Goal: Transaction & Acquisition: Purchase product/service

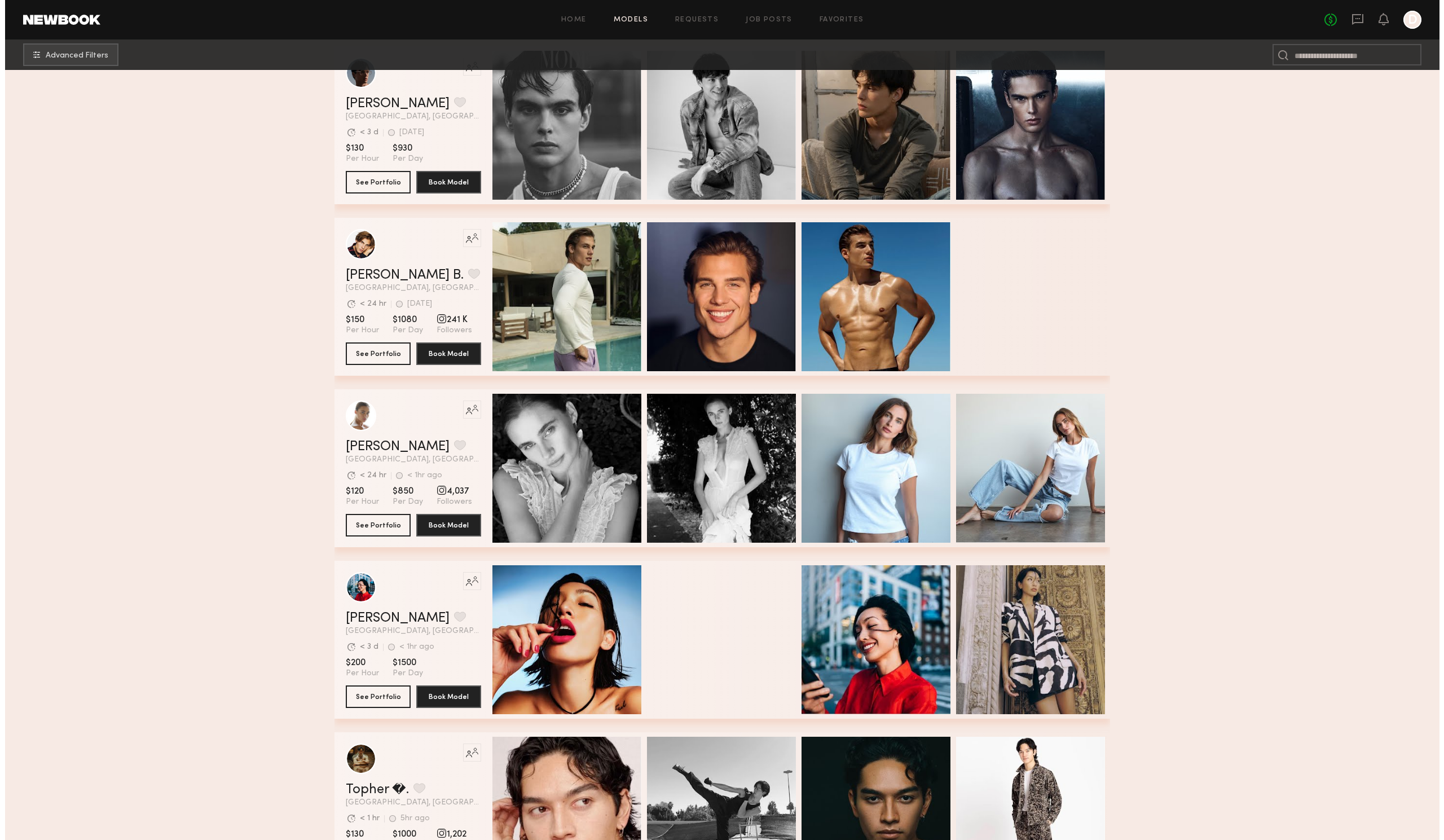
scroll to position [37630, 0]
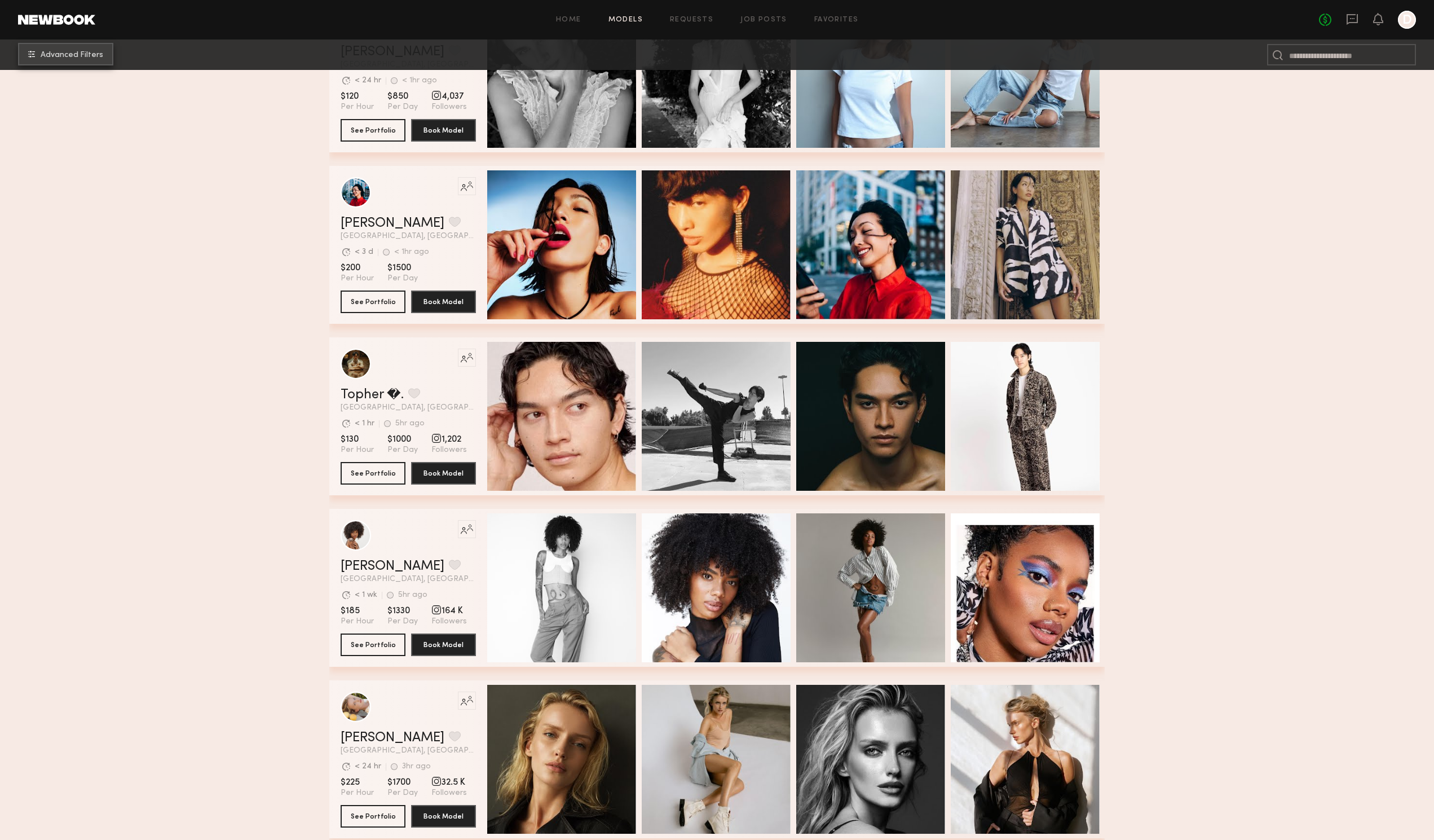
click at [99, 52] on span "Advanced Filters" at bounding box center [72, 55] width 63 height 8
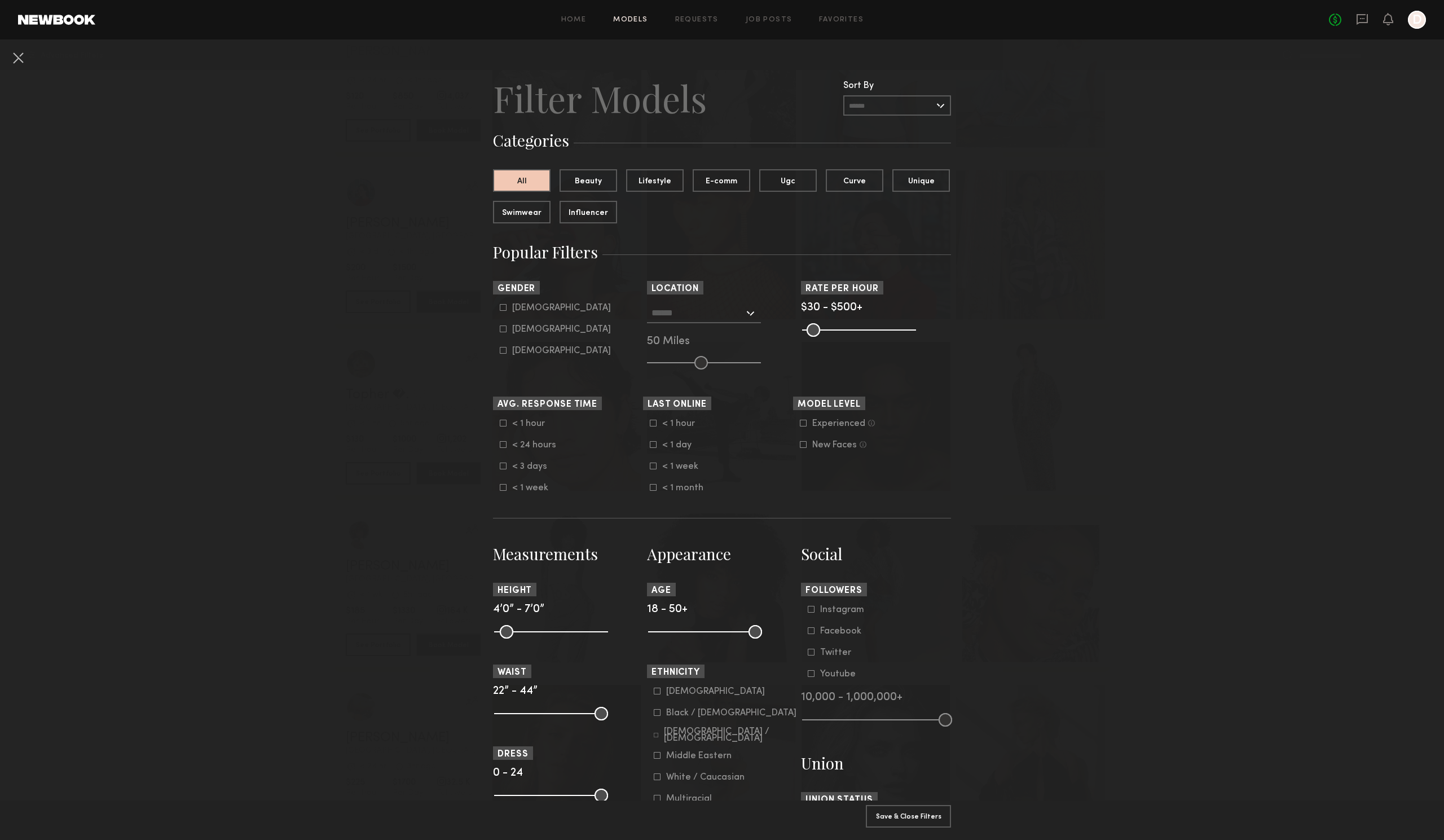
click at [500, 330] on icon at bounding box center [503, 328] width 7 height 7
type input "**"
click at [703, 314] on input "text" at bounding box center [698, 312] width 92 height 19
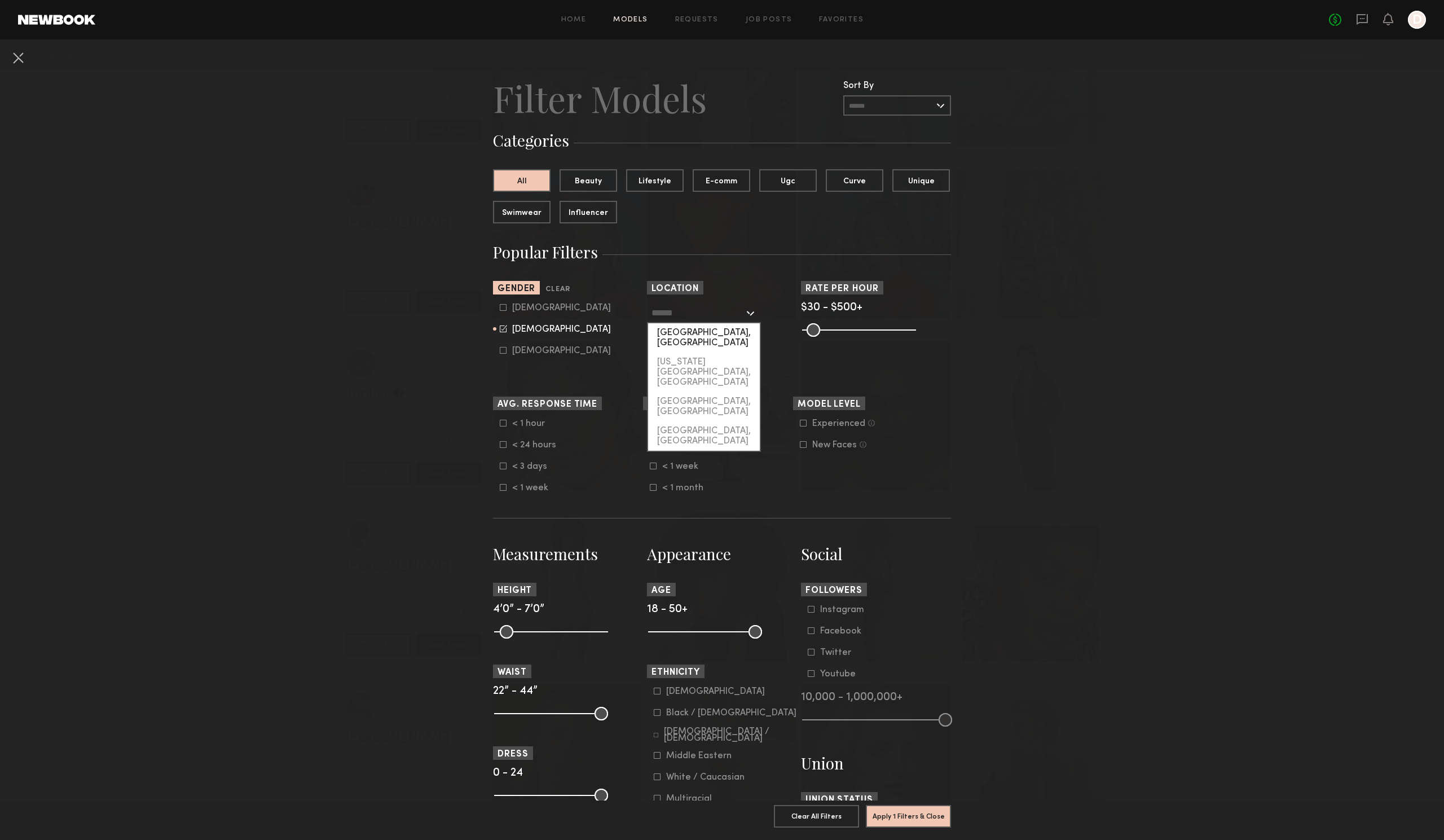
click at [695, 330] on div "[GEOGRAPHIC_DATA], [GEOGRAPHIC_DATA]" at bounding box center [704, 338] width 112 height 30
type input "**********"
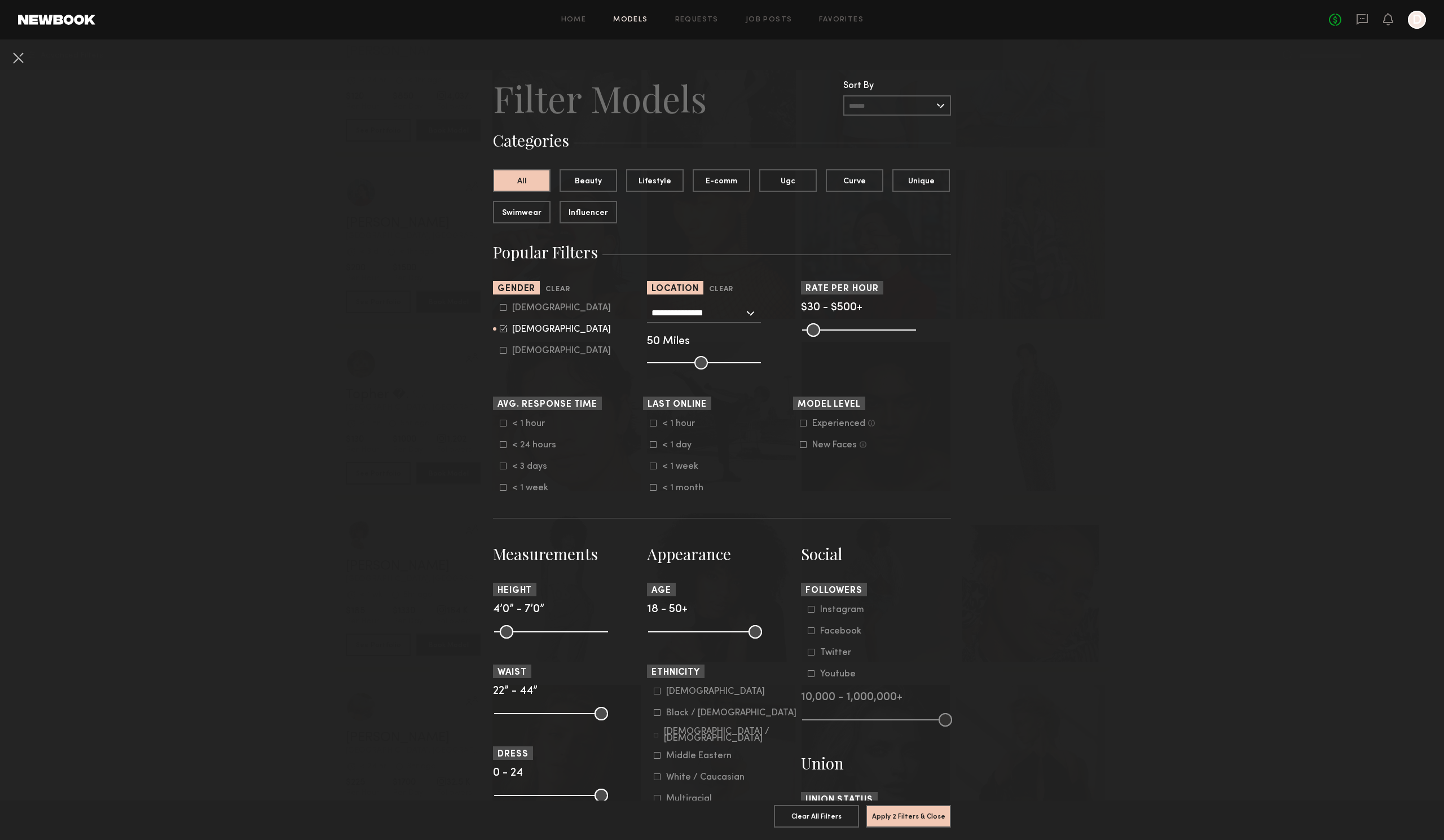
click at [837, 327] on common-range-minmax at bounding box center [857, 328] width 114 height 13
drag, startPoint x: 898, startPoint y: 330, endPoint x: 826, endPoint y: 347, distance: 74.0
type input "***"
click at [826, 336] on input "range" at bounding box center [859, 330] width 114 height 13
click at [910, 804] on button "Apply 3 Filters & Close" at bounding box center [908, 814] width 85 height 22
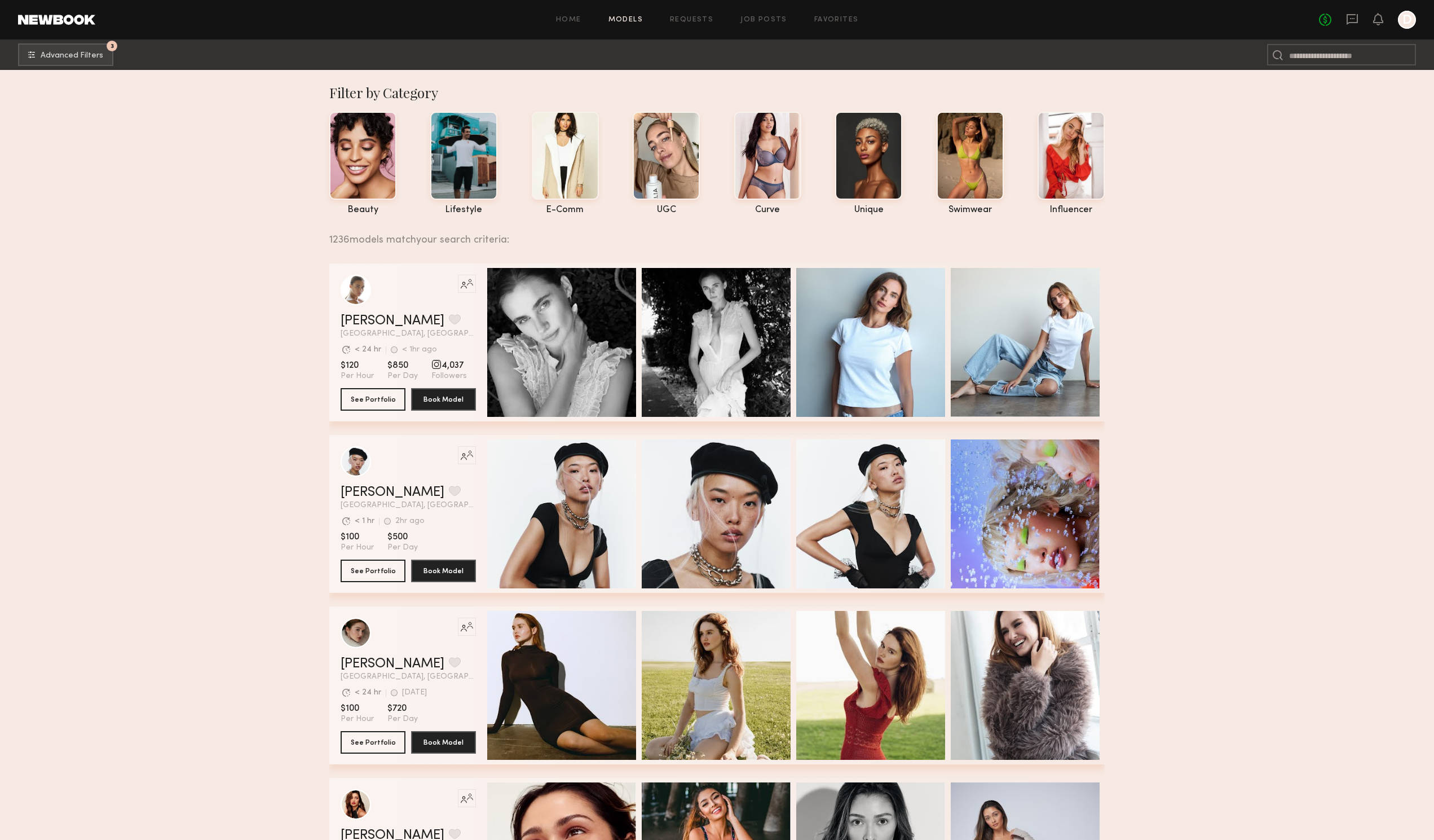
click at [45, 66] on common-button "3 Advanced Filters" at bounding box center [66, 54] width 95 height 22
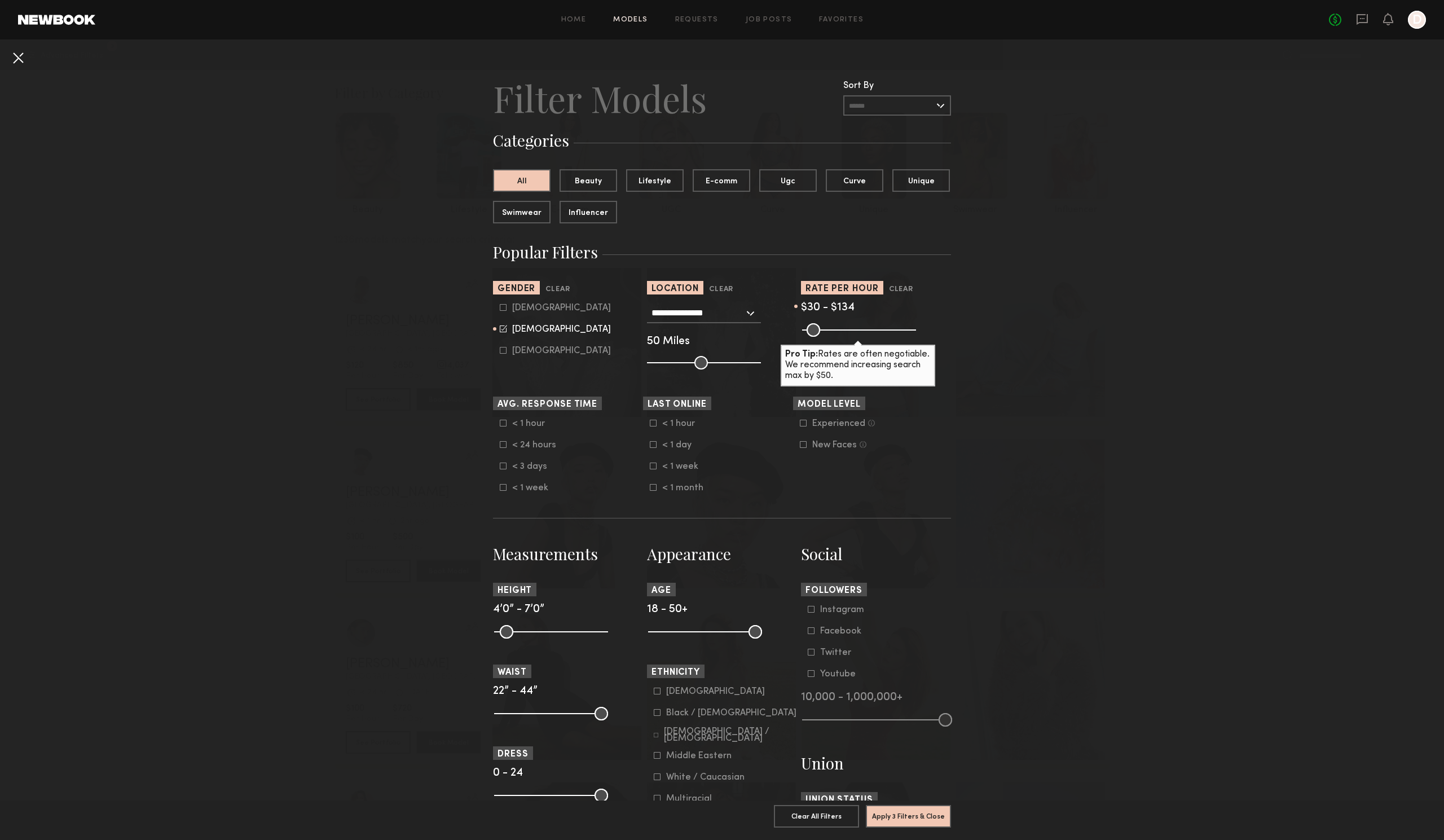
click at [21, 60] on button at bounding box center [18, 58] width 18 height 18
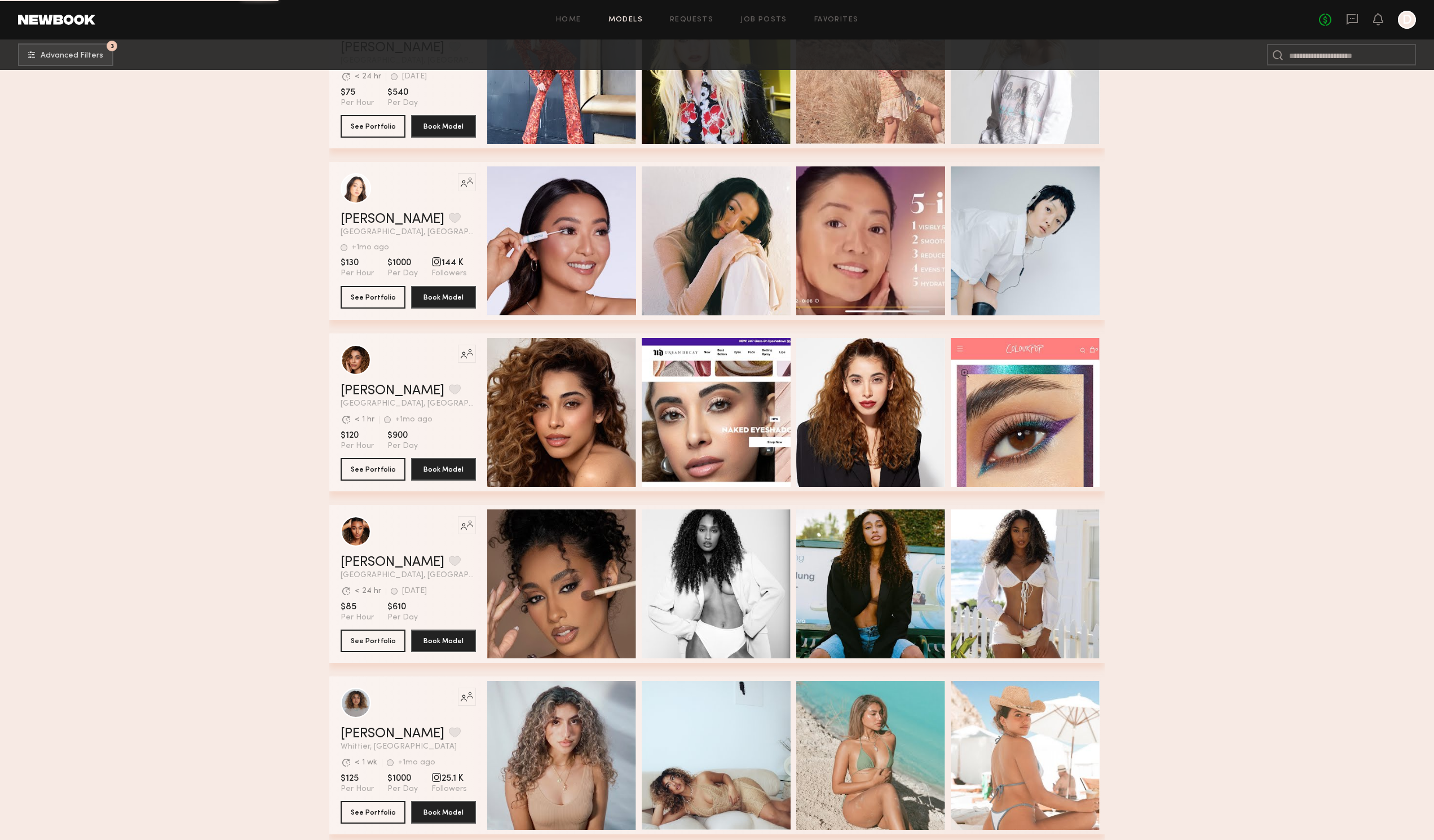
scroll to position [23975, 0]
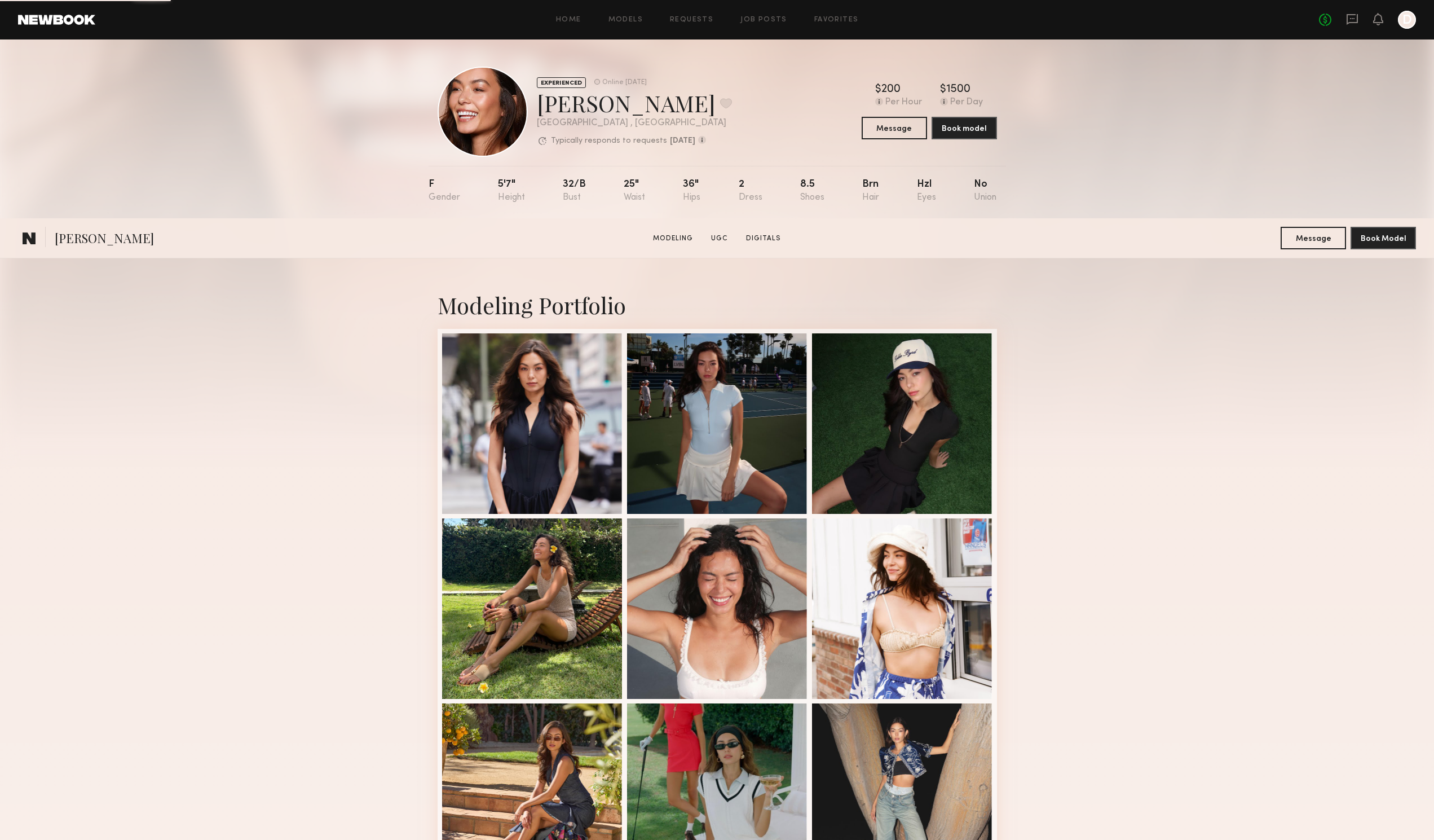
scroll to position [282, 0]
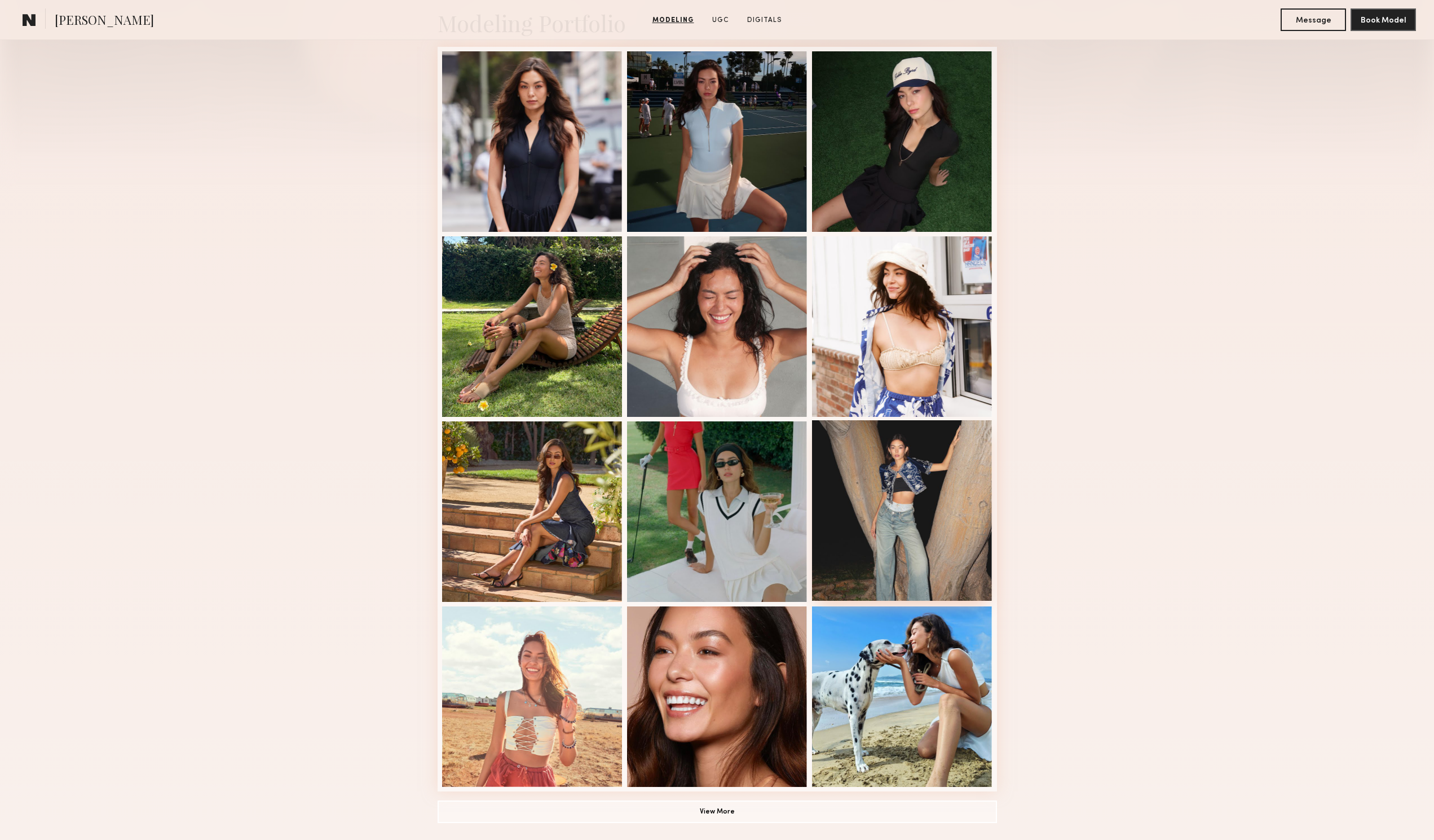
click at [972, 491] on div at bounding box center [902, 510] width 180 height 180
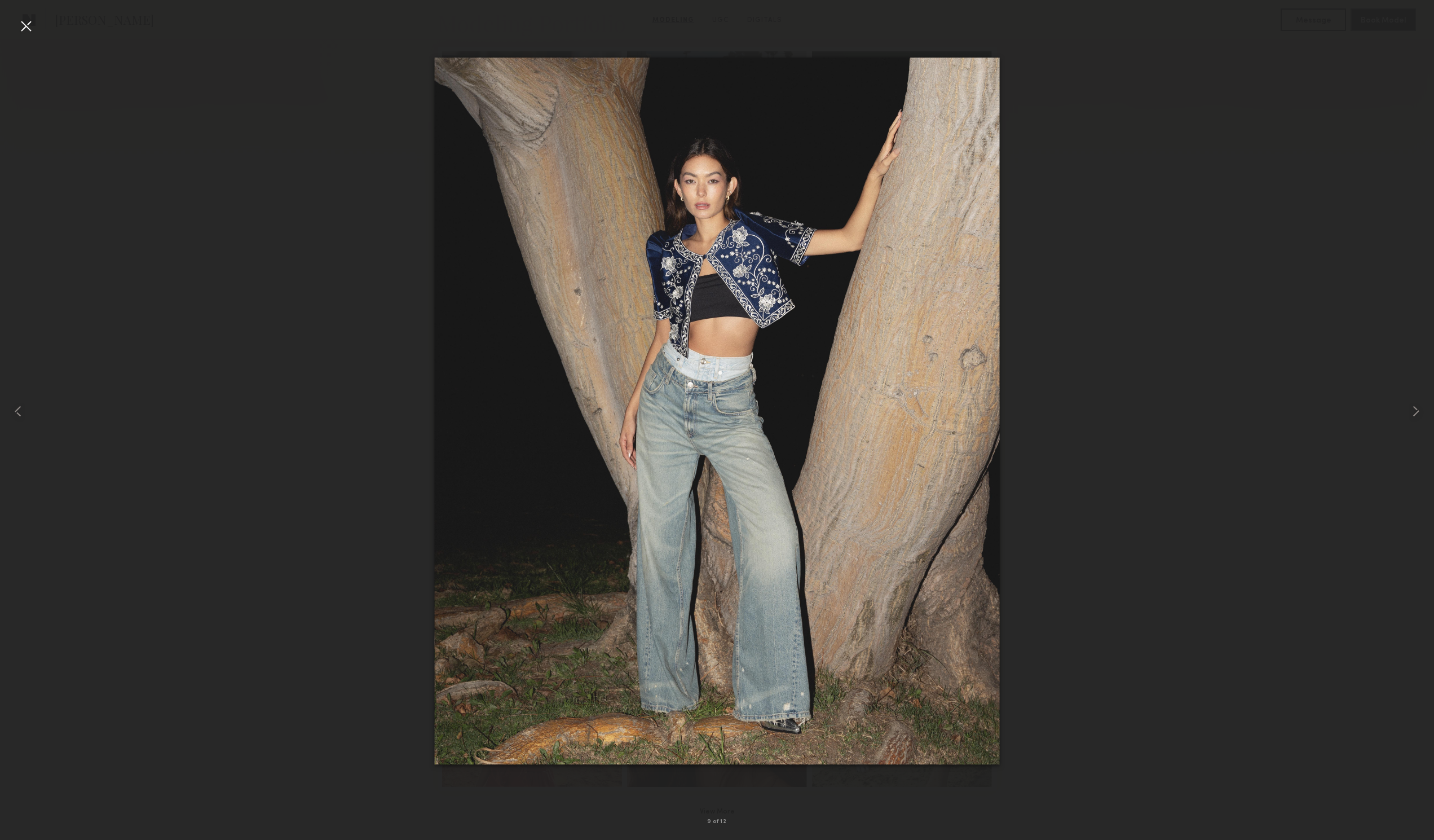
click at [30, 30] on div at bounding box center [26, 26] width 18 height 18
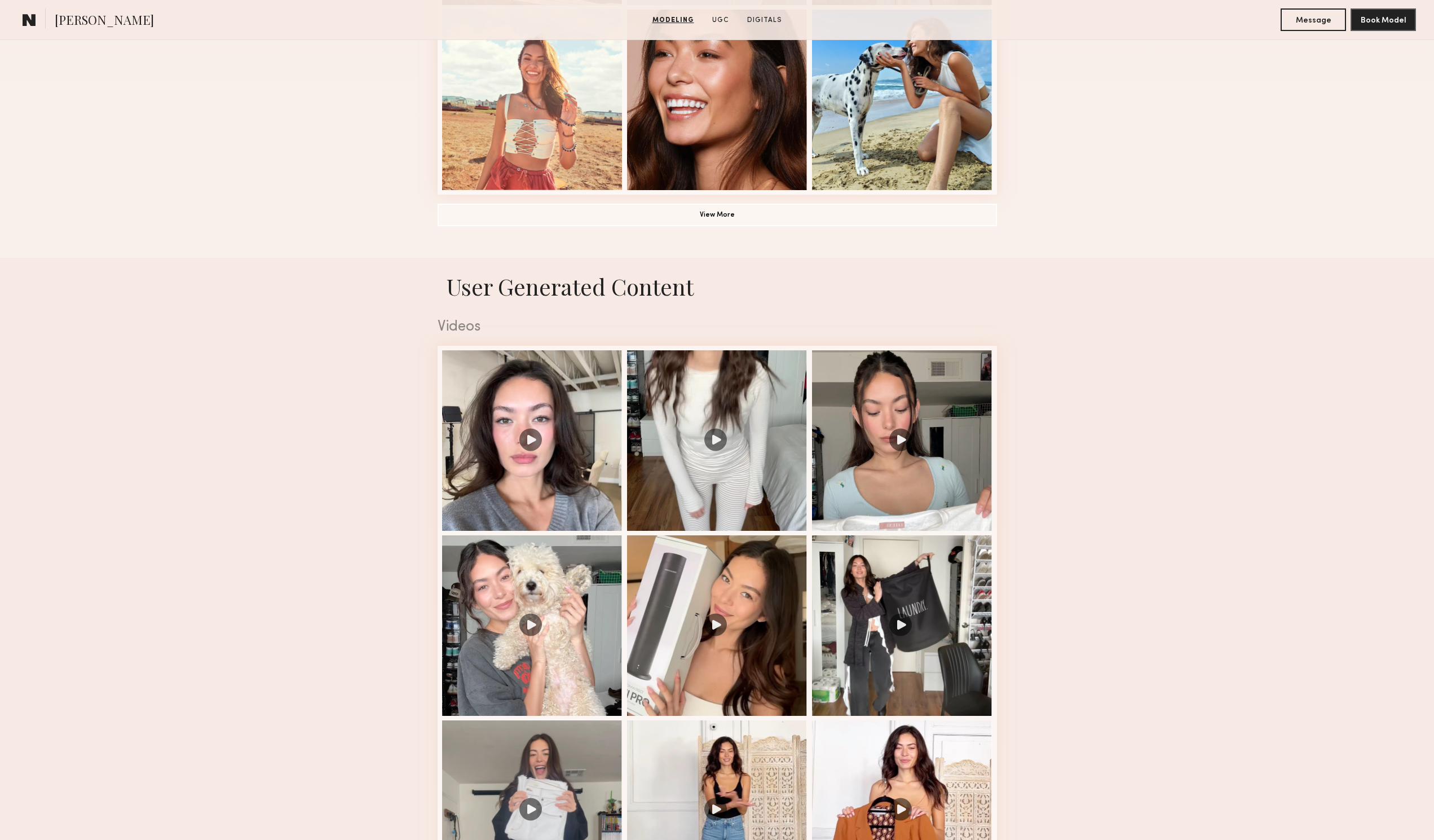
scroll to position [903, 0]
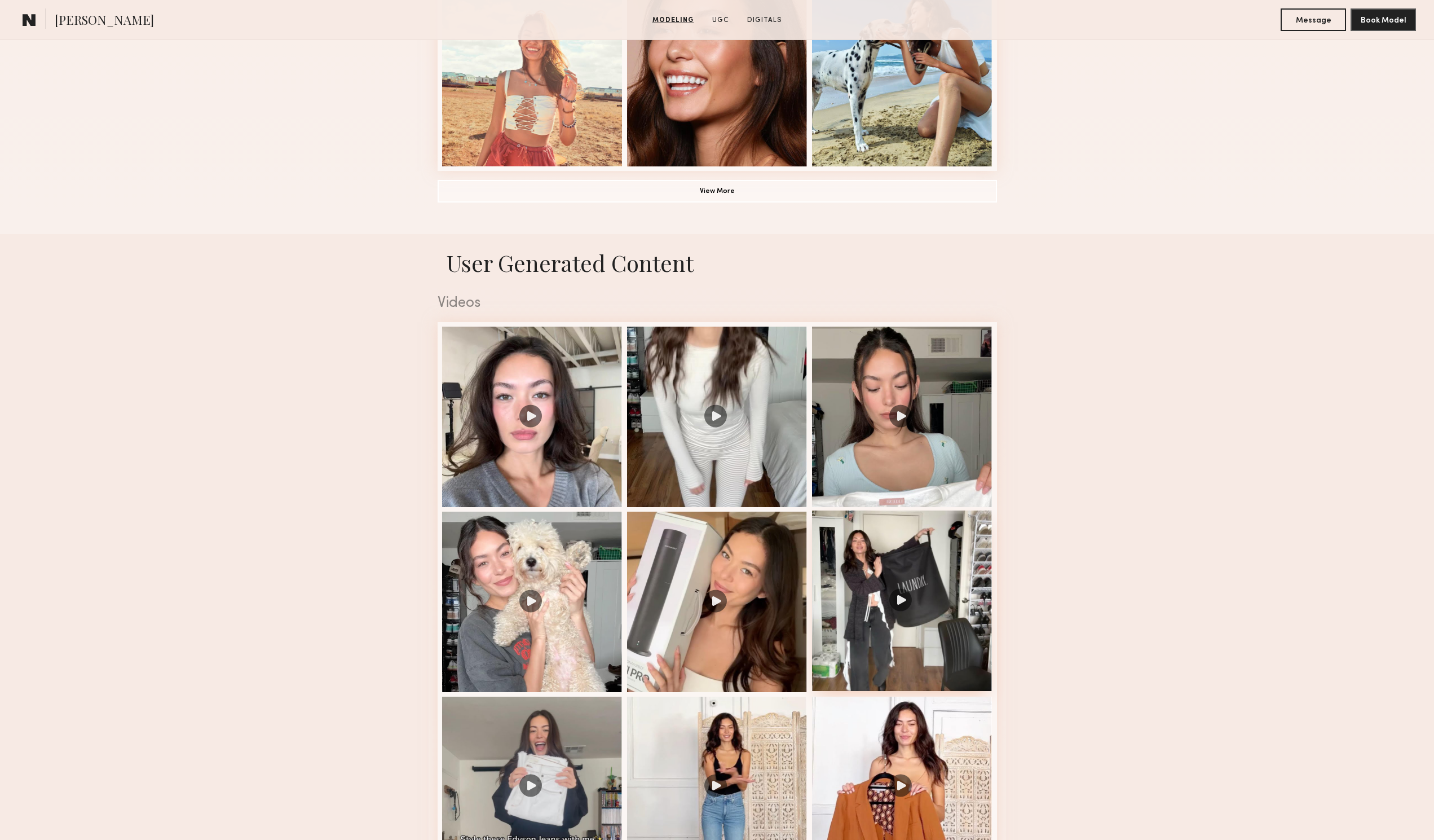
click at [917, 626] on div at bounding box center [902, 600] width 180 height 180
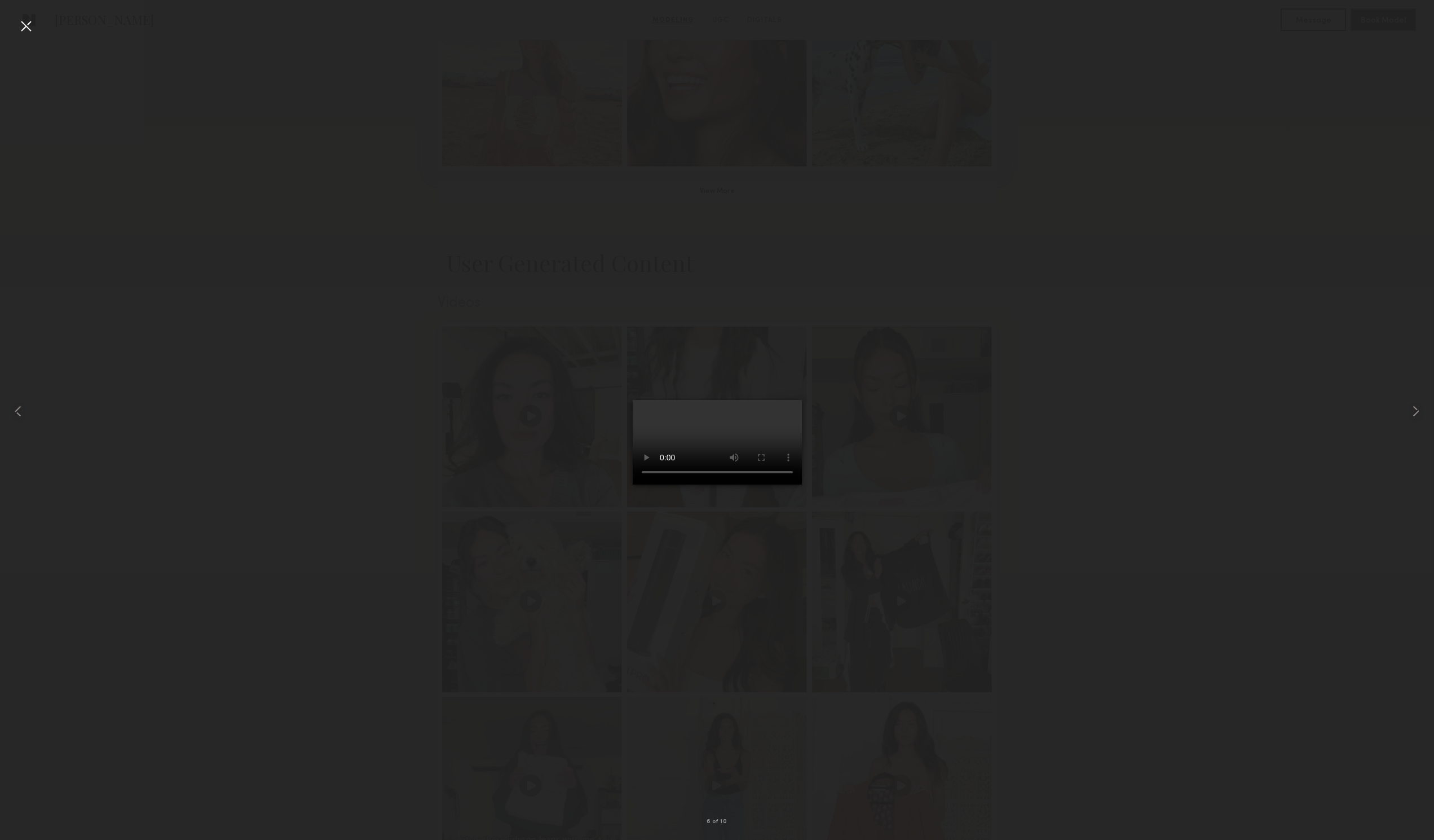
click at [22, 26] on div at bounding box center [26, 26] width 18 height 18
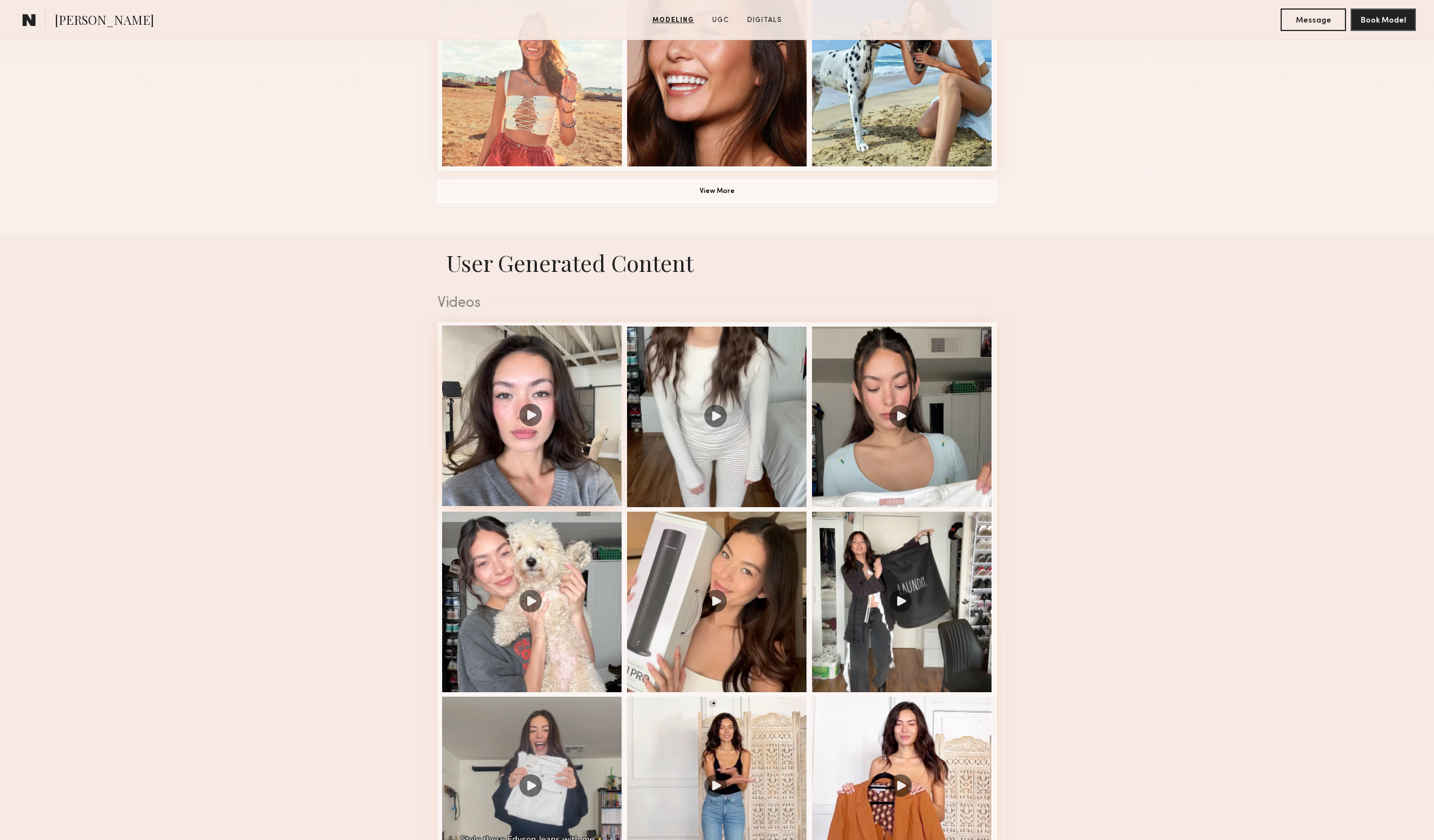
click at [559, 469] on div at bounding box center [531, 415] width 180 height 180
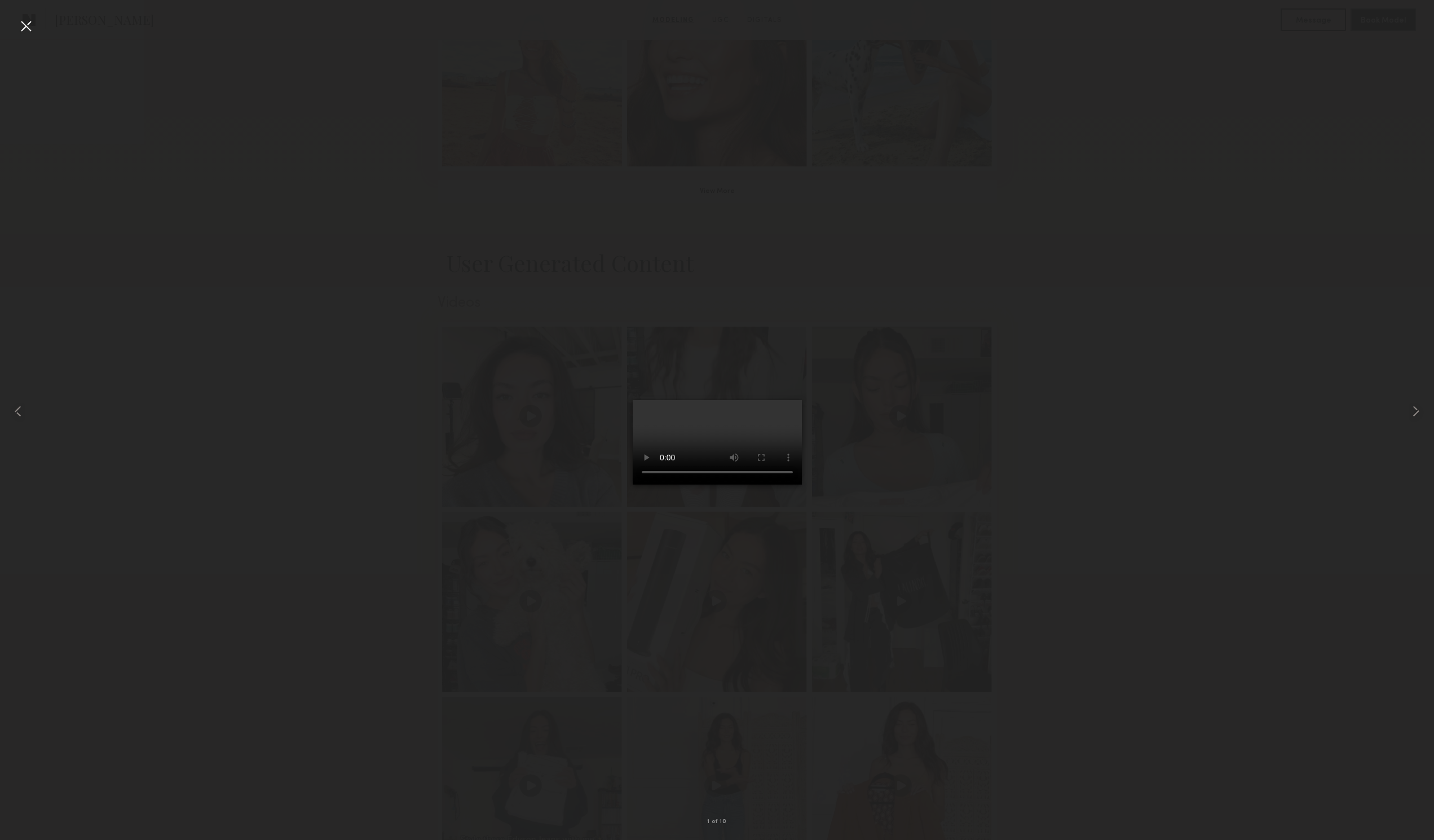
click at [19, 26] on div at bounding box center [26, 26] width 18 height 18
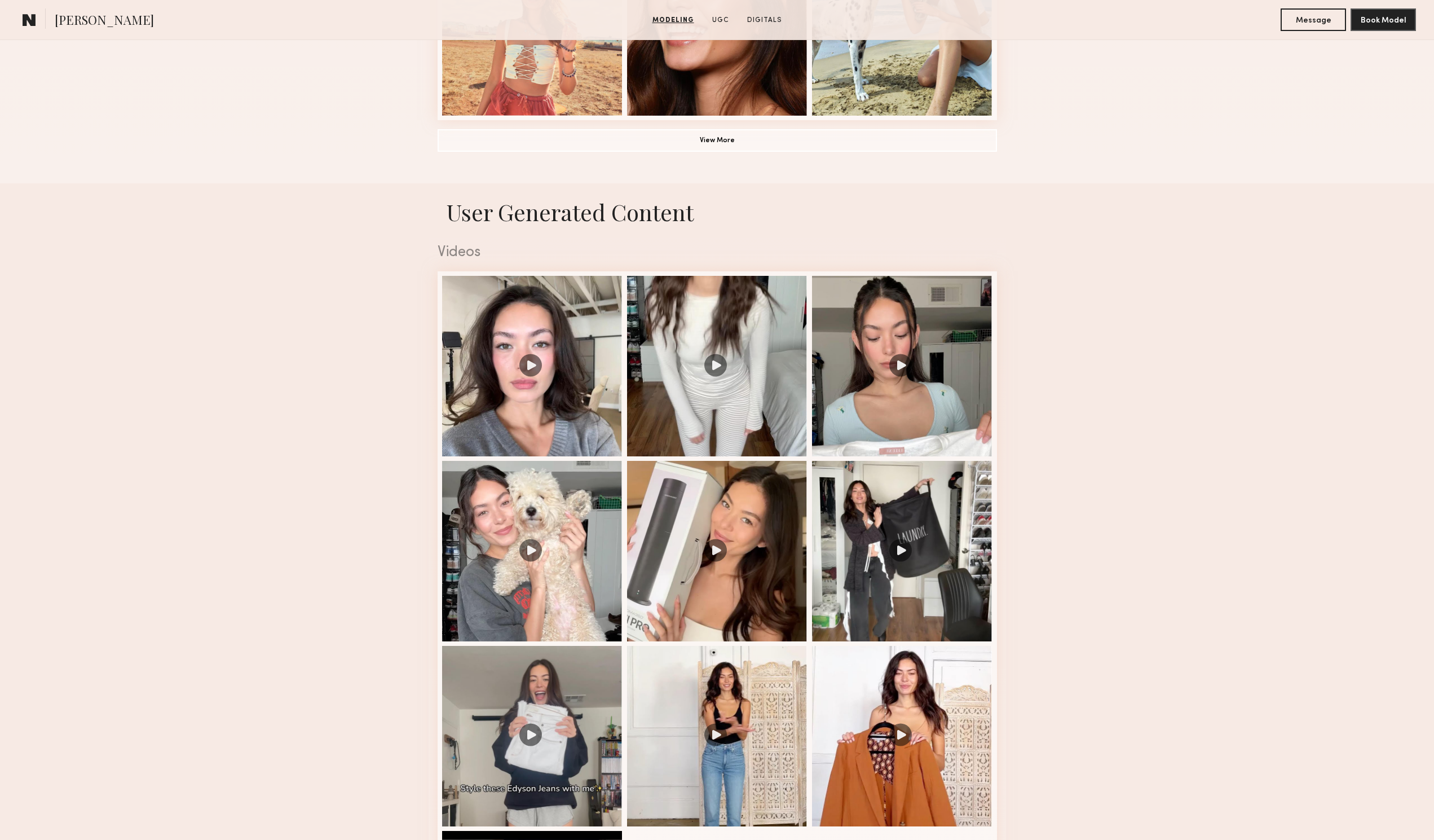
scroll to position [1071, 0]
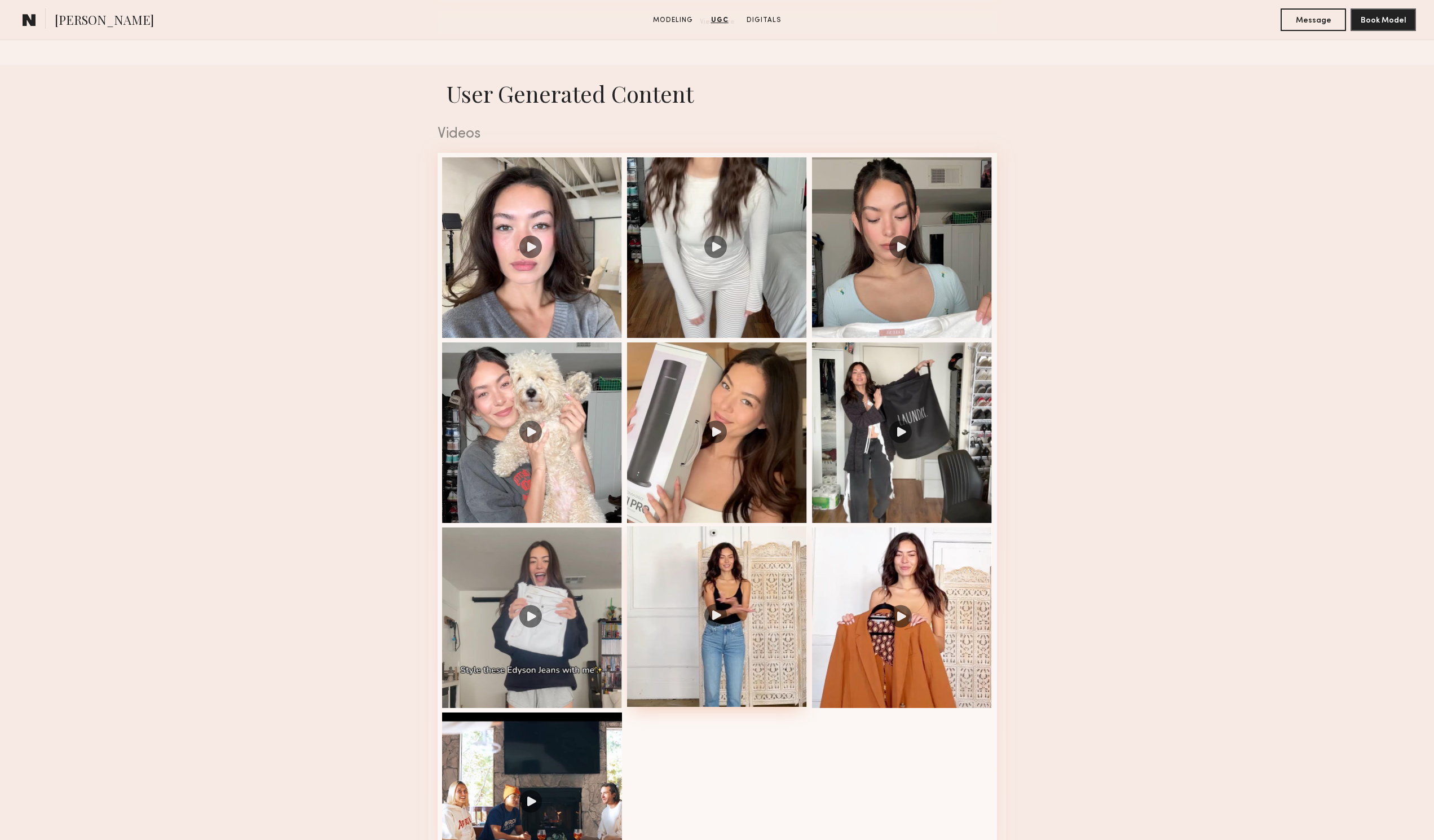
click at [745, 568] on div at bounding box center [717, 615] width 180 height 180
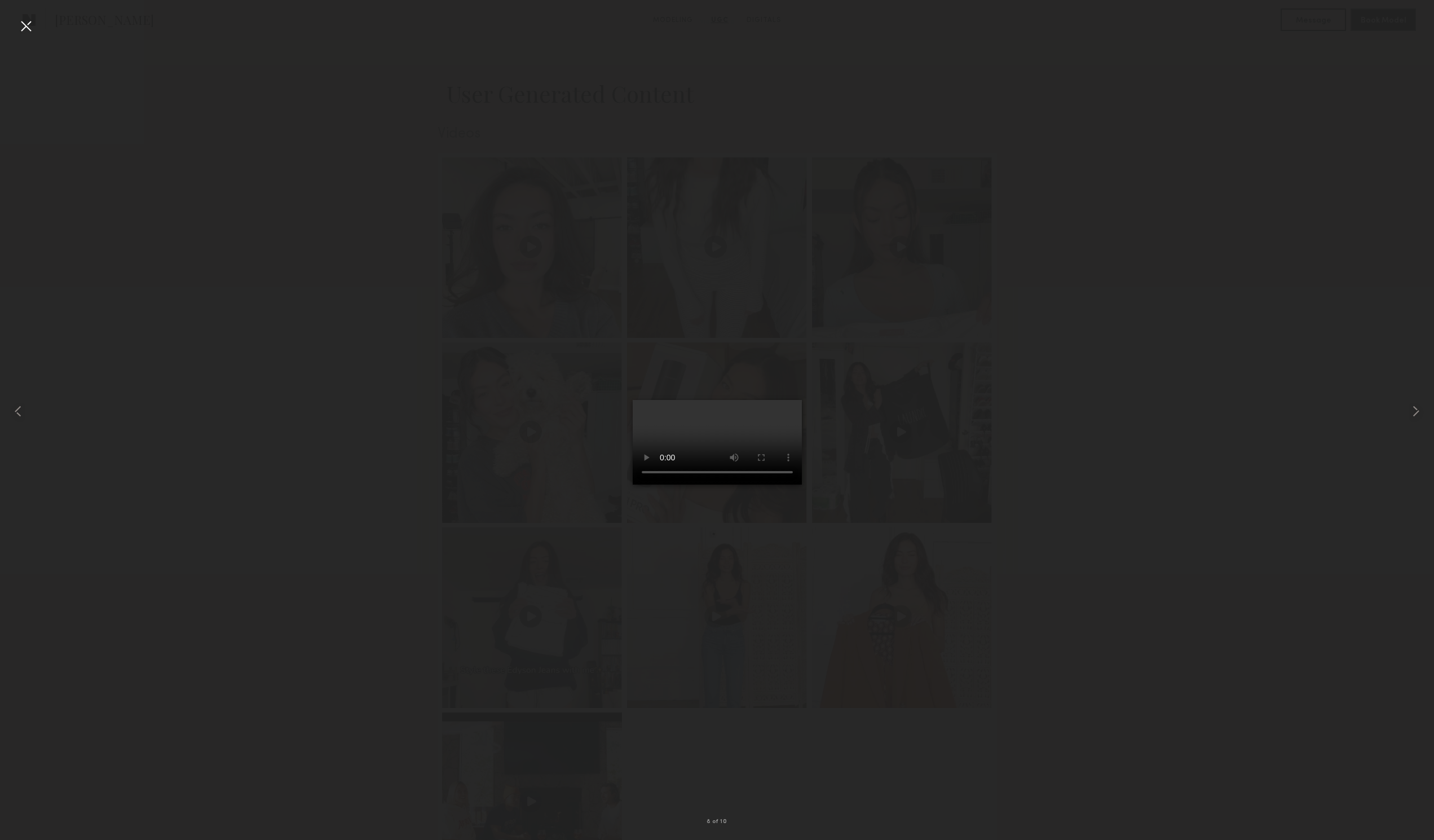
click at [1096, 514] on div at bounding box center [717, 411] width 1434 height 786
click at [17, 26] on div at bounding box center [26, 26] width 18 height 18
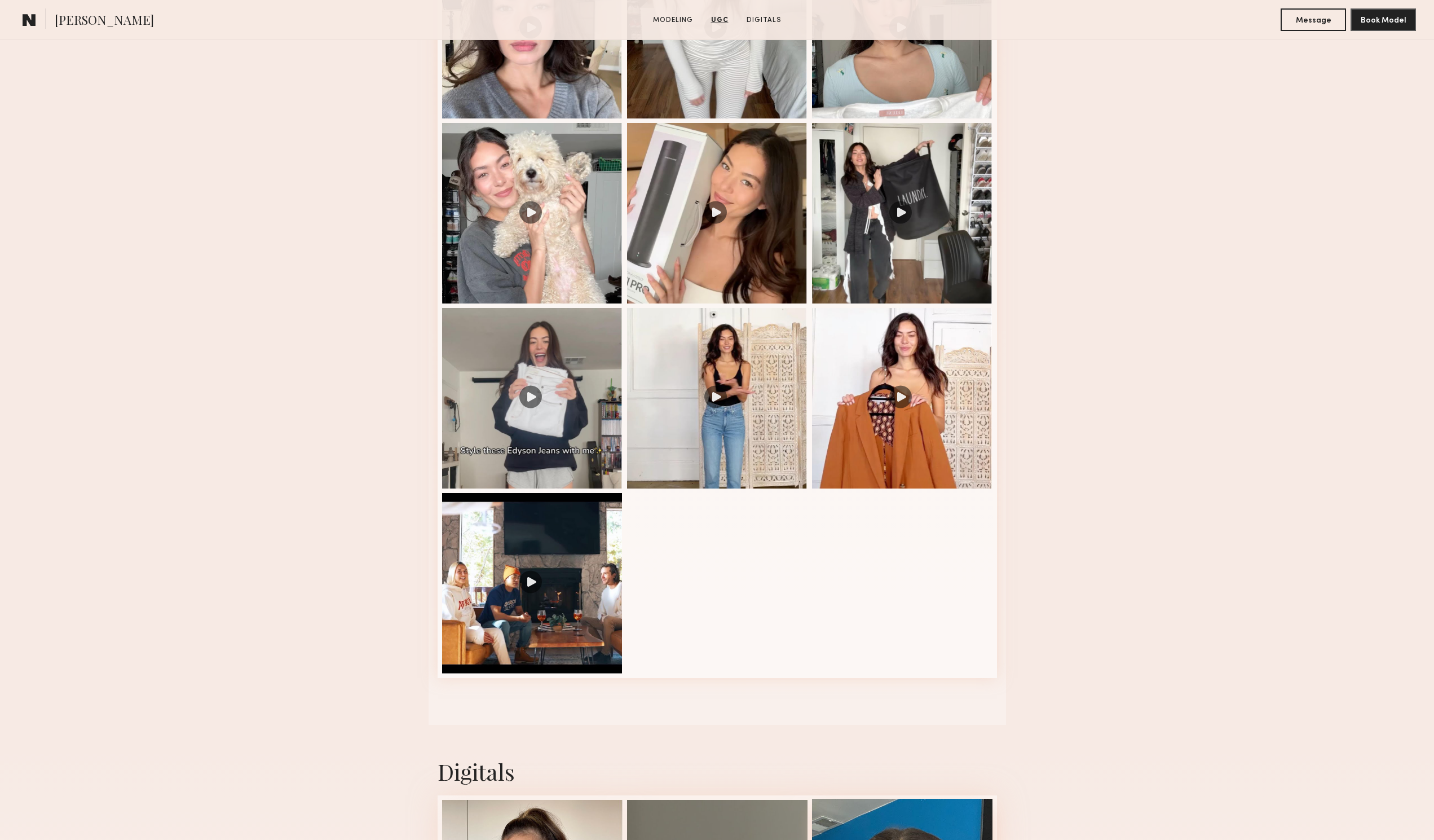
scroll to position [1241, 0]
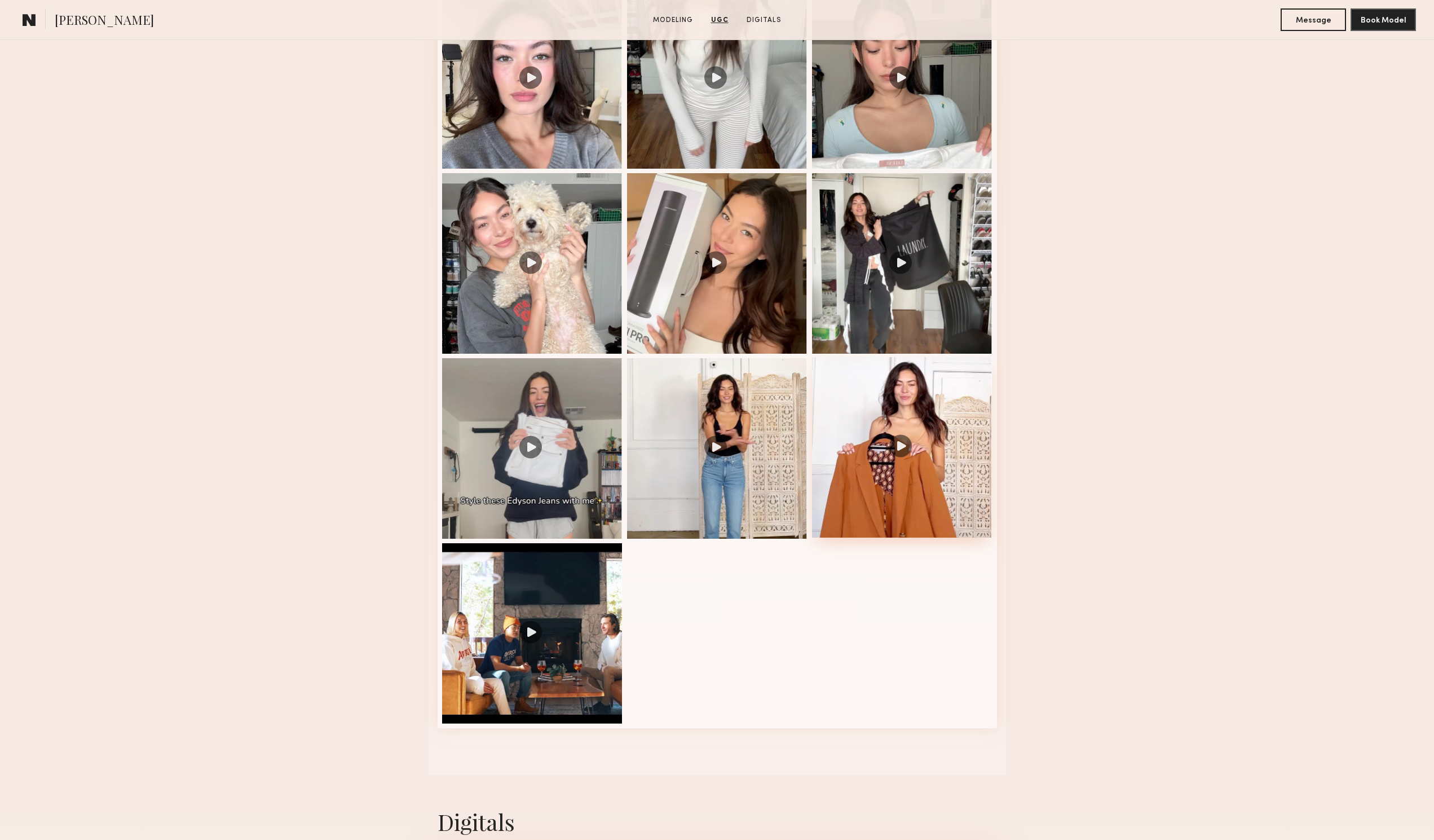
click at [872, 524] on div at bounding box center [902, 447] width 180 height 180
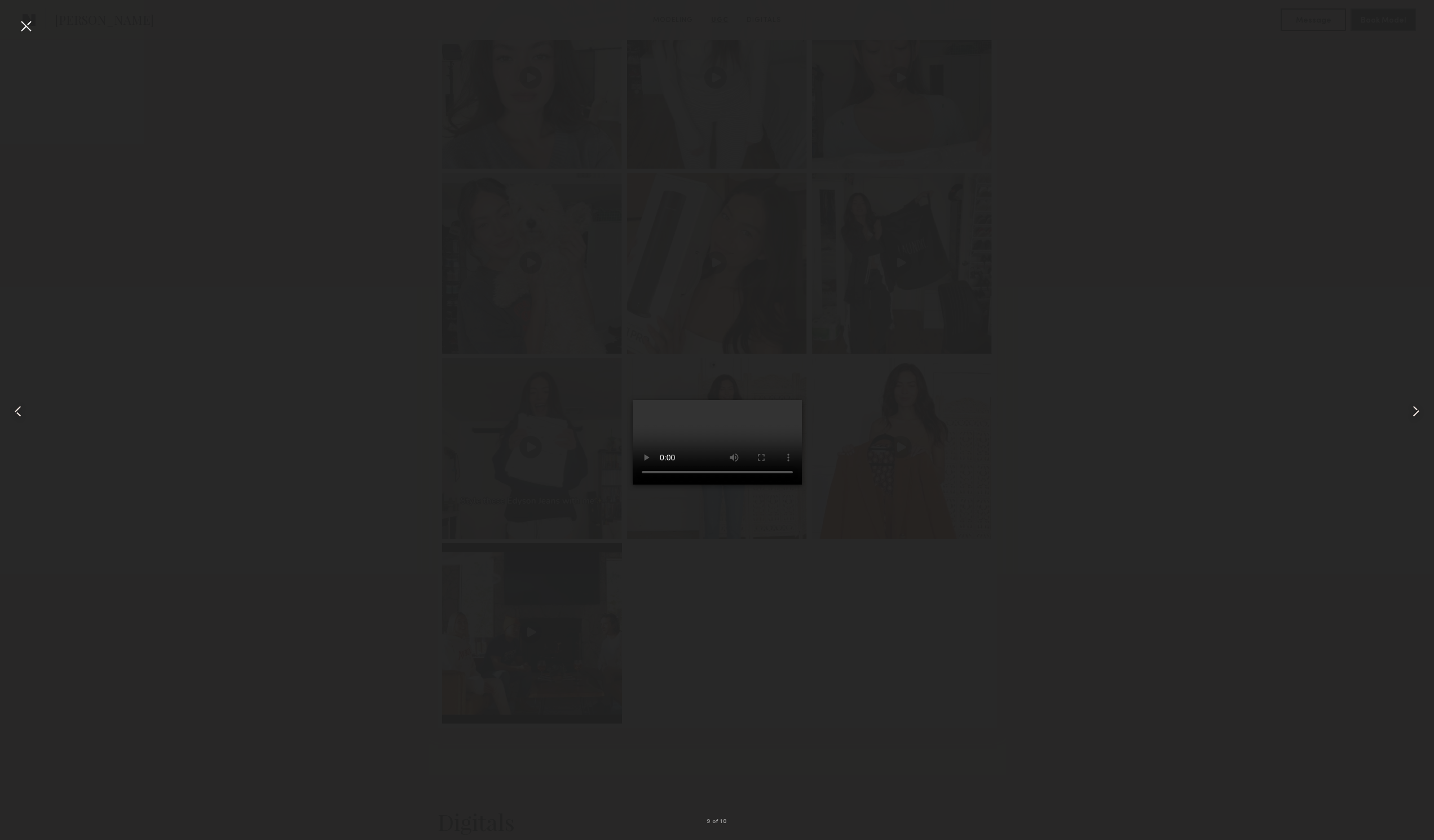
click at [14, 21] on div at bounding box center [29, 411] width 58 height 786
click at [1092, 375] on div at bounding box center [717, 411] width 1434 height 786
click at [24, 26] on div at bounding box center [26, 26] width 18 height 18
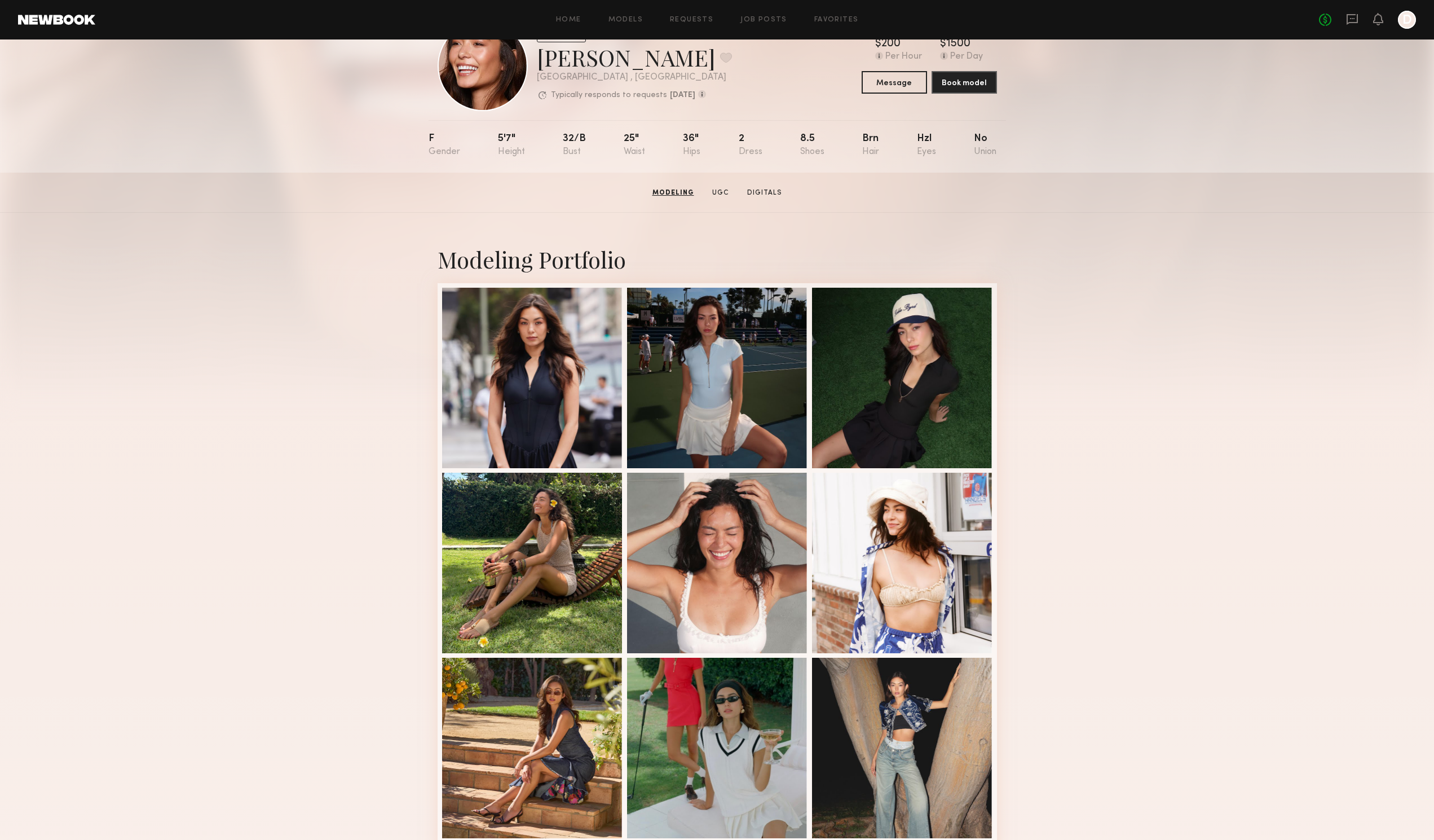
scroll to position [0, 0]
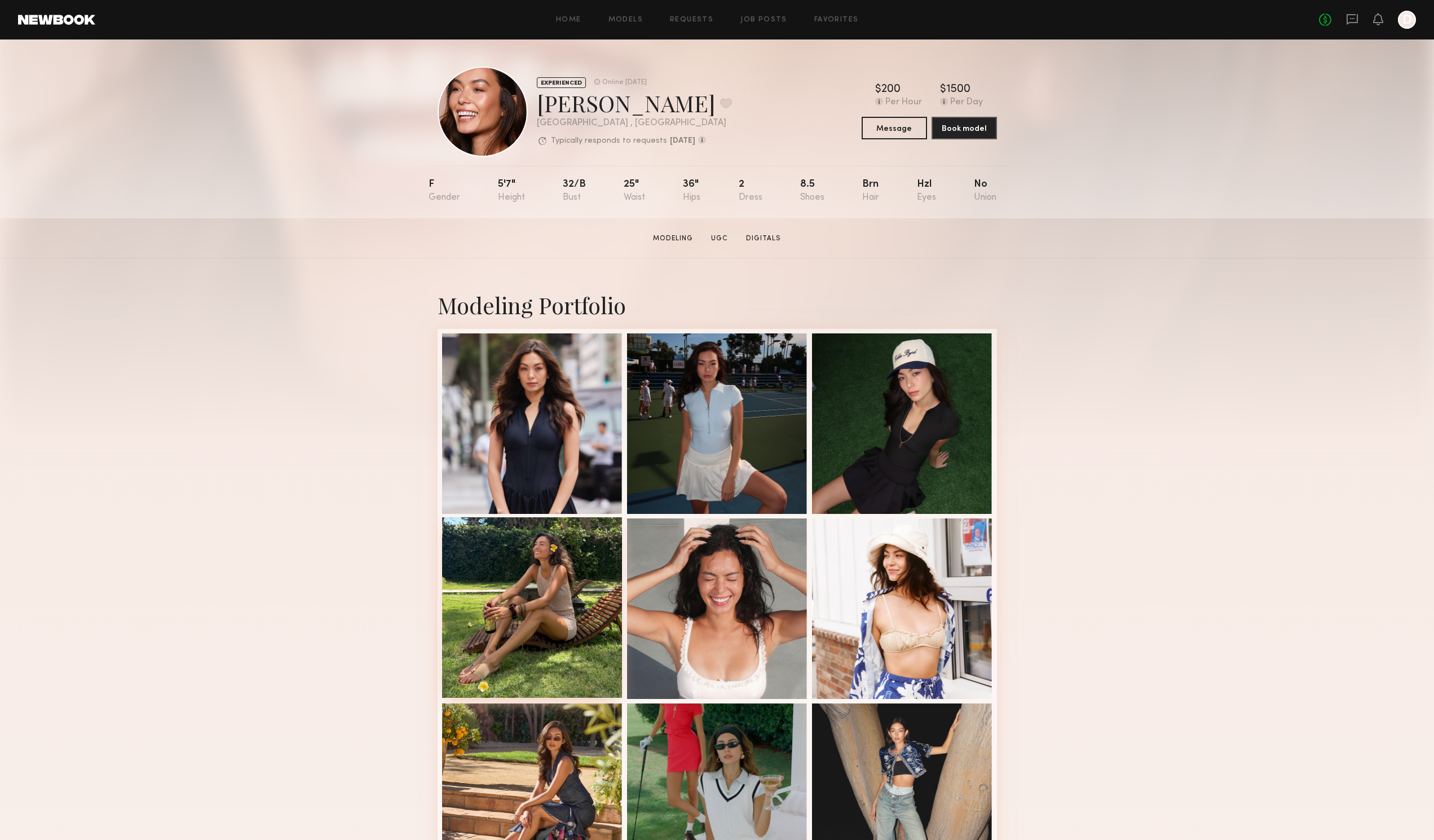
click at [570, 573] on div at bounding box center [531, 607] width 180 height 180
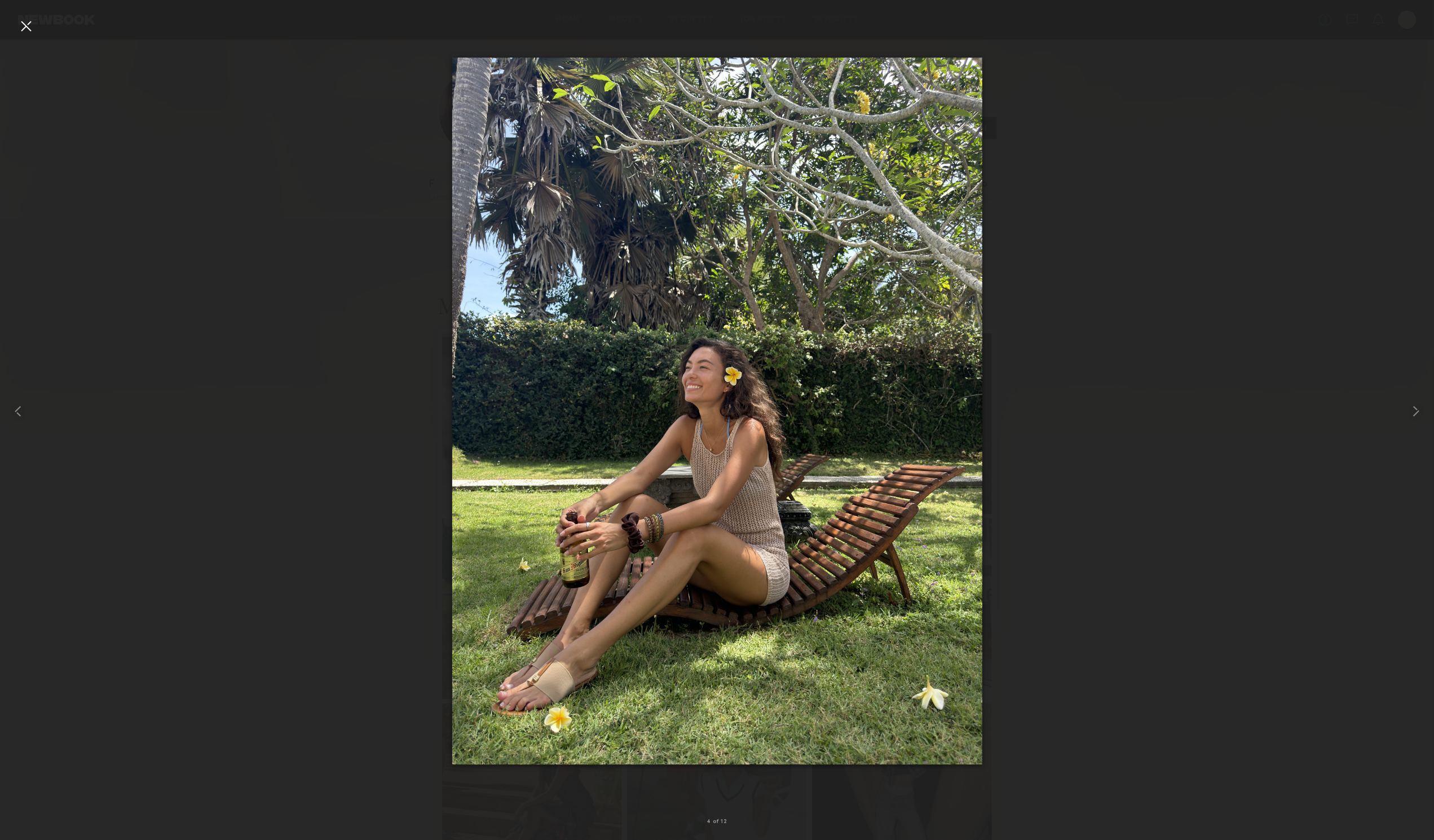
click at [23, 30] on div at bounding box center [26, 26] width 18 height 18
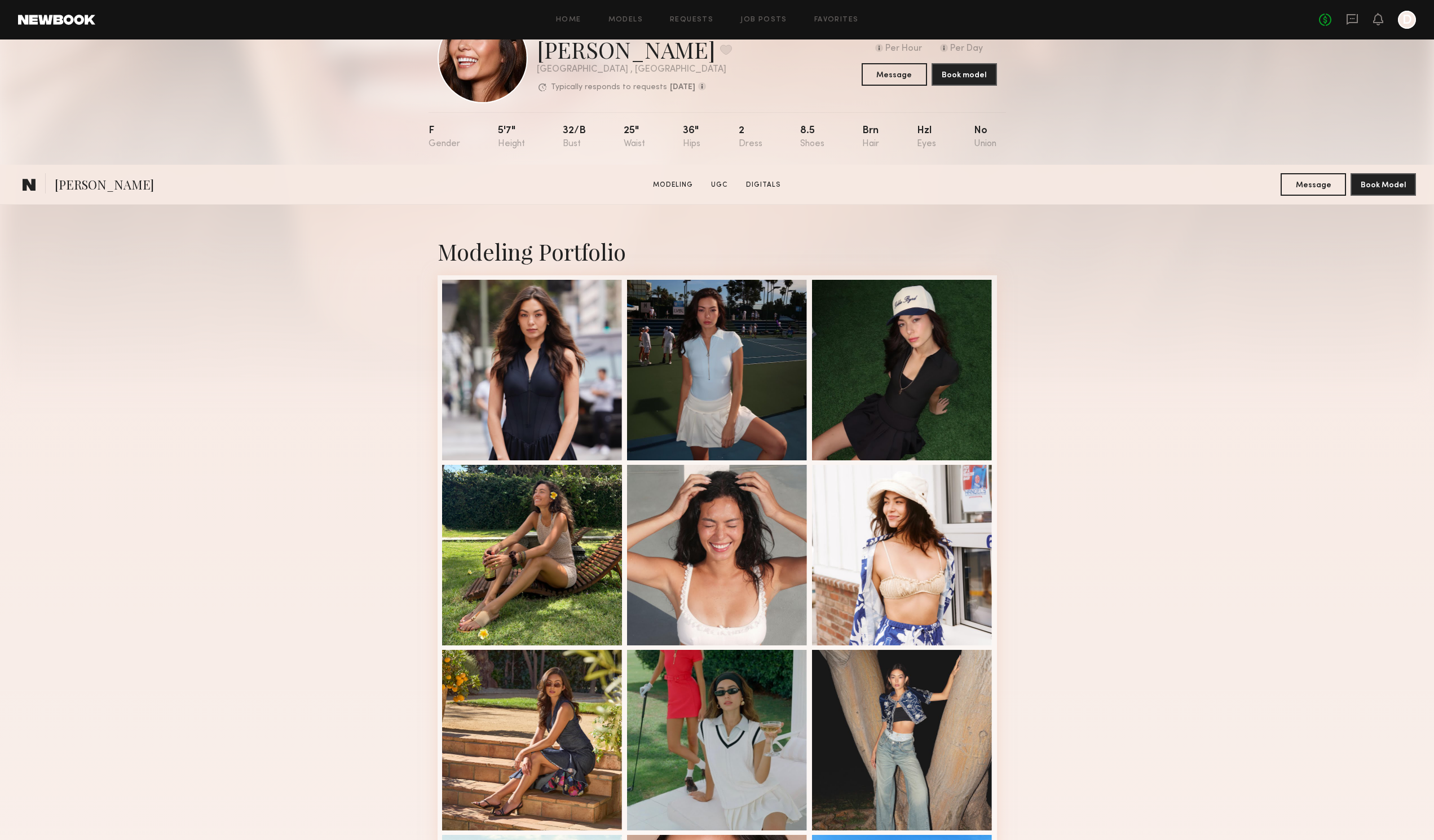
scroll to position [395, 0]
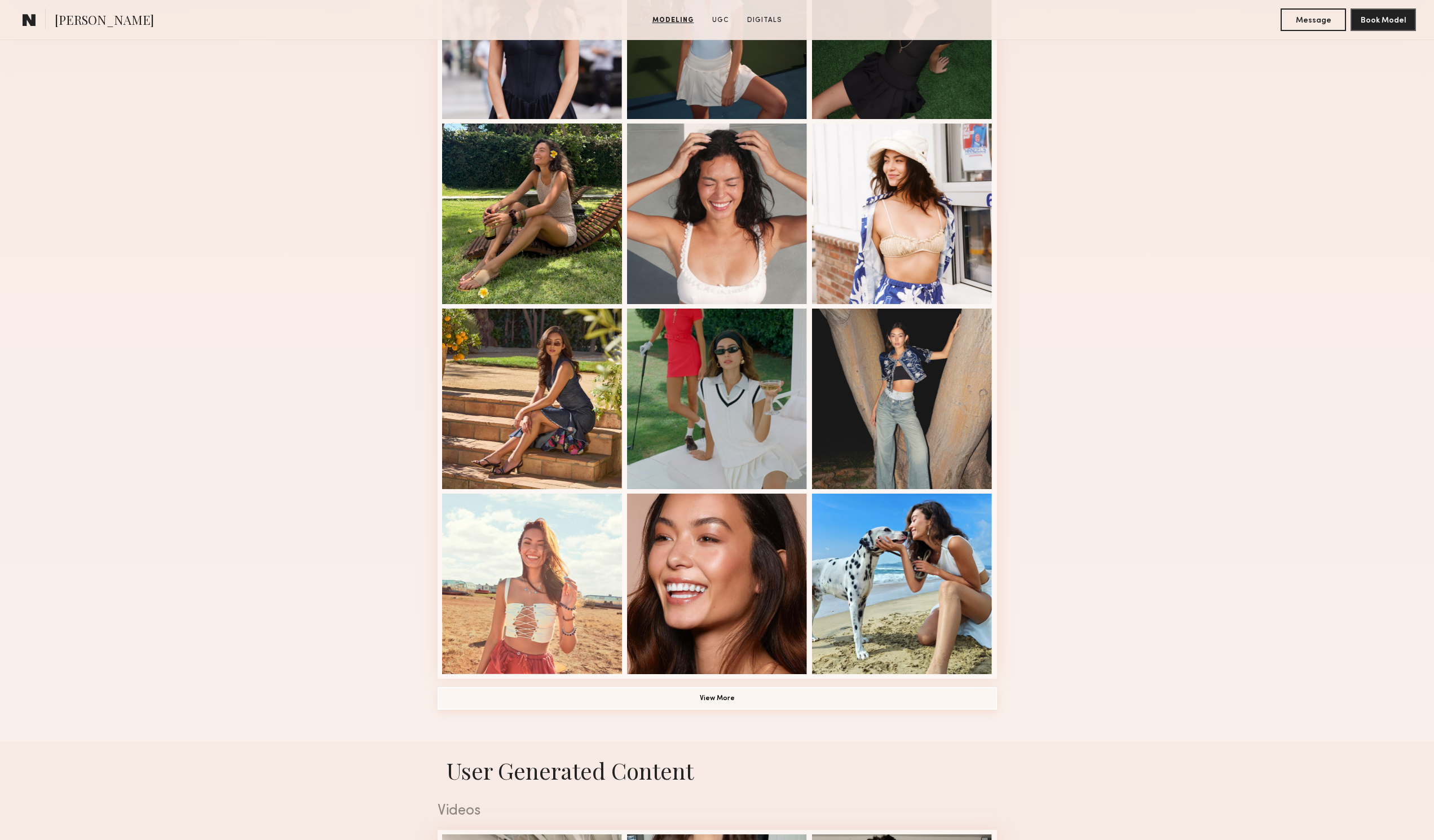
click at [725, 700] on button "View More" at bounding box center [717, 698] width 559 height 22
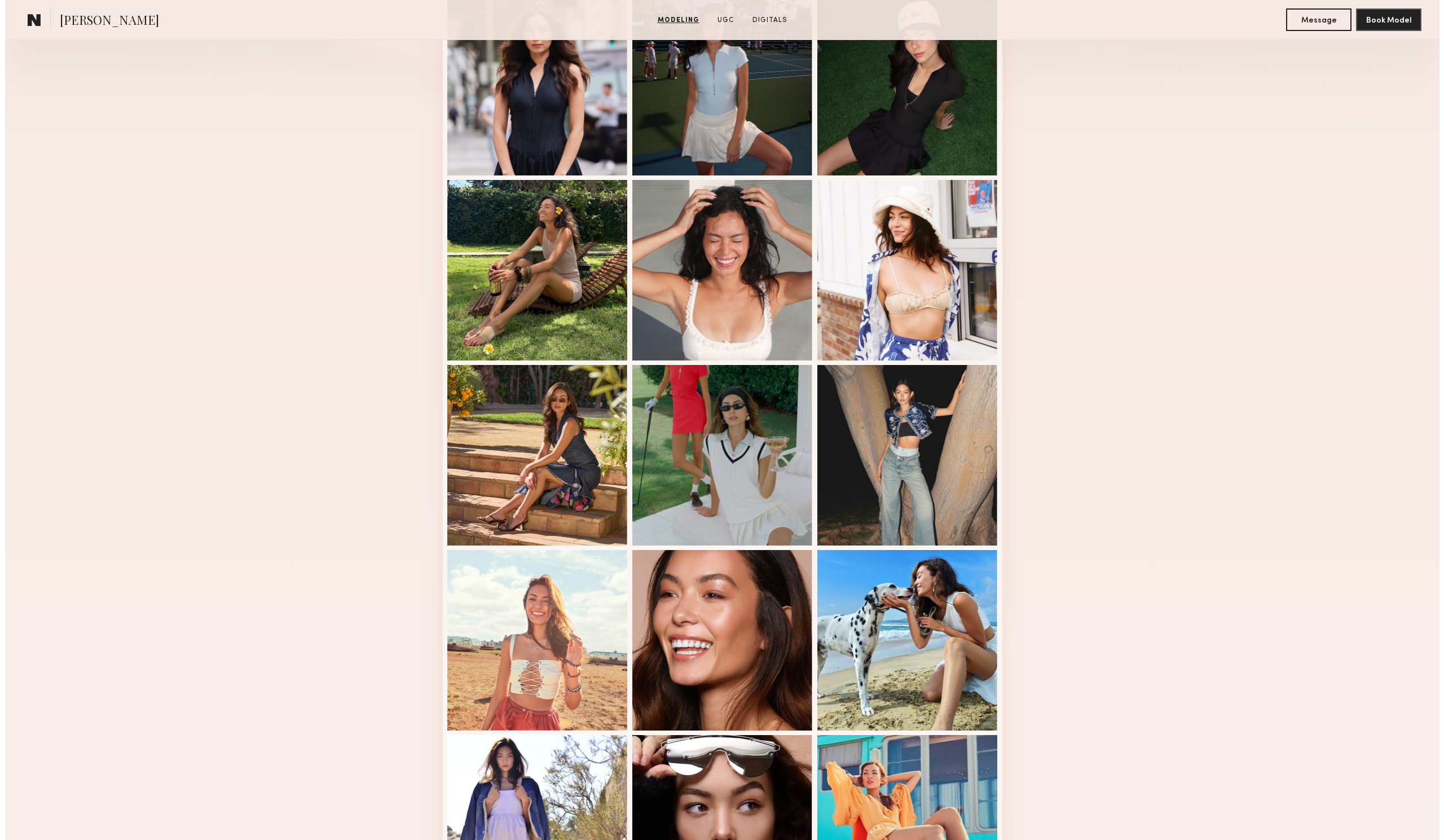
scroll to position [0, 0]
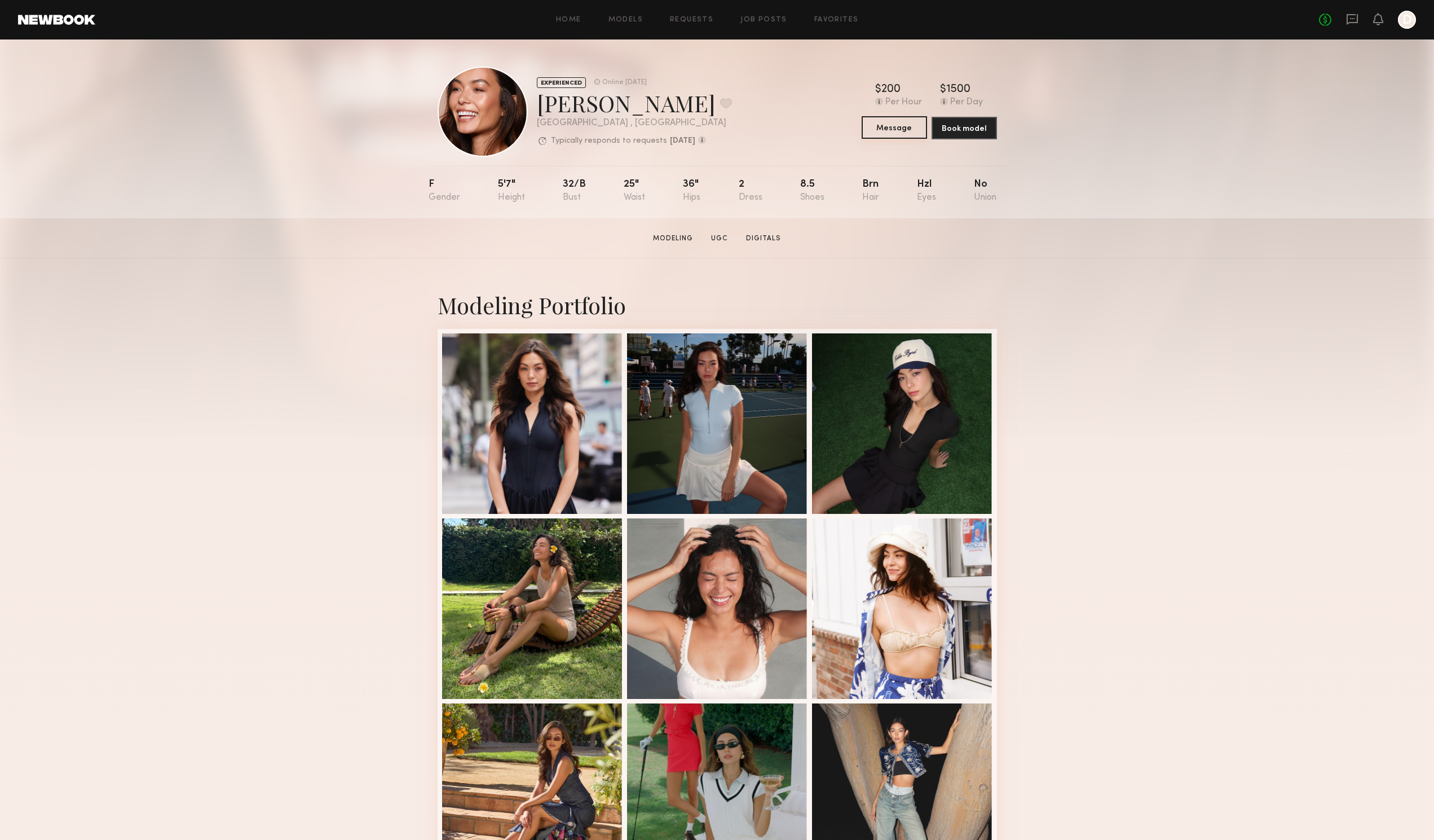
click at [900, 132] on button "Message" at bounding box center [894, 127] width 66 height 22
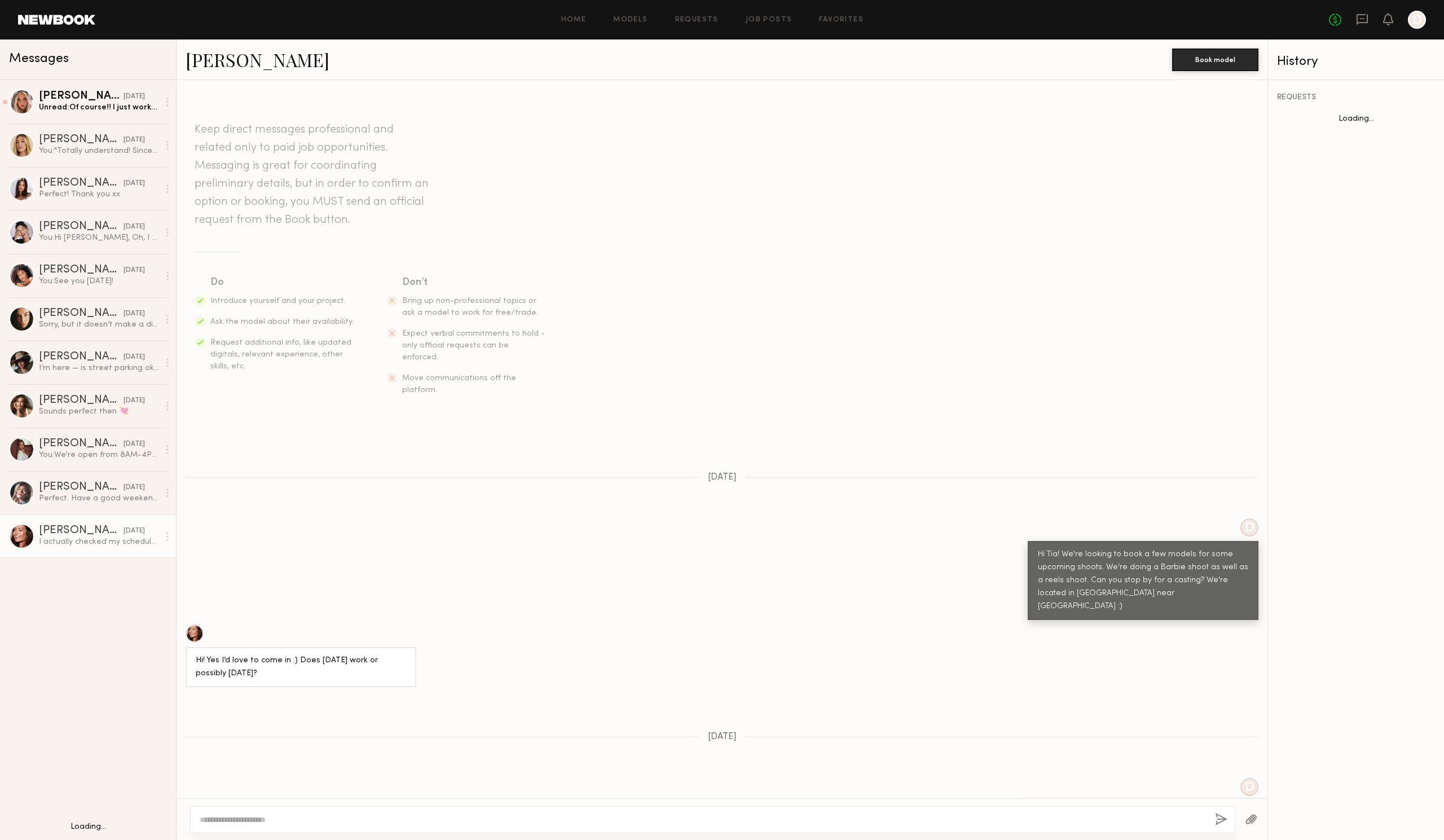
scroll to position [403, 0]
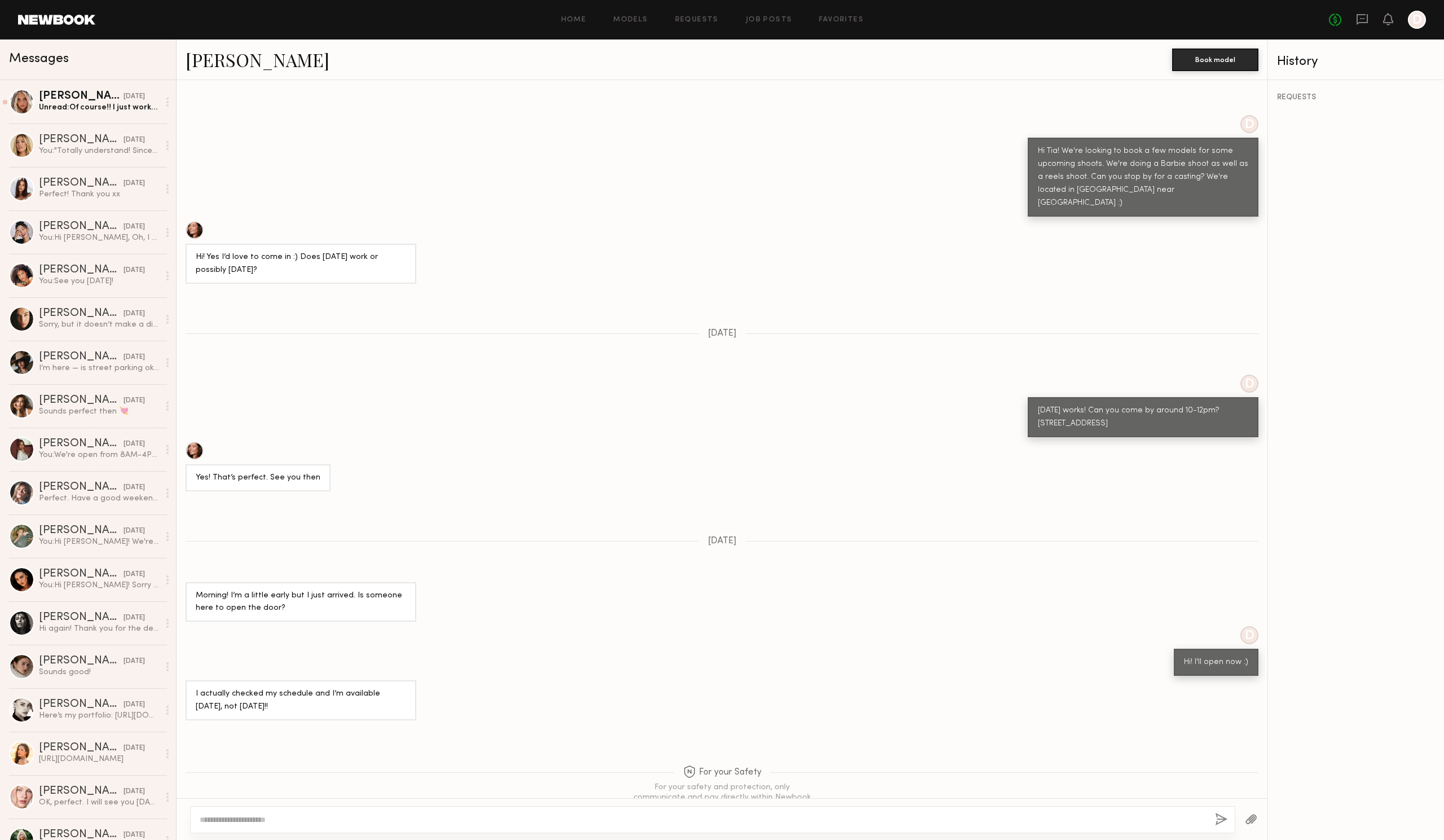
click at [651, 827] on div at bounding box center [713, 819] width 1045 height 27
click at [568, 819] on textarea at bounding box center [703, 819] width 1006 height 12
type textarea "*******"
drag, startPoint x: 353, startPoint y: 822, endPoint x: 191, endPoint y: 820, distance: 162.0
click at [191, 820] on div "*******" at bounding box center [713, 819] width 1045 height 27
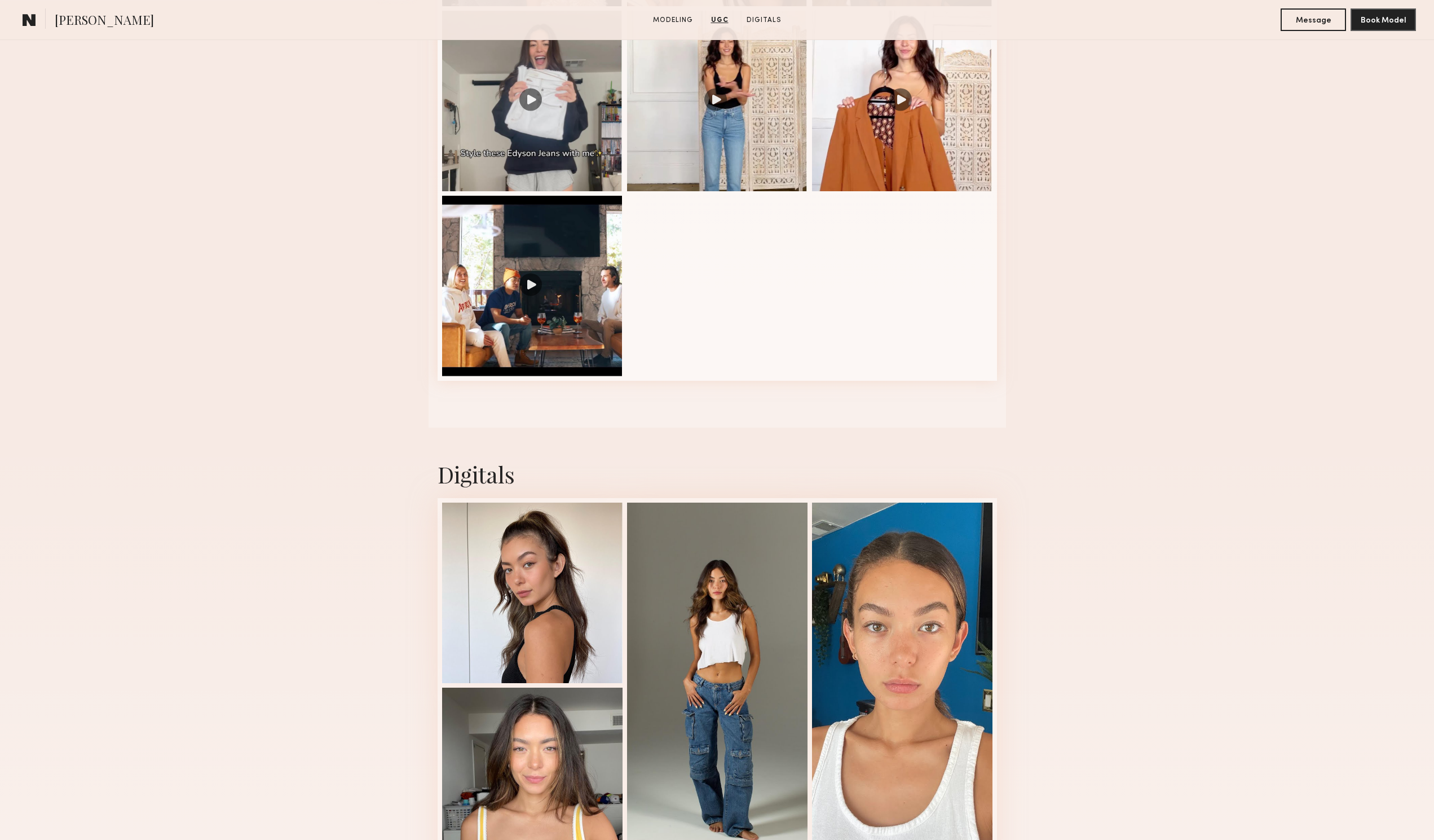
scroll to position [1710, 0]
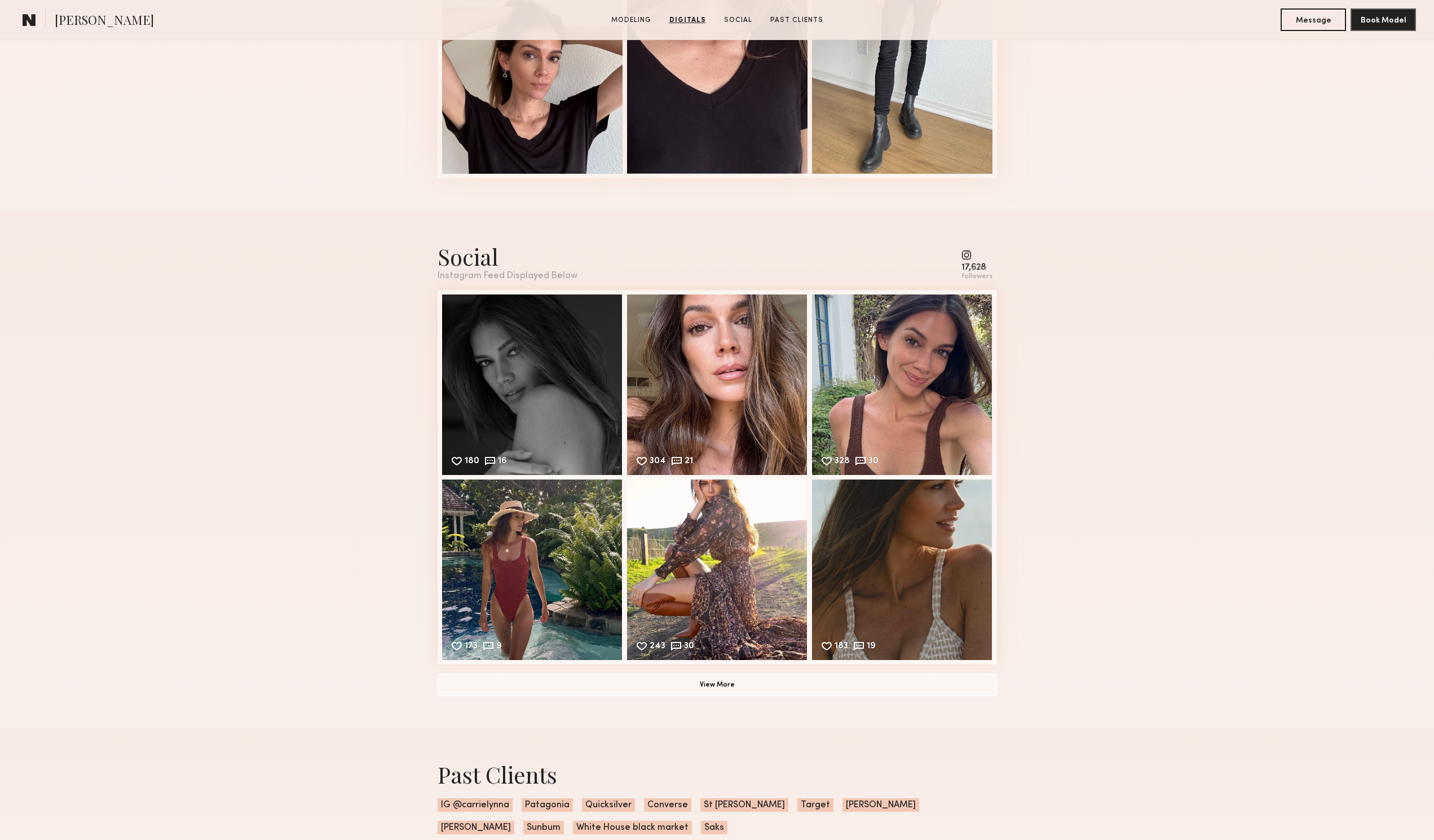
scroll to position [1410, 0]
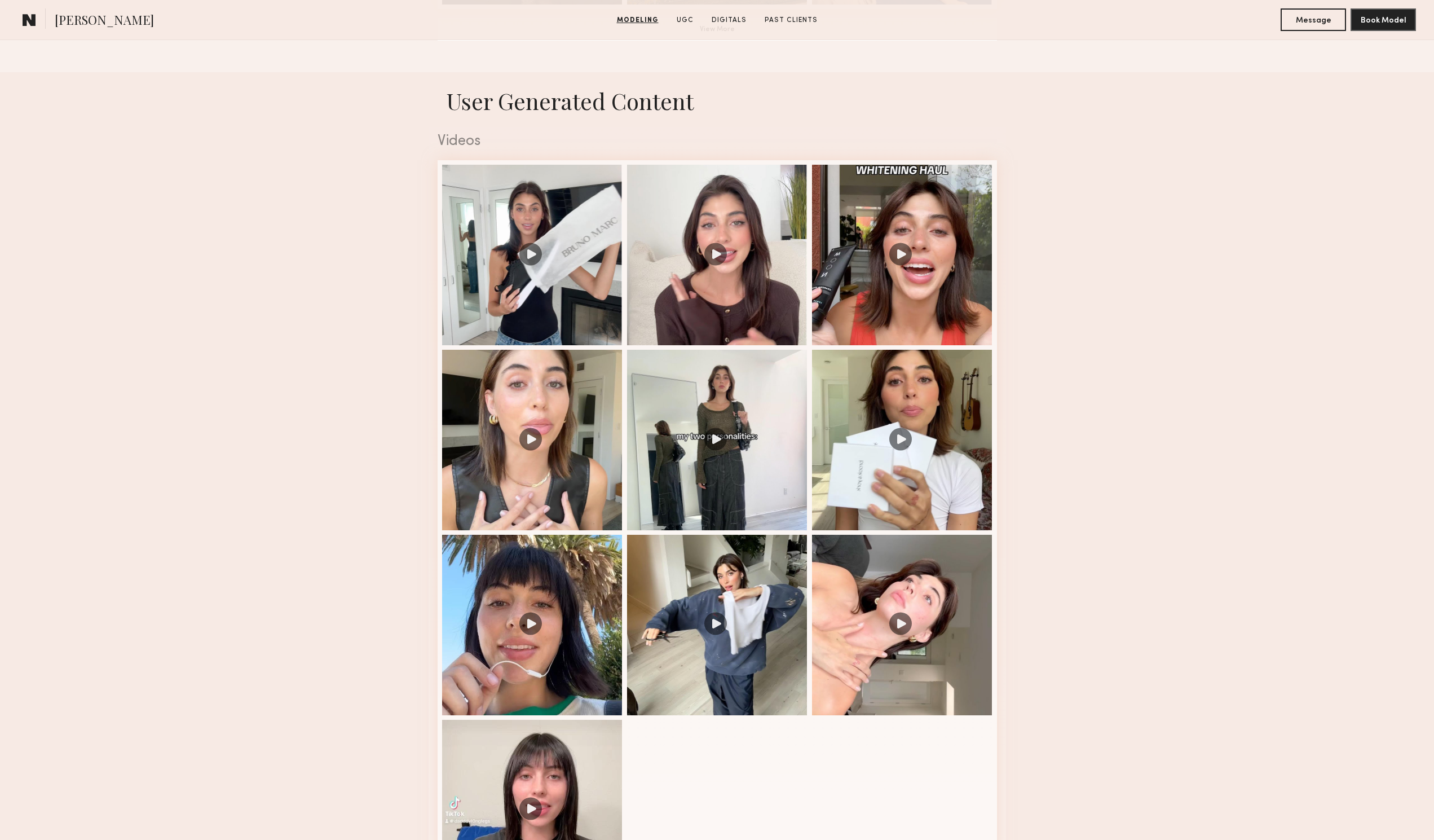
scroll to position [1184, 0]
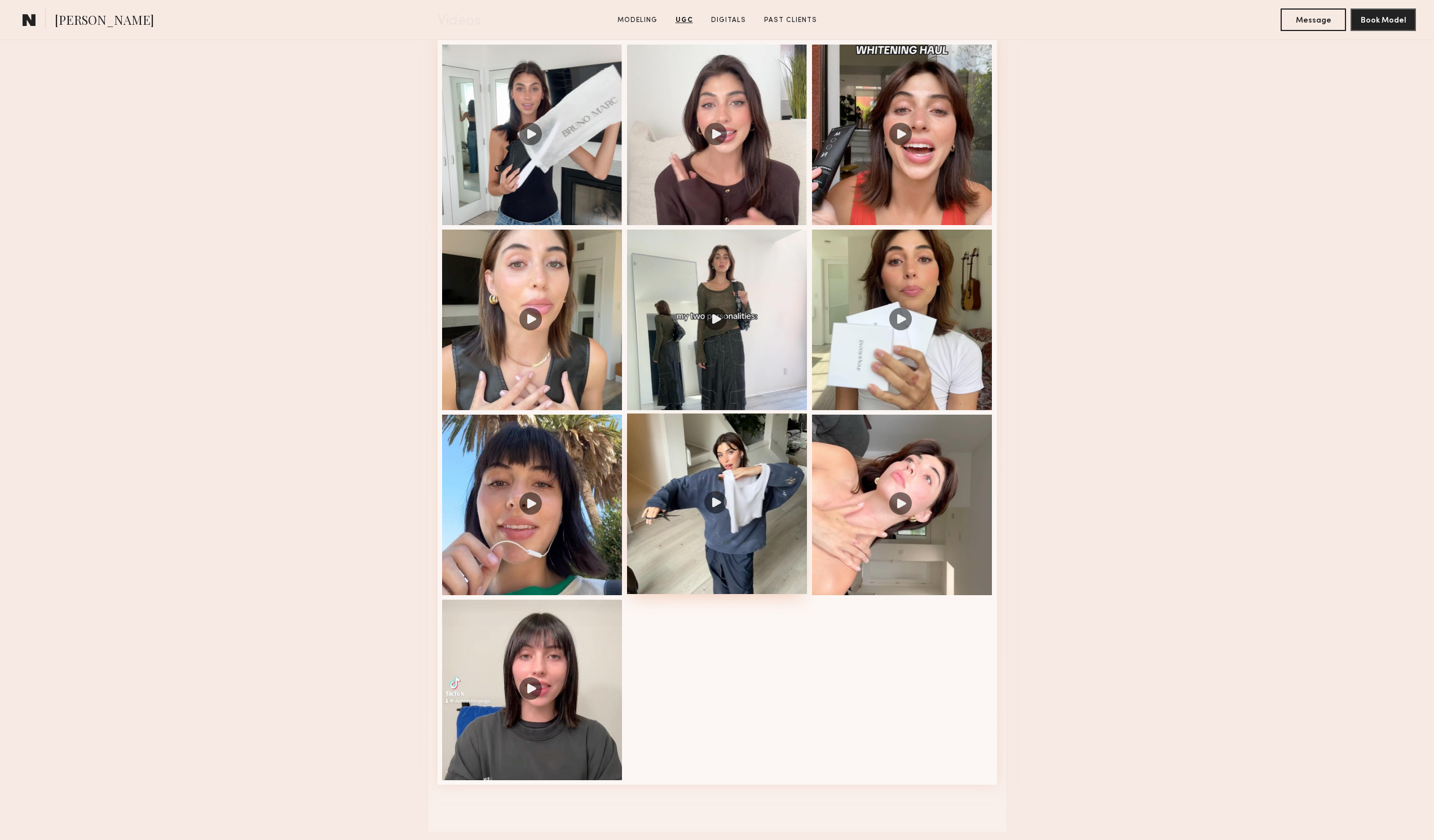
click at [704, 507] on div at bounding box center [717, 503] width 180 height 180
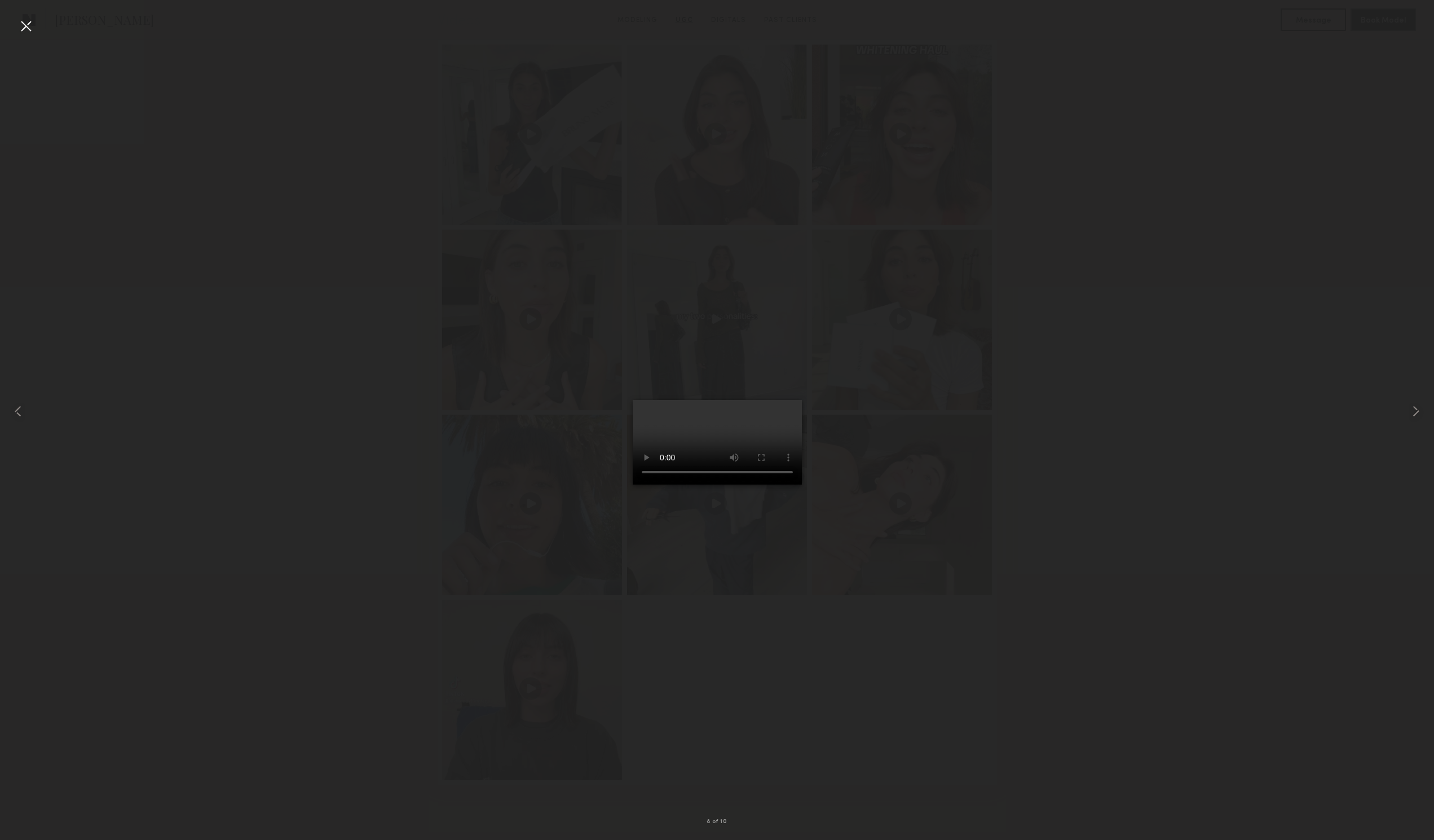
click at [35, 22] on div "8 of 10" at bounding box center [717, 420] width 1434 height 840
click at [26, 26] on div at bounding box center [26, 26] width 18 height 18
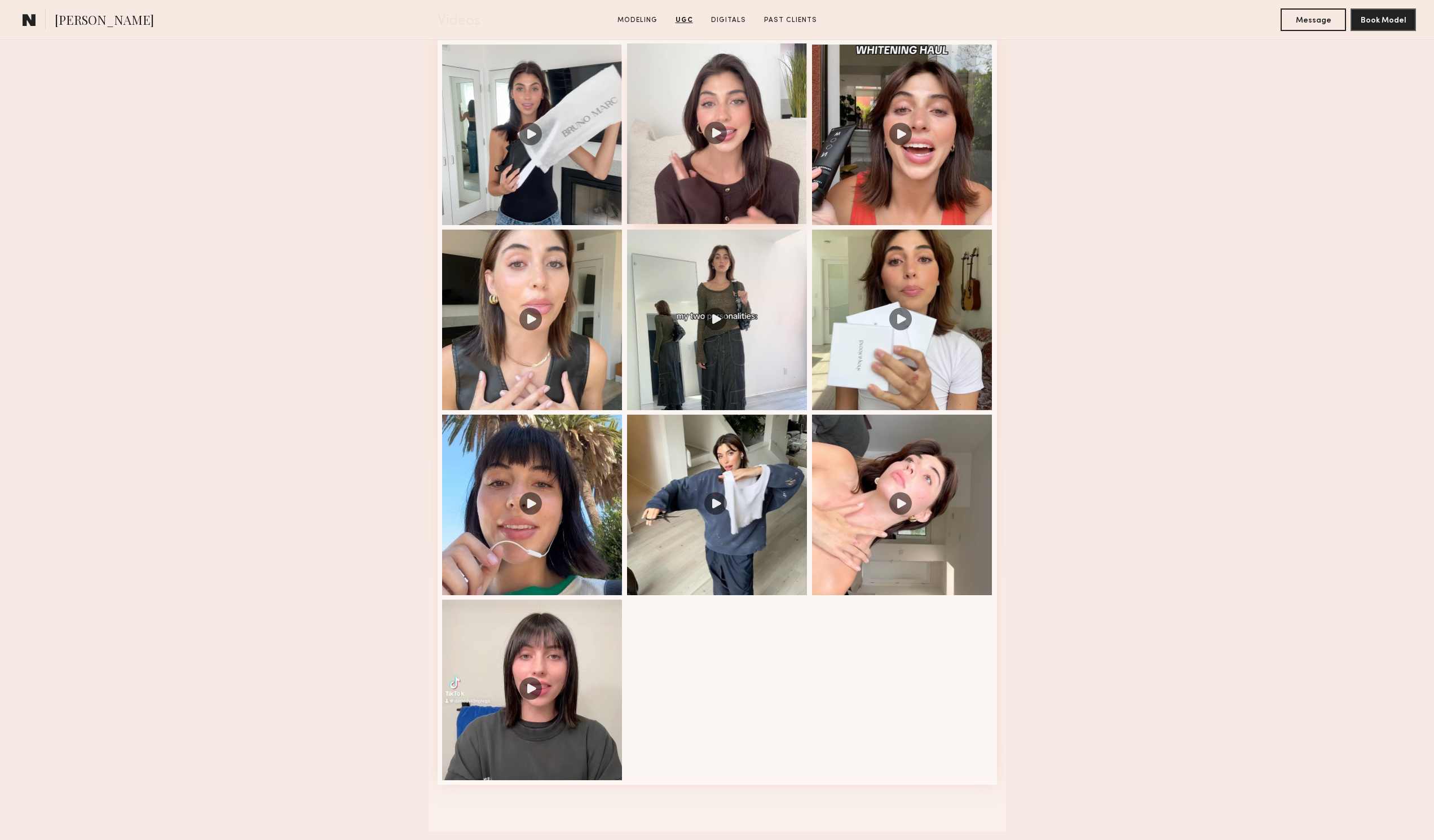
click at [698, 203] on div at bounding box center [717, 133] width 180 height 180
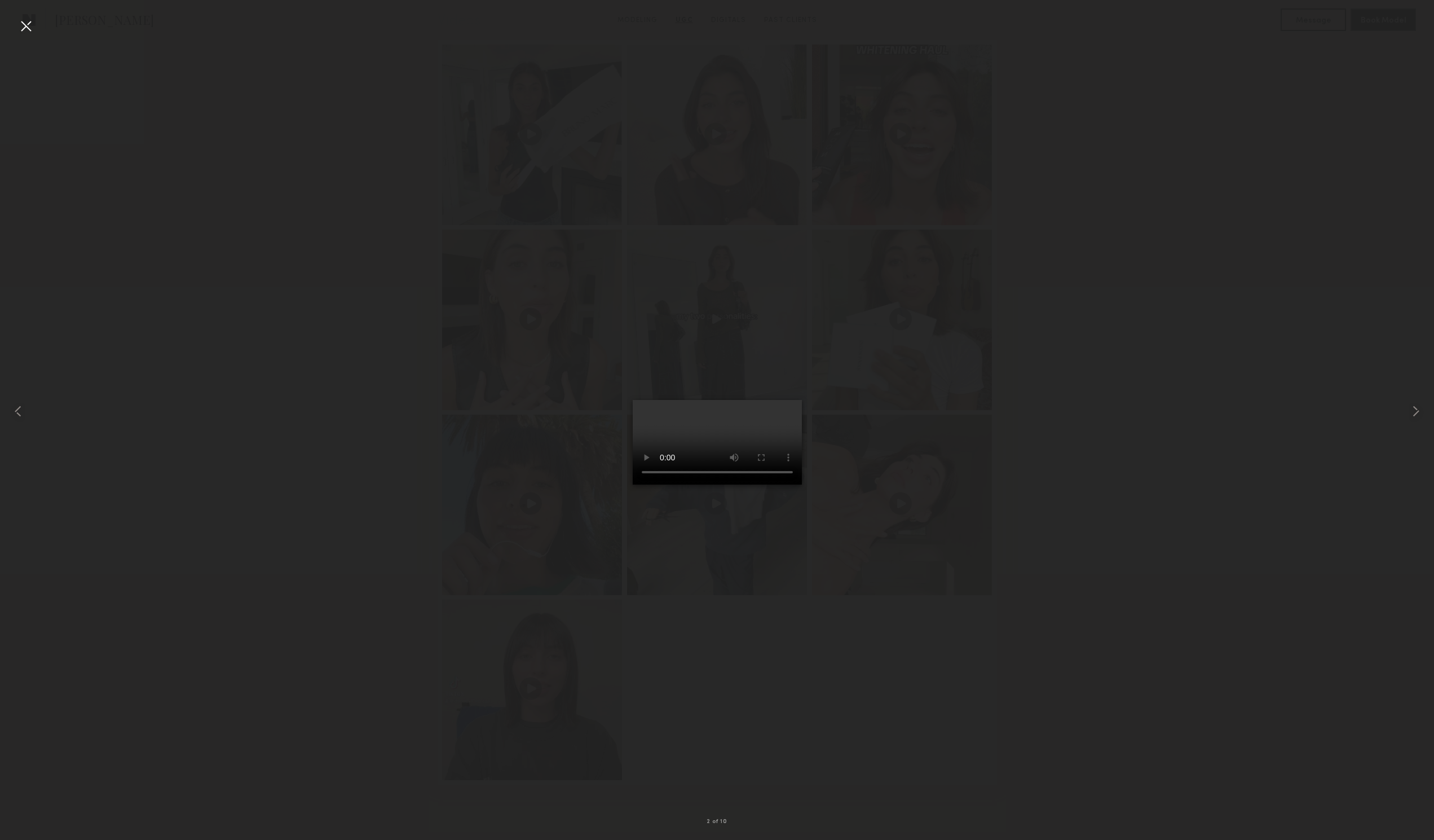
click at [20, 28] on div at bounding box center [26, 26] width 18 height 18
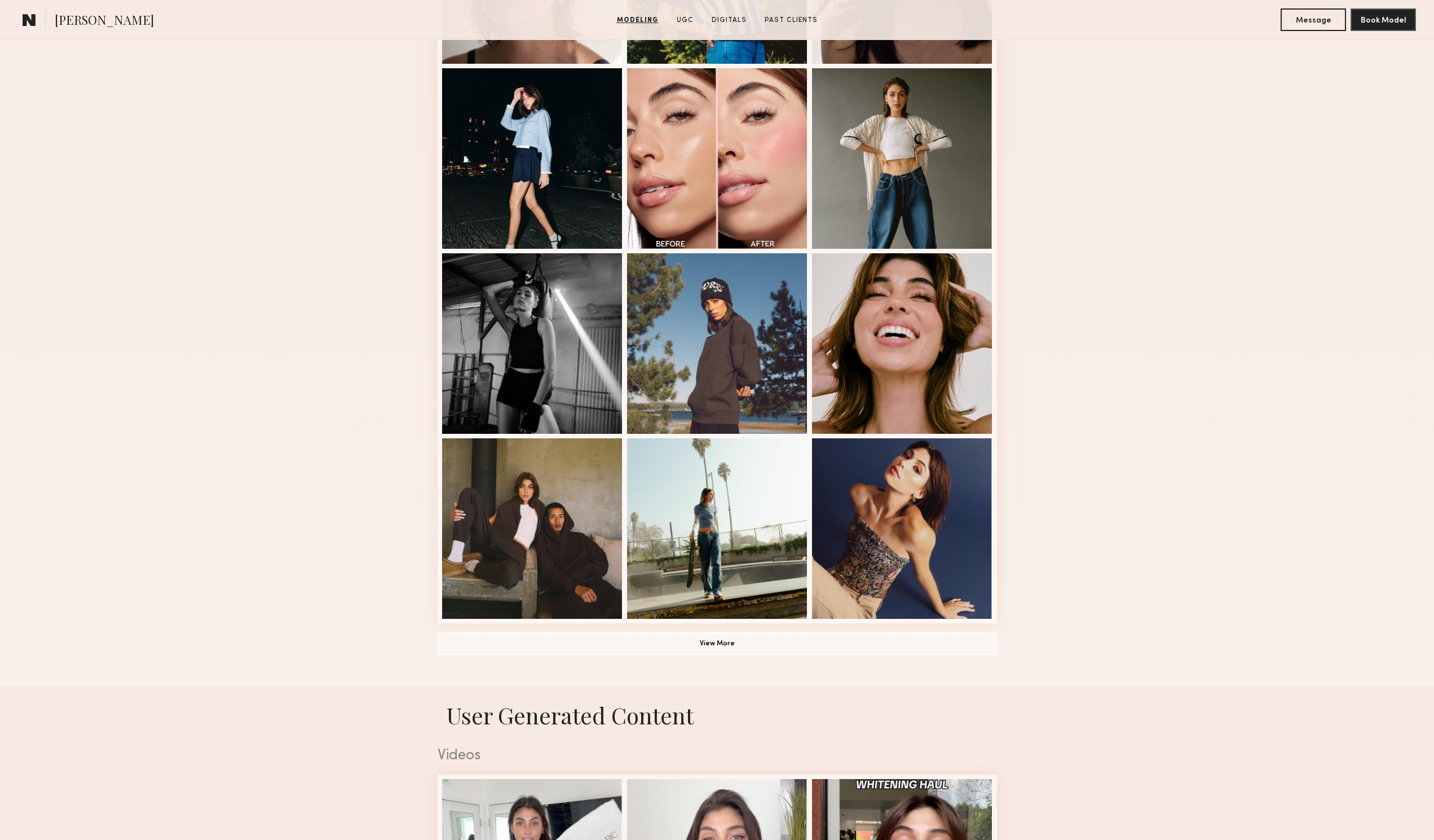
scroll to position [451, 0]
click at [806, 650] on button "View More" at bounding box center [717, 641] width 559 height 22
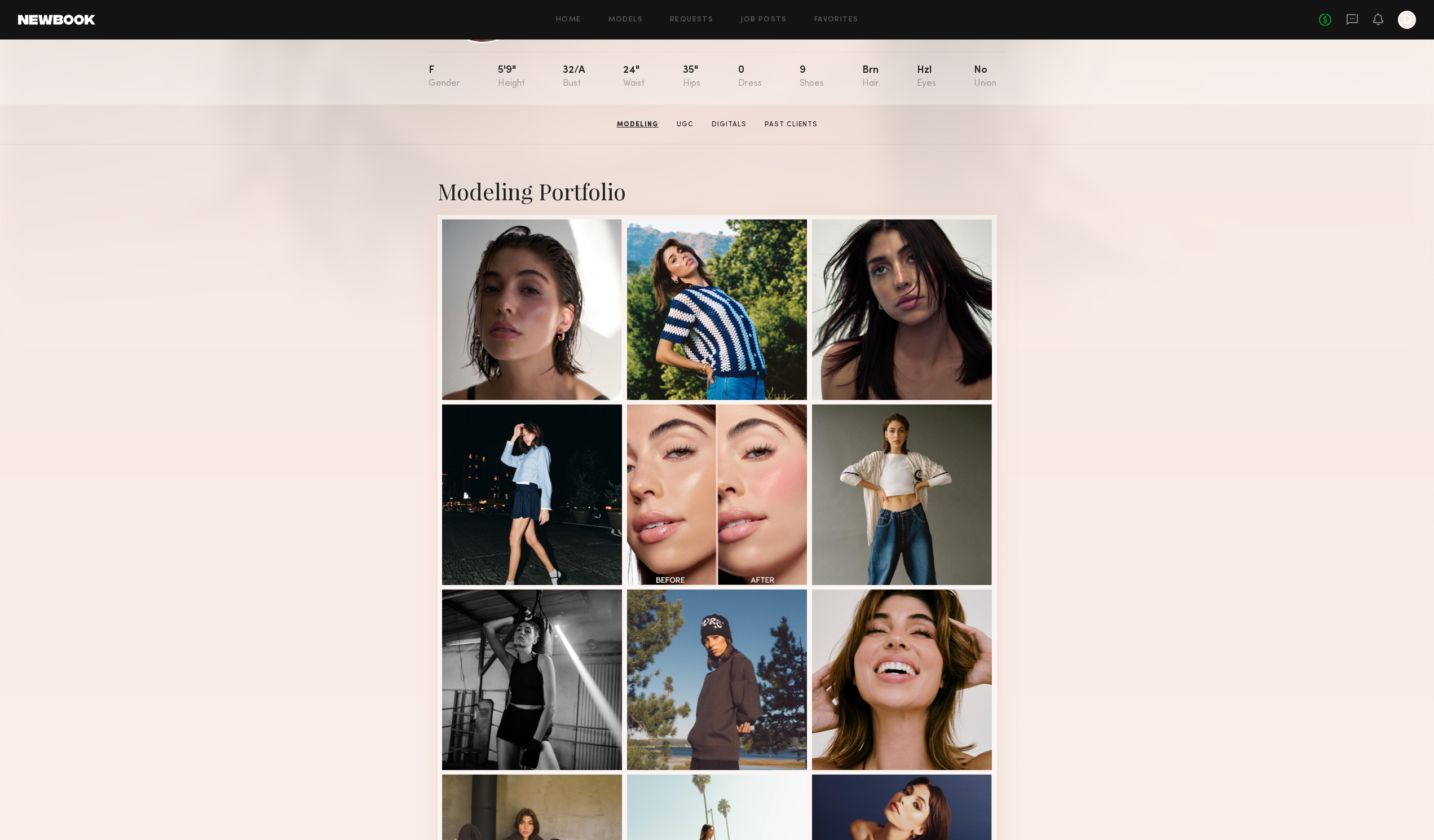
scroll to position [0, 0]
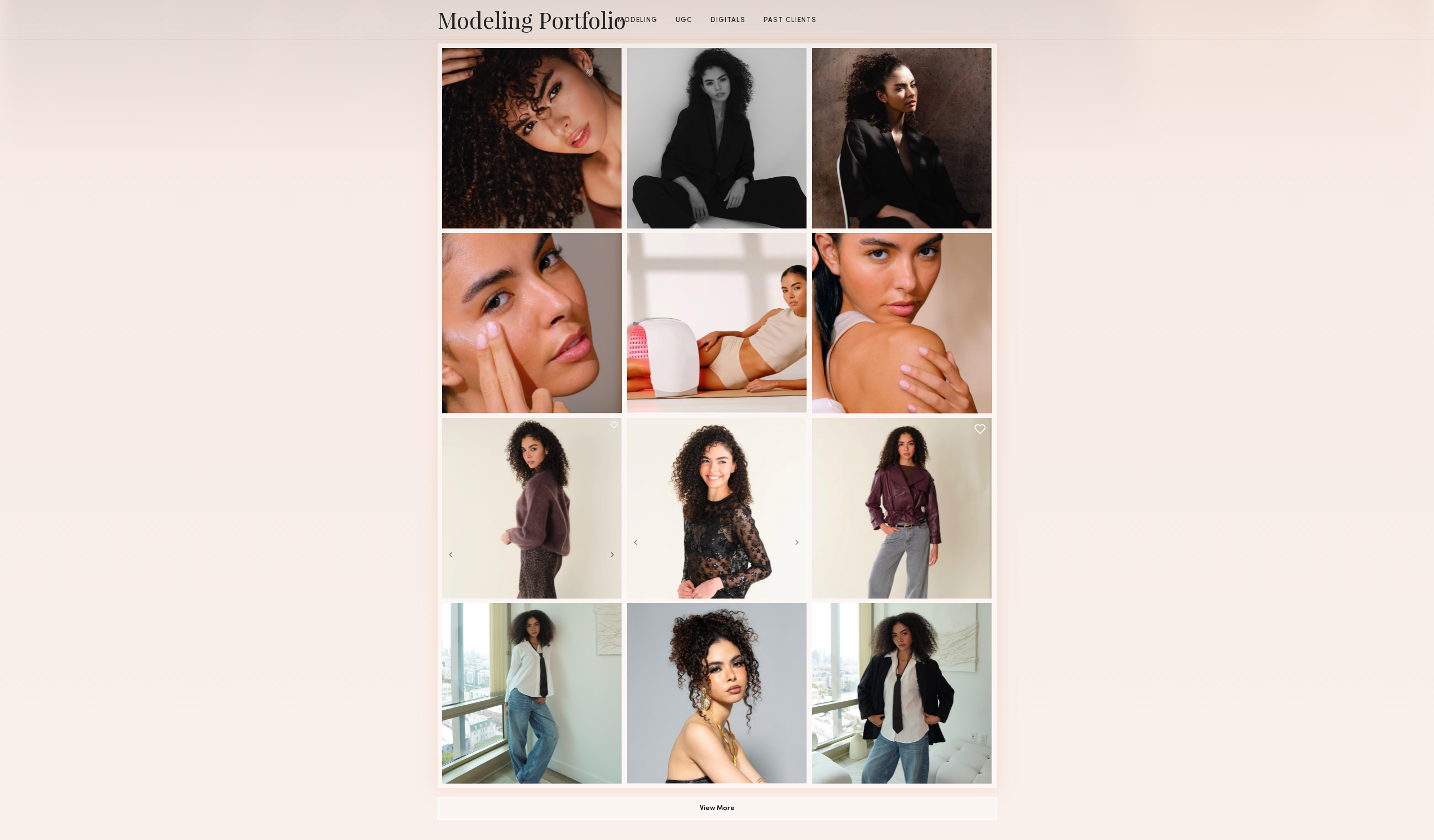
scroll to position [451, 0]
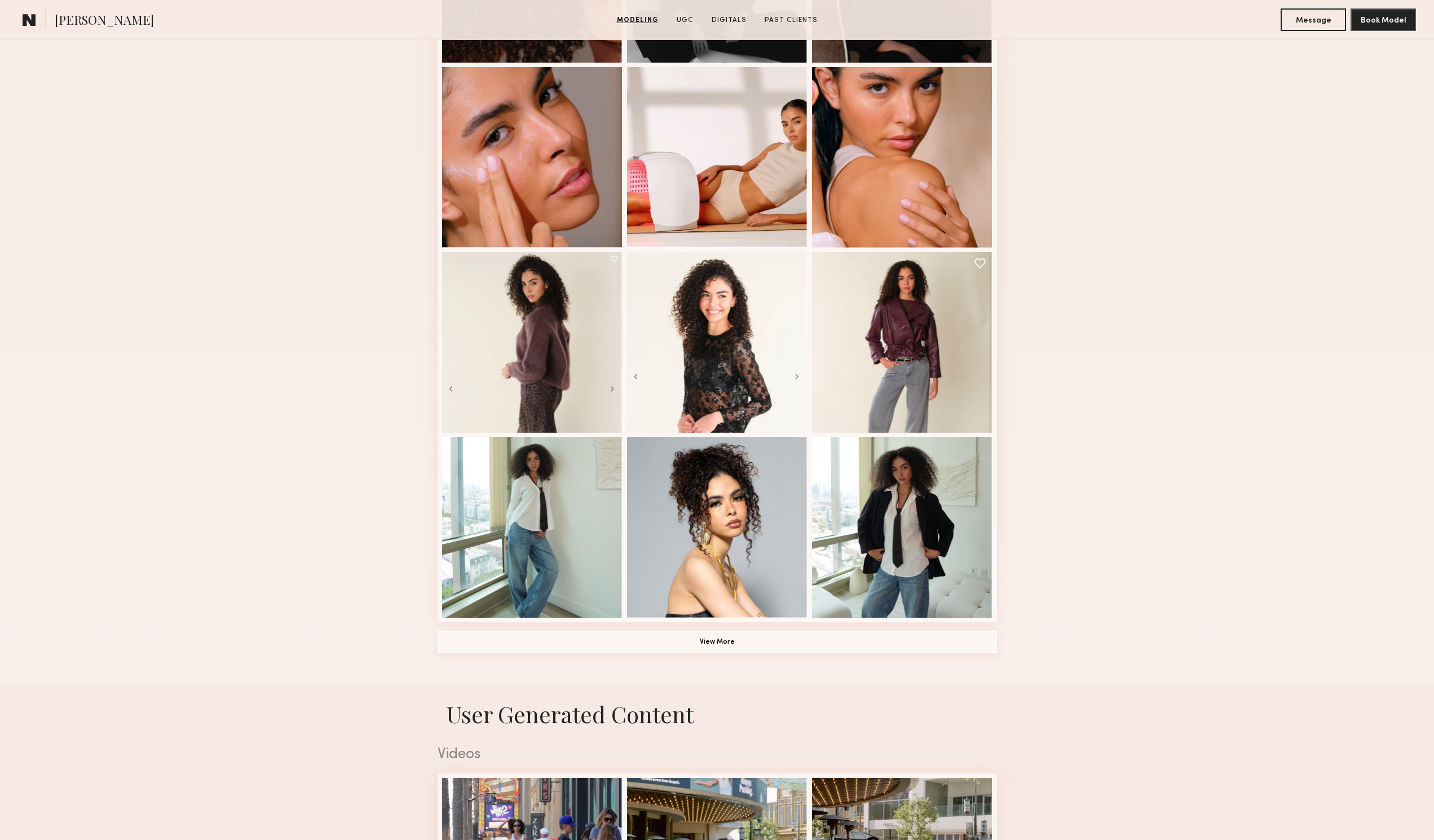
click at [680, 644] on button "View More" at bounding box center [717, 641] width 559 height 22
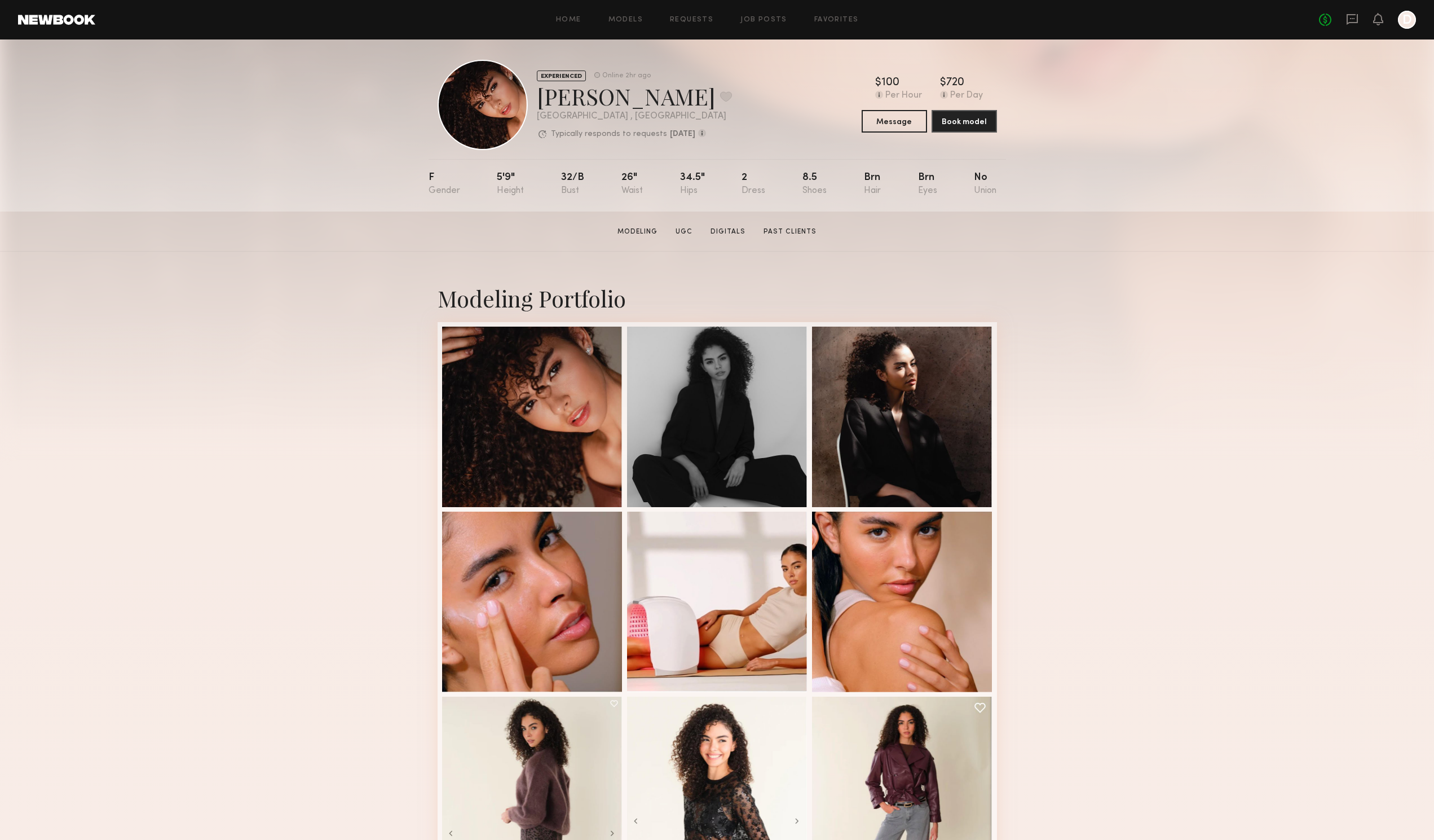
scroll to position [0, 0]
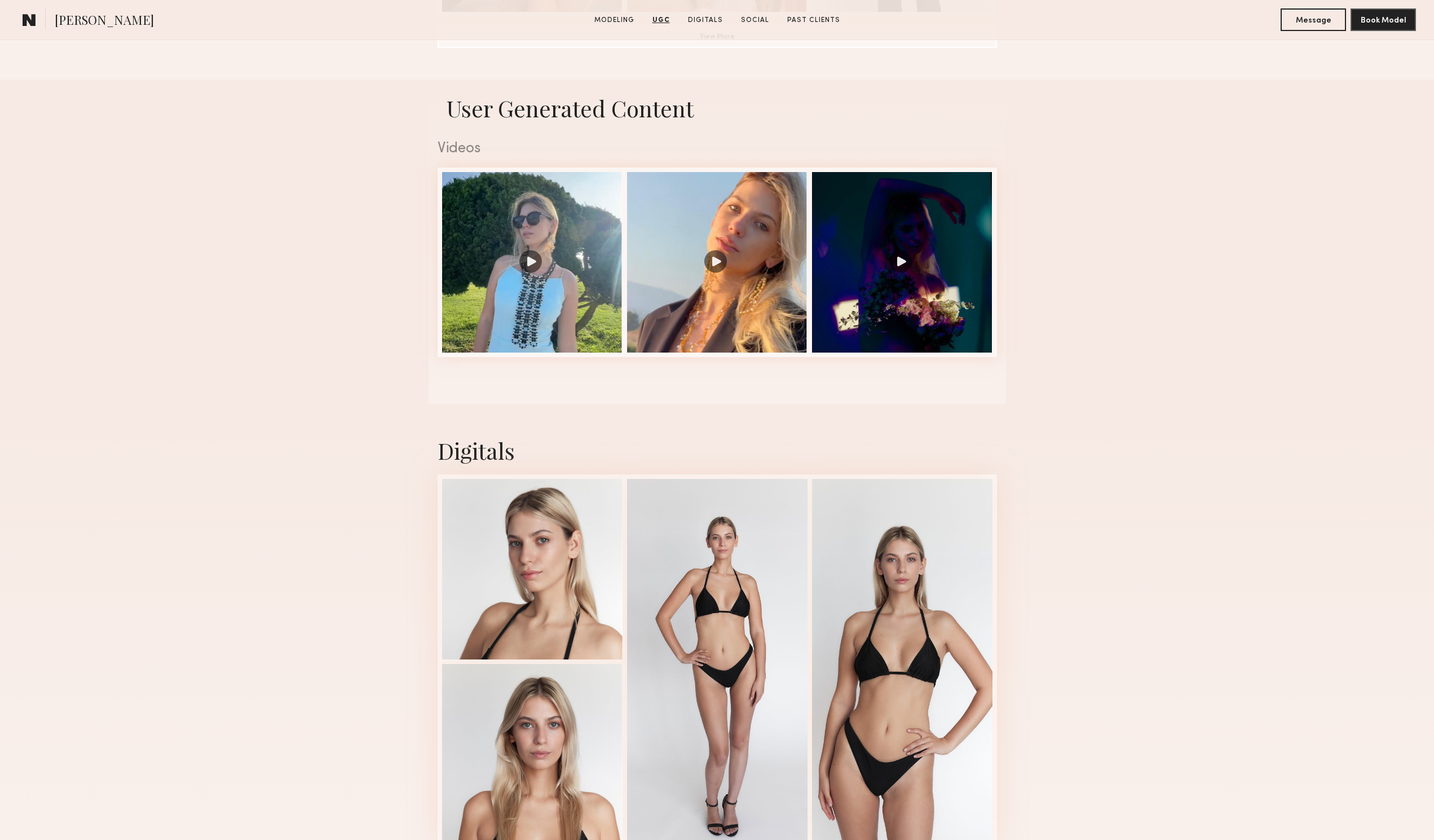
scroll to position [903, 0]
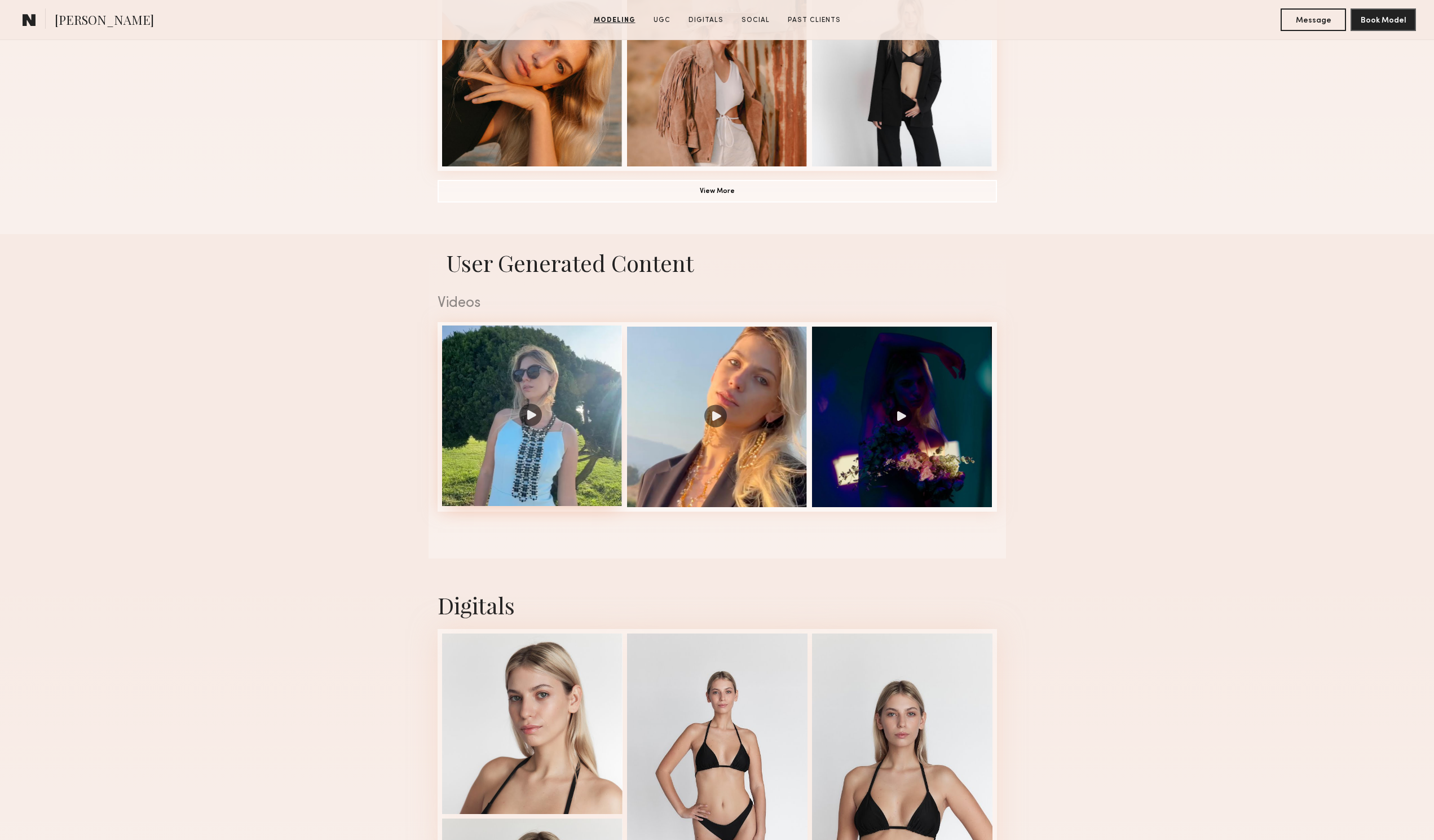
click at [534, 425] on div at bounding box center [531, 415] width 180 height 180
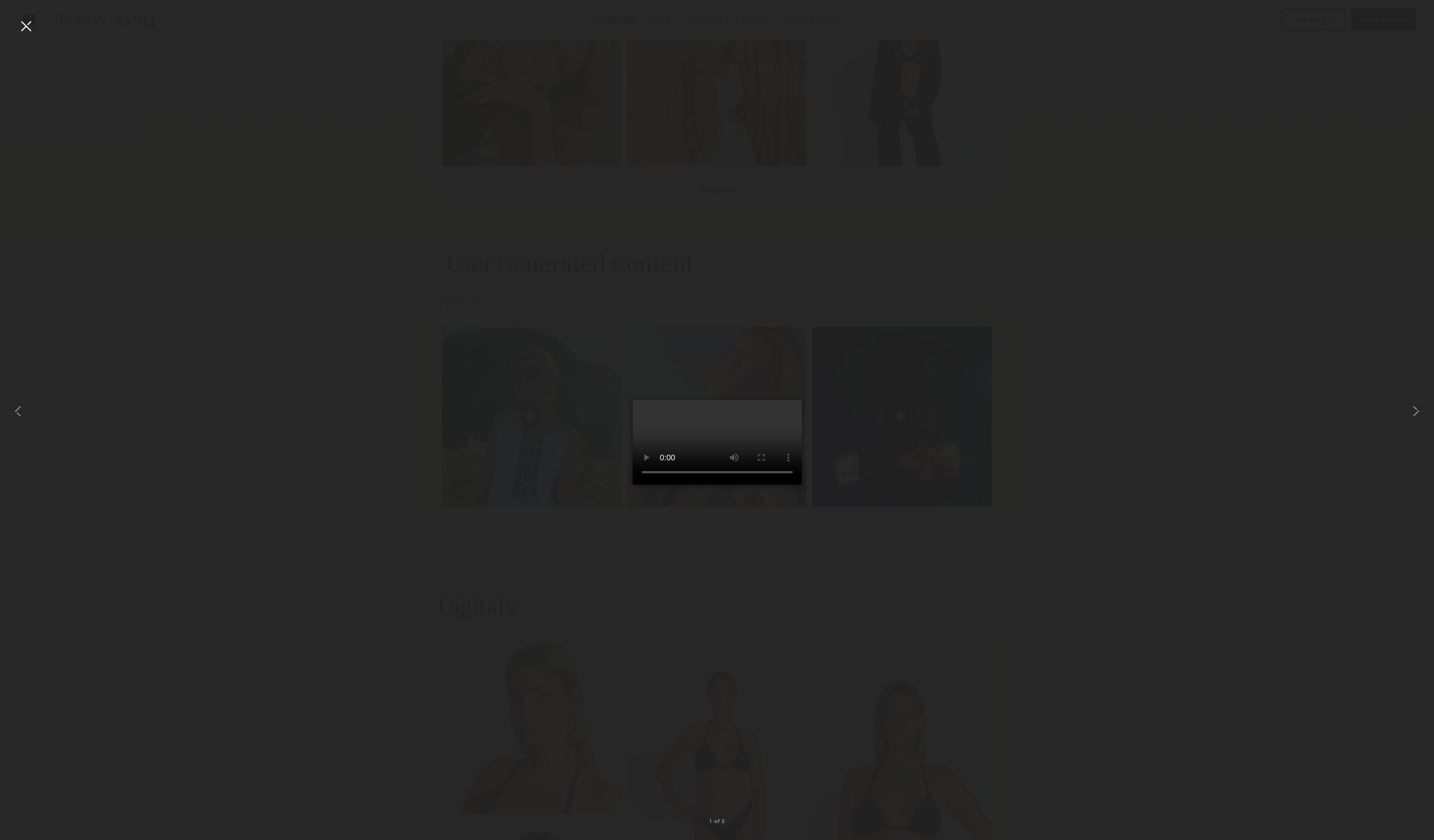
click at [19, 16] on nb-gallery-light "1 of 3" at bounding box center [717, 420] width 1434 height 840
click at [21, 24] on div at bounding box center [26, 26] width 18 height 18
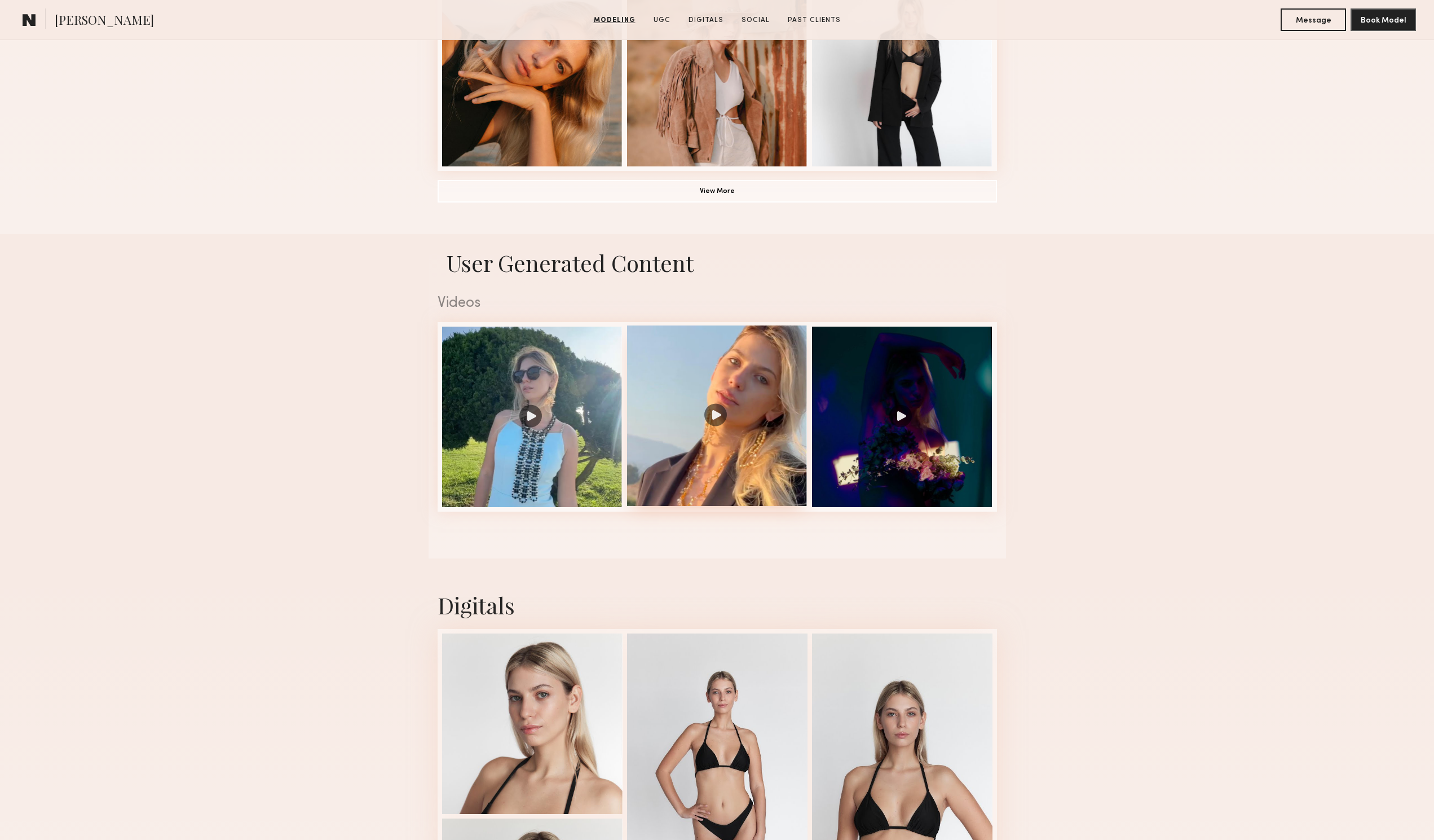
click at [718, 425] on div at bounding box center [717, 415] width 180 height 180
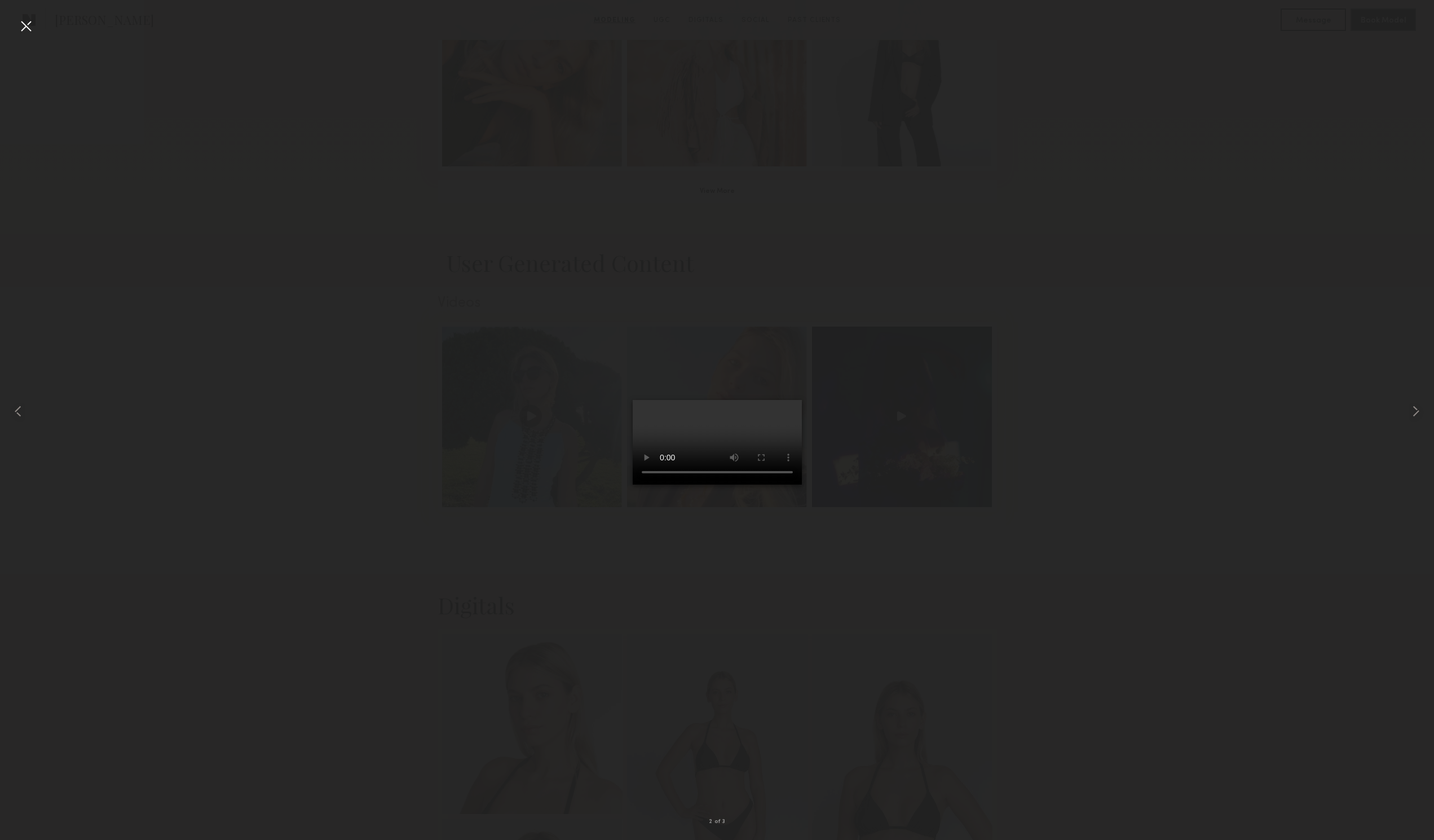
click at [29, 24] on div at bounding box center [26, 26] width 18 height 18
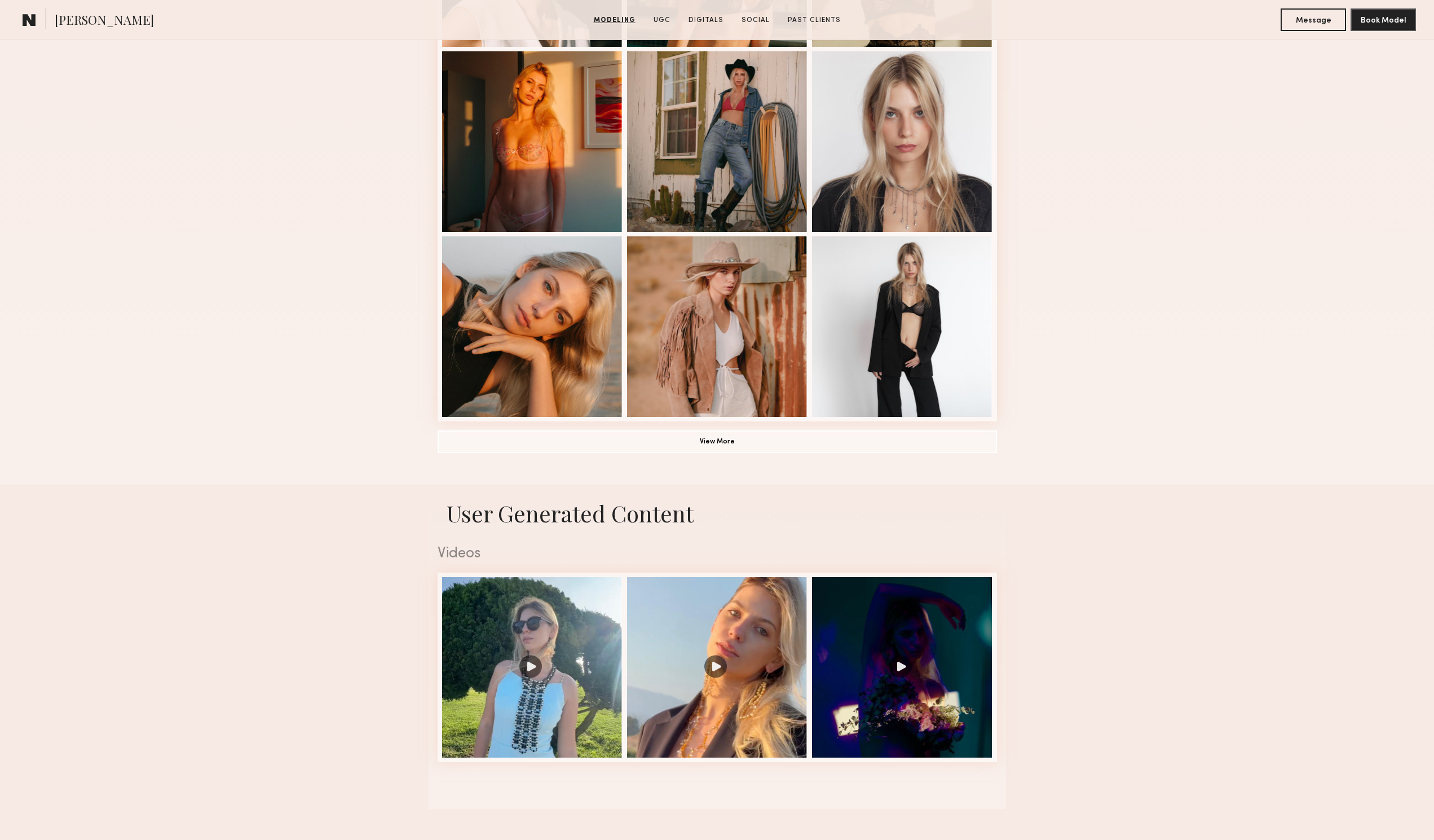
scroll to position [313, 0]
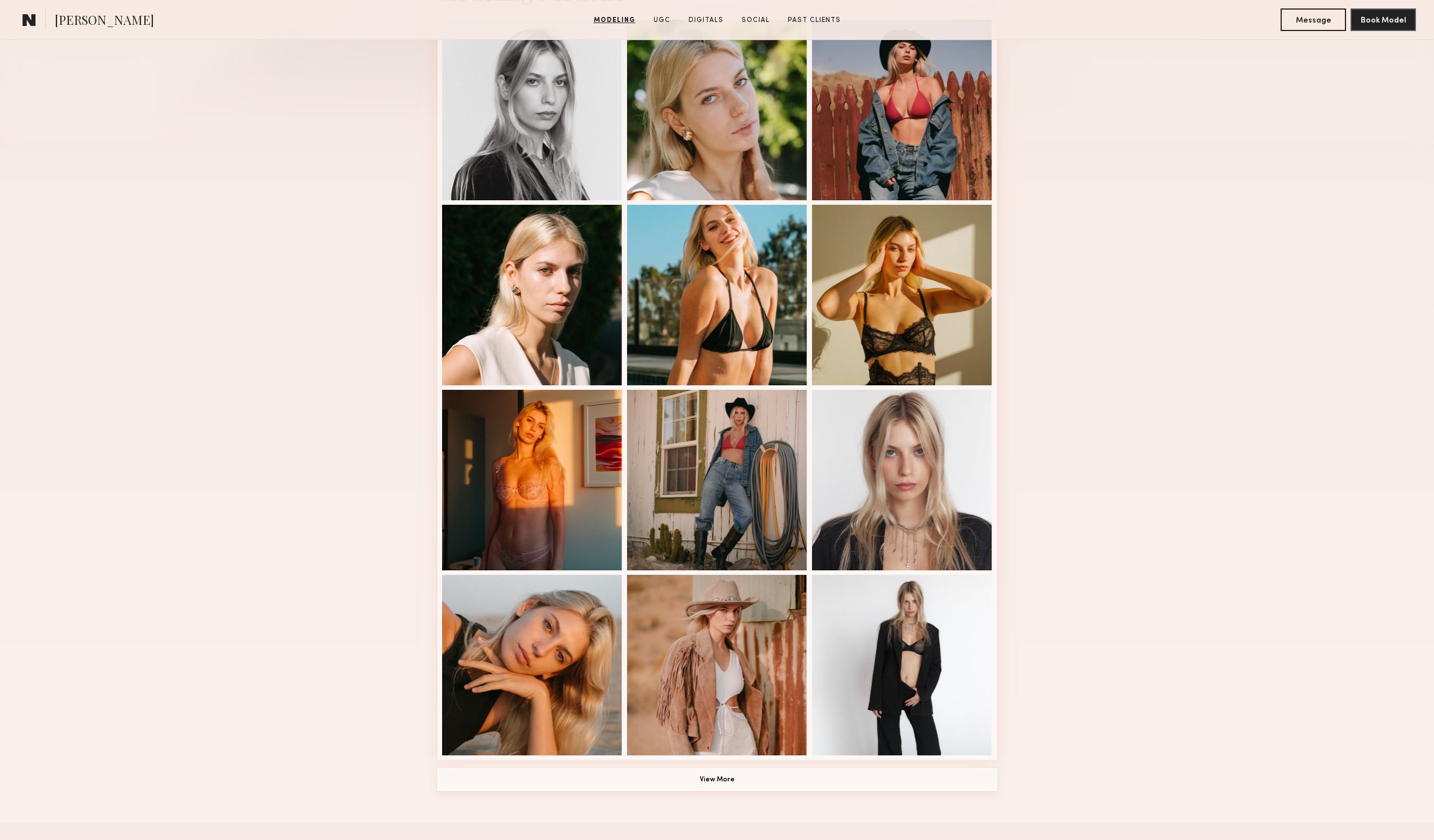
click at [755, 777] on button "View More" at bounding box center [717, 779] width 559 height 22
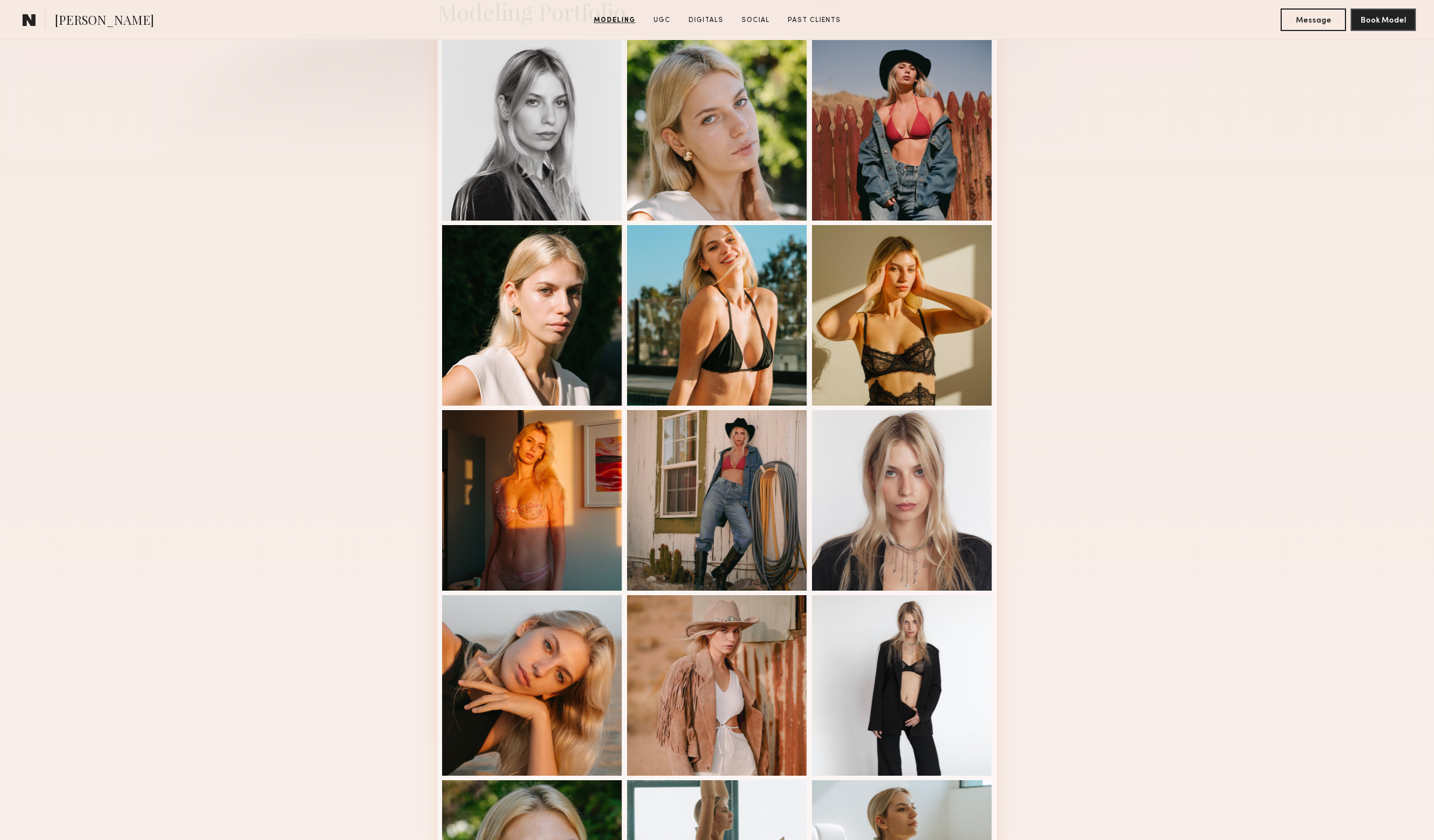
scroll to position [0, 0]
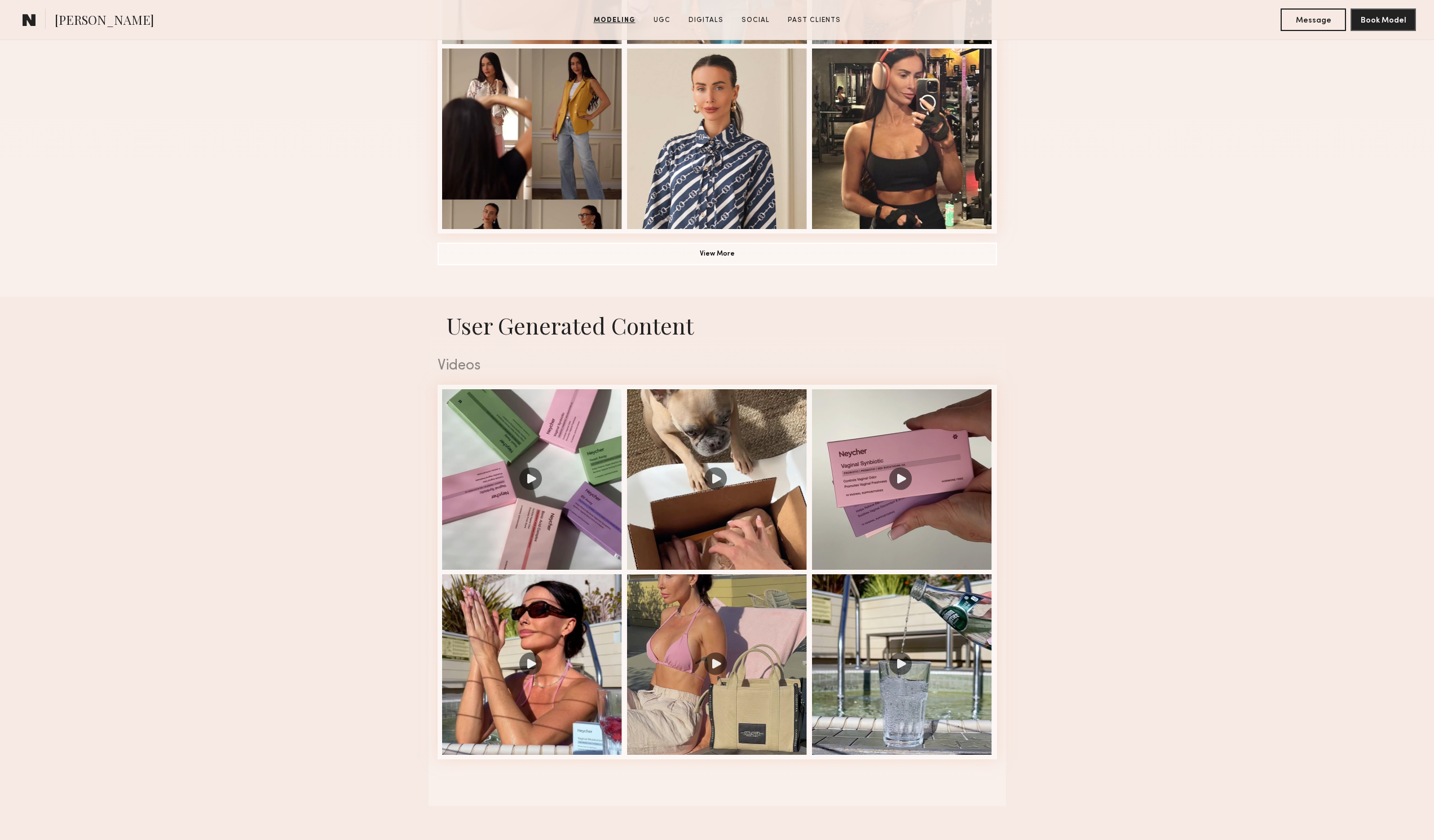
scroll to position [1128, 0]
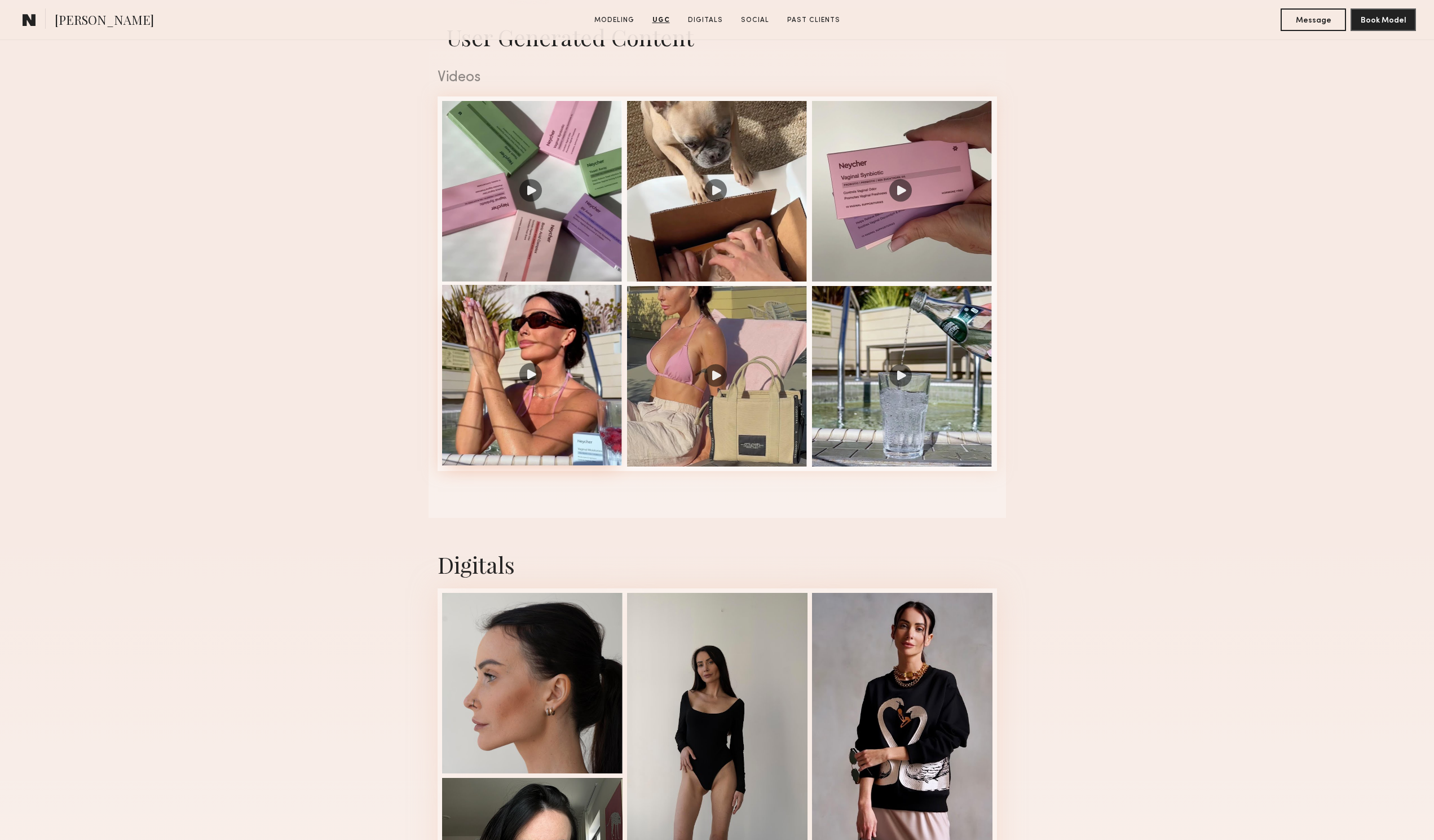
click at [520, 381] on div at bounding box center [531, 374] width 180 height 180
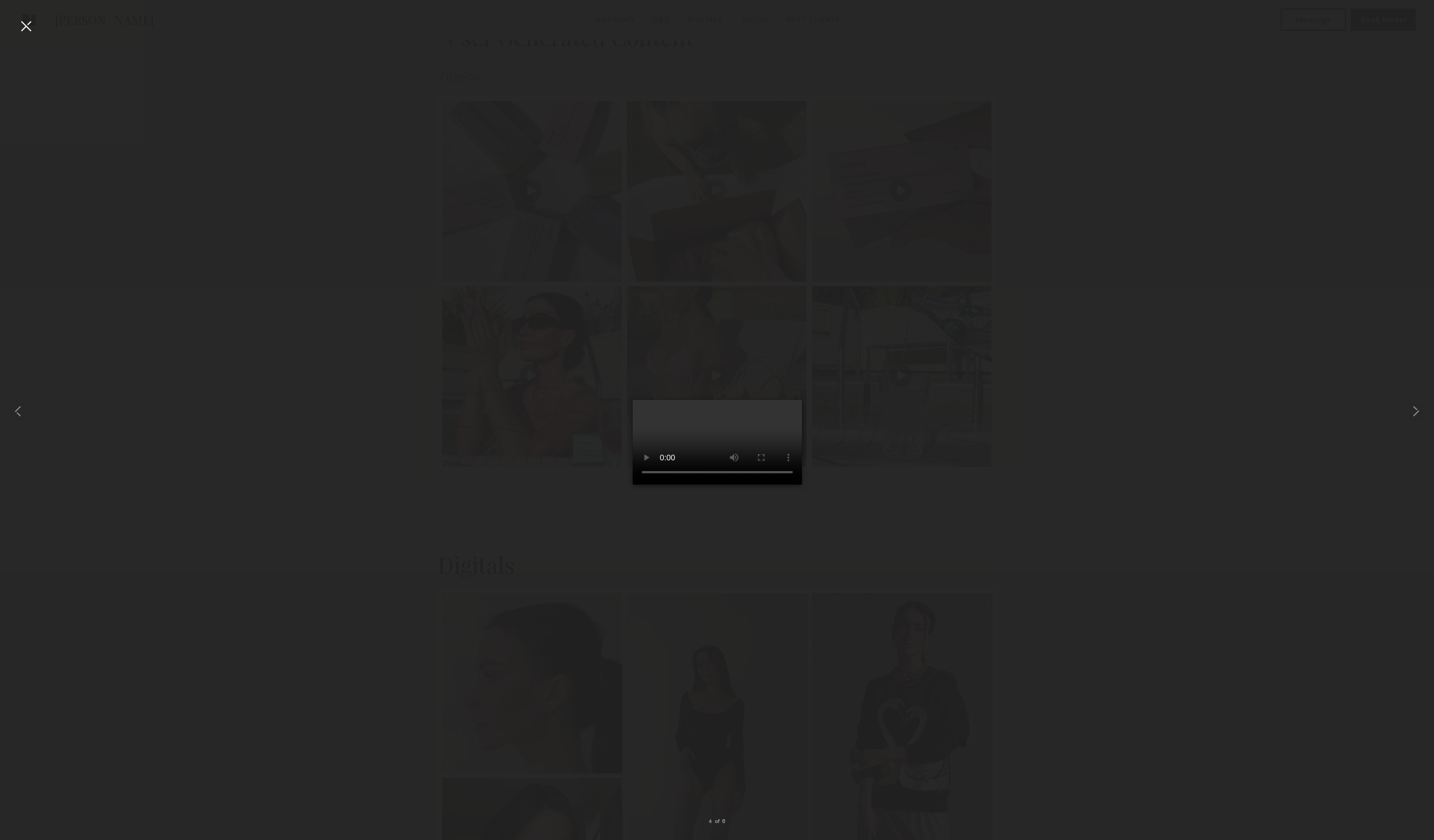
click at [22, 27] on div at bounding box center [26, 26] width 18 height 18
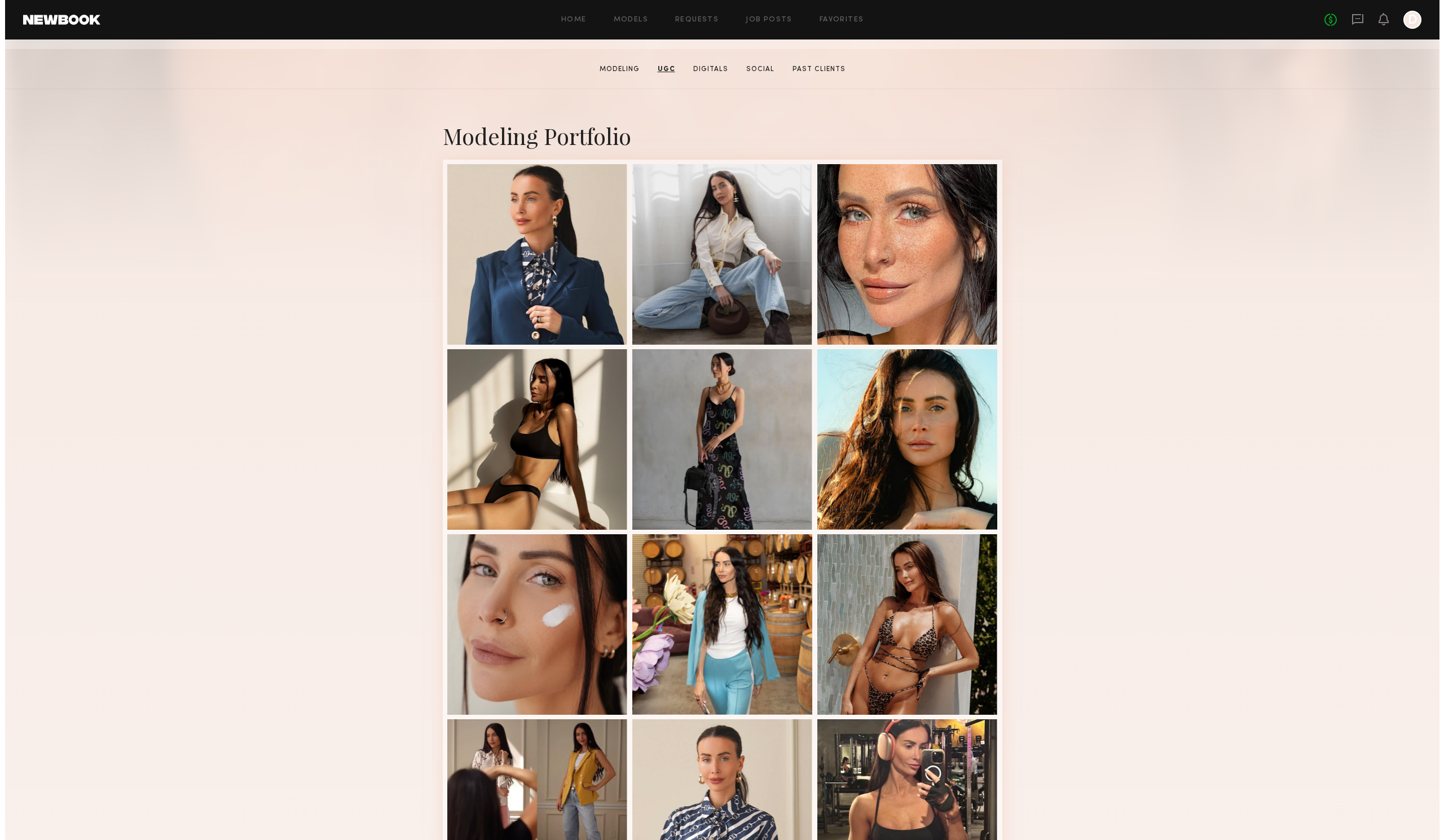
scroll to position [0, 0]
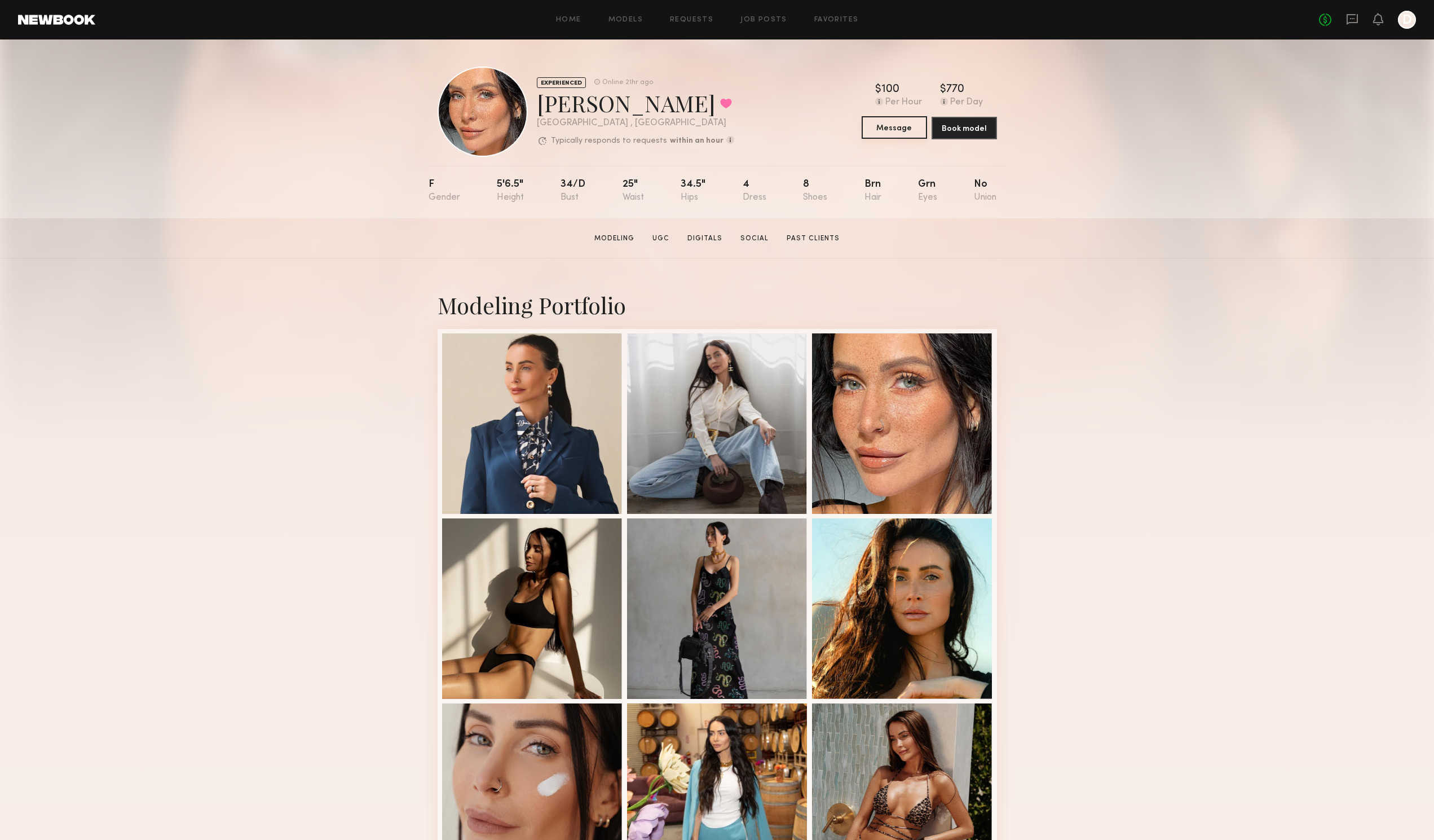
click at [886, 128] on button "Message" at bounding box center [894, 127] width 66 height 22
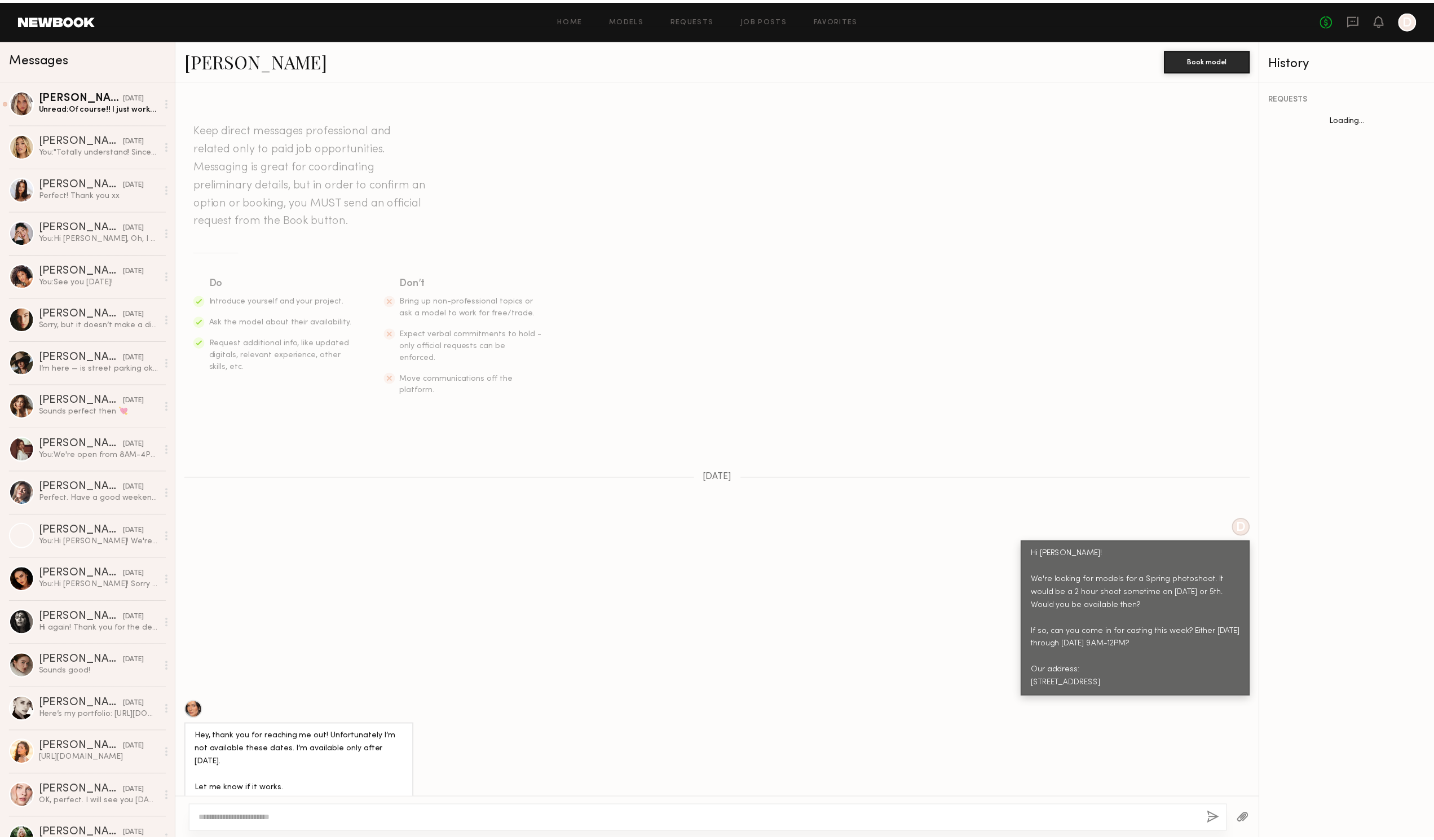
scroll to position [295, 0]
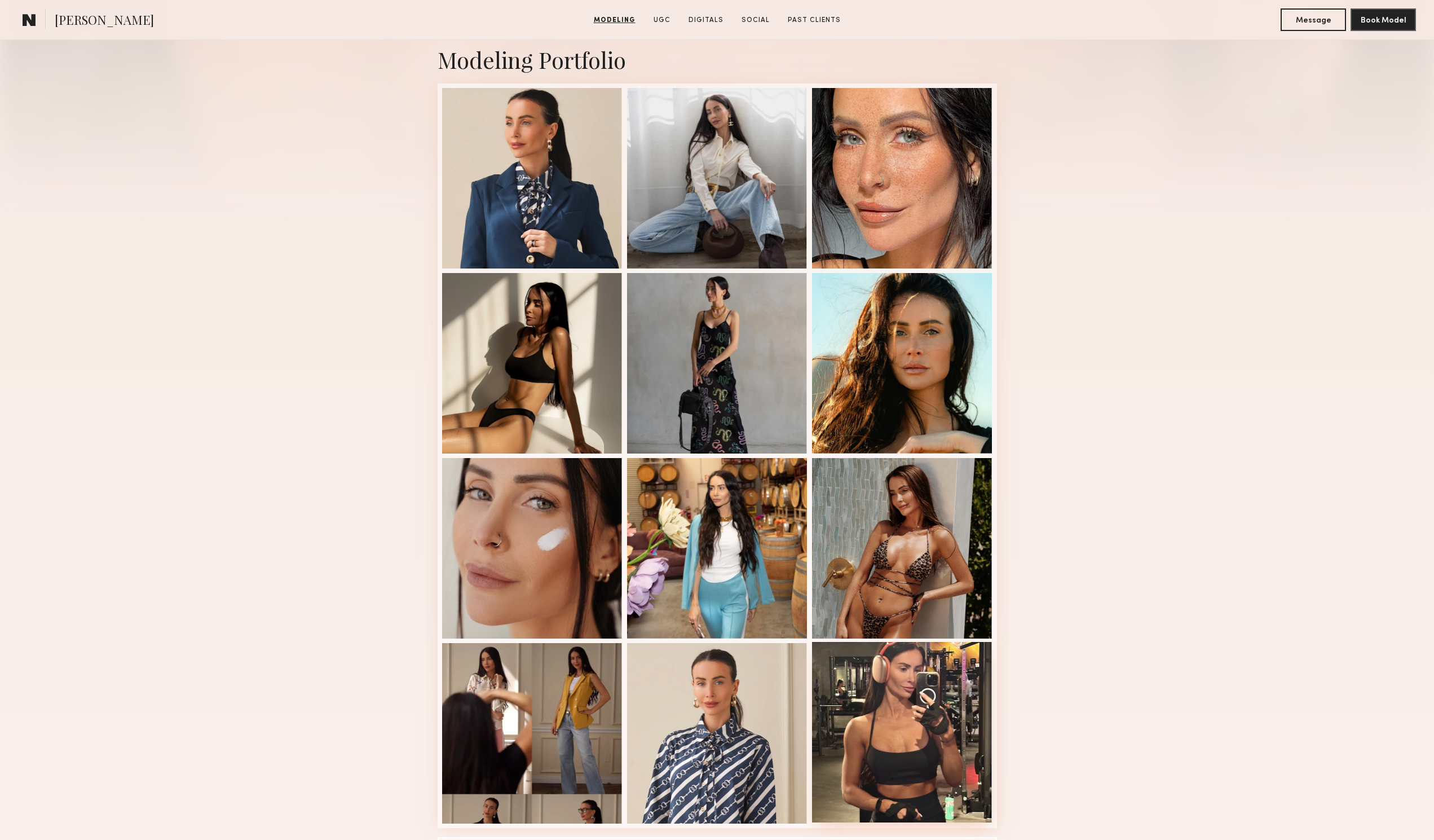
scroll to position [225, 0]
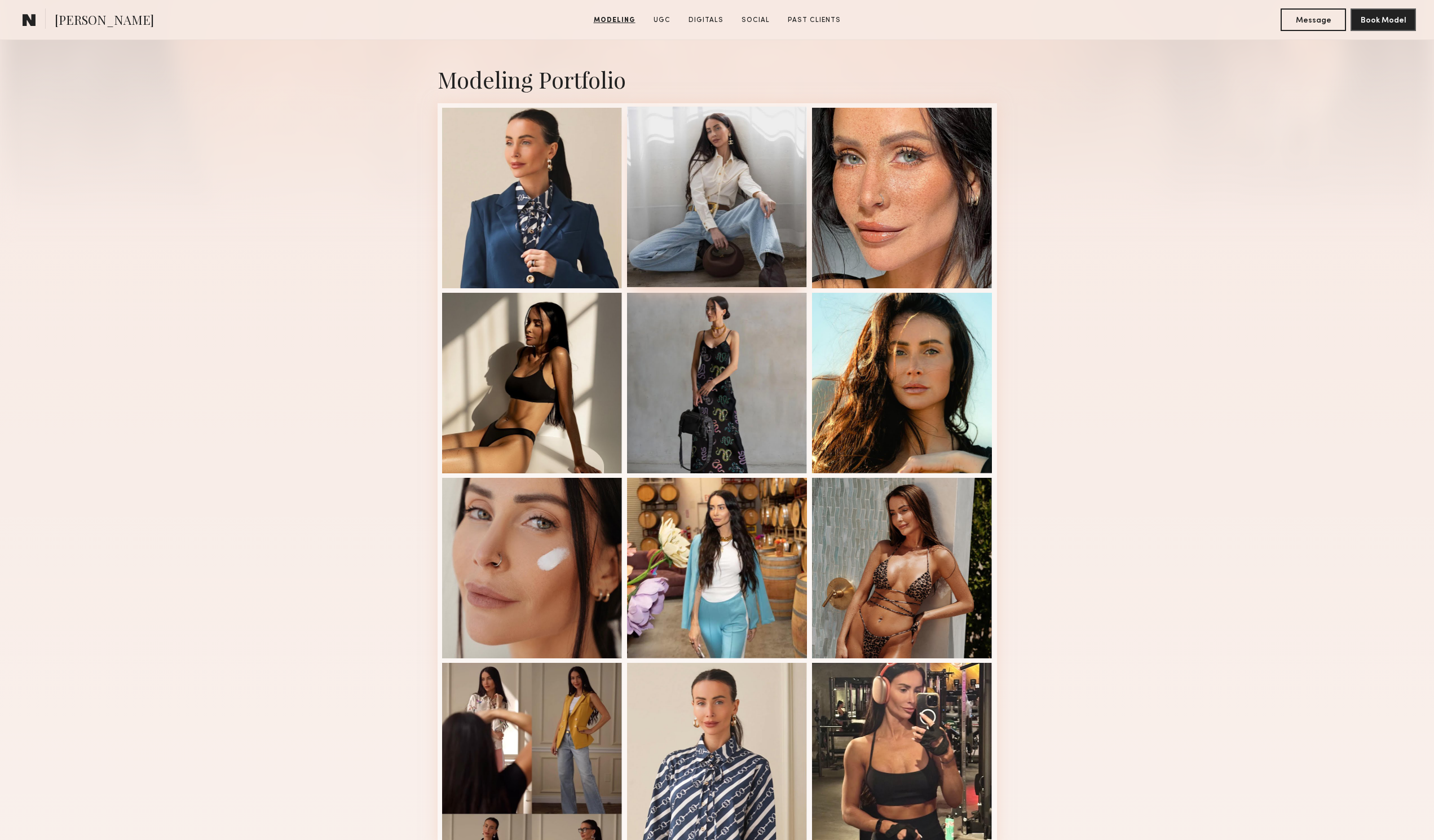
click at [756, 261] on div at bounding box center [717, 197] width 180 height 180
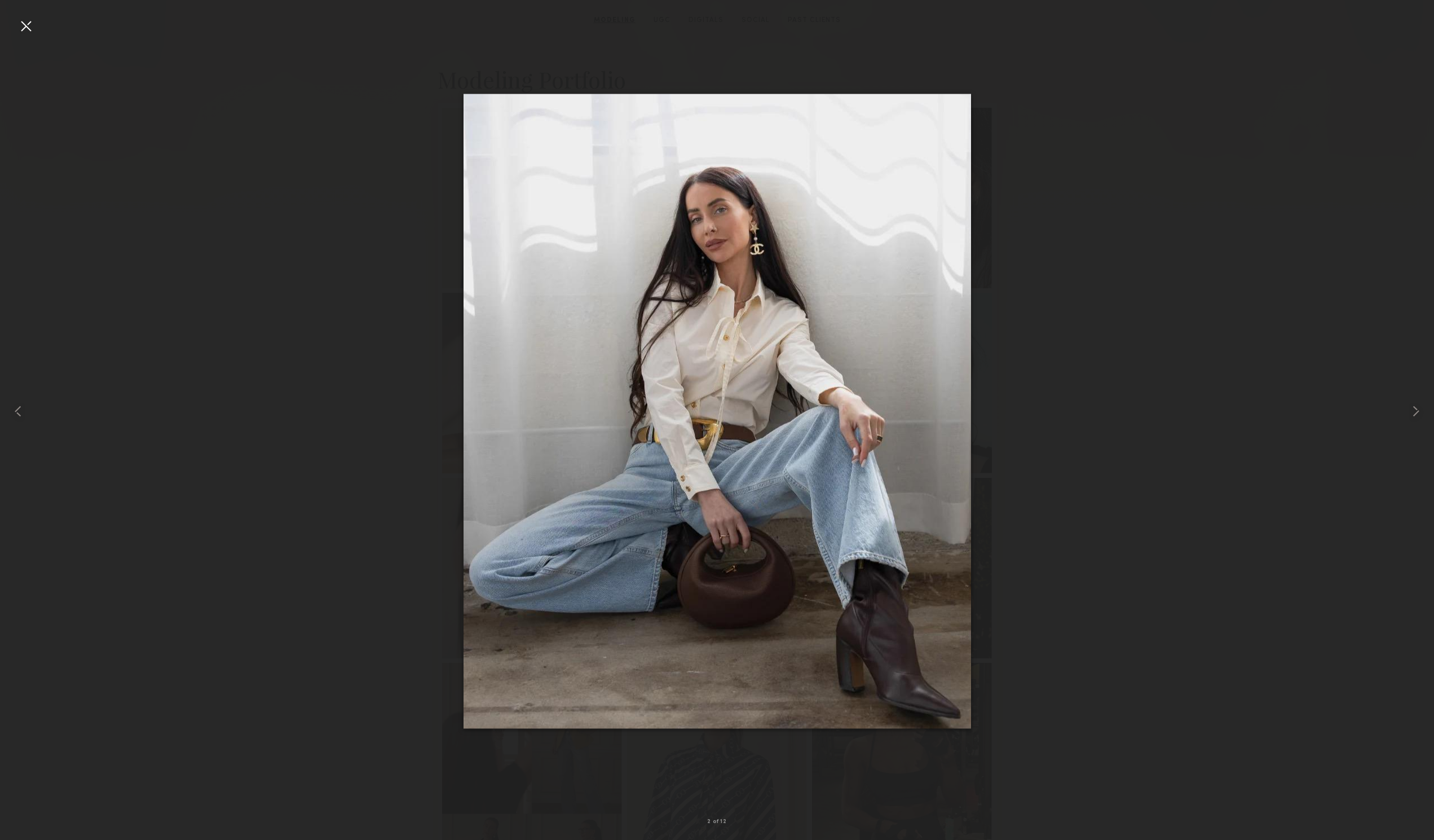
scroll to position [169, 0]
click at [38, 19] on div at bounding box center [29, 411] width 58 height 786
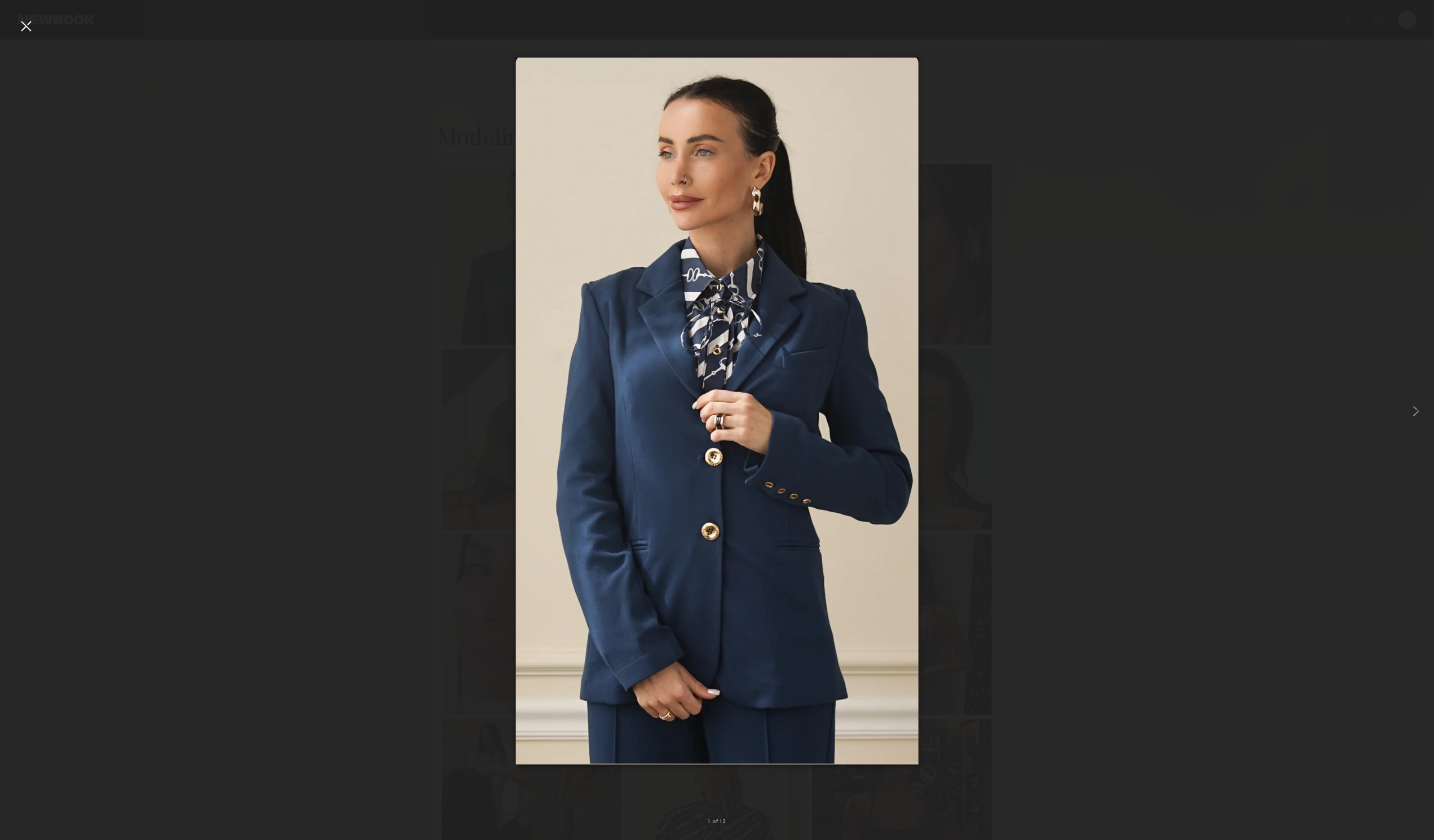
click at [28, 21] on div at bounding box center [26, 26] width 18 height 18
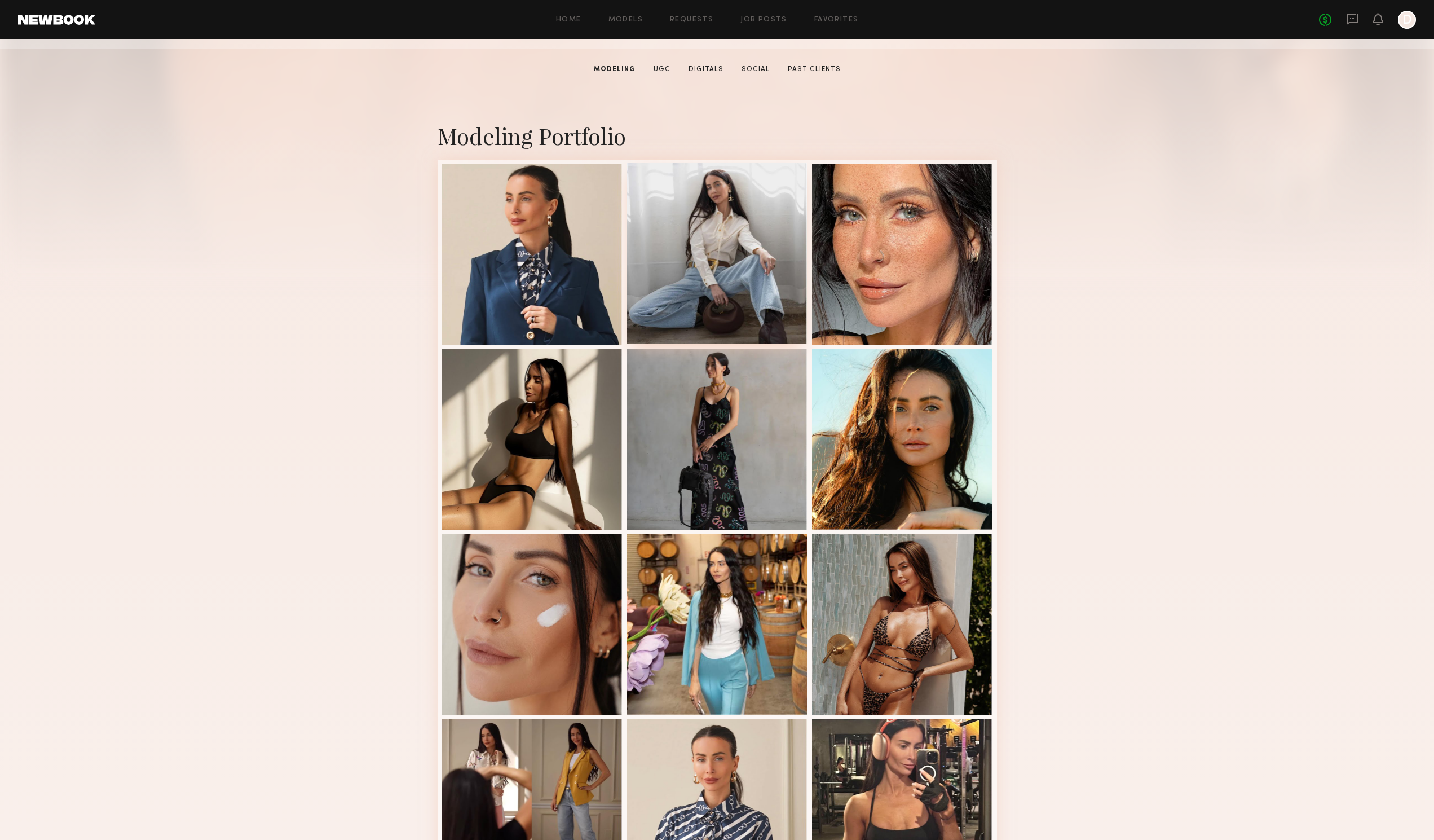
click at [680, 205] on div at bounding box center [717, 253] width 180 height 180
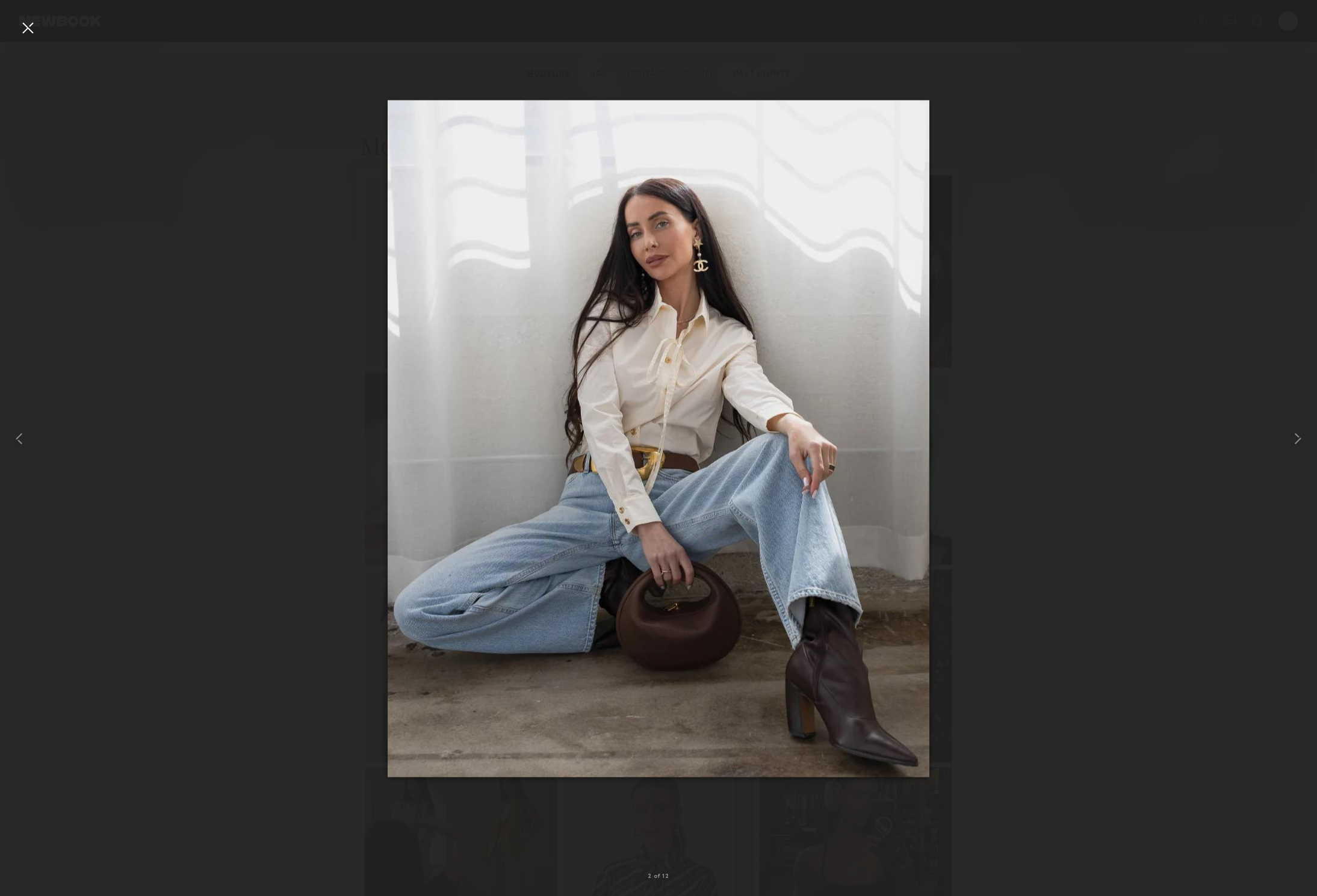
click at [1153, 183] on div at bounding box center [658, 438] width 1317 height 838
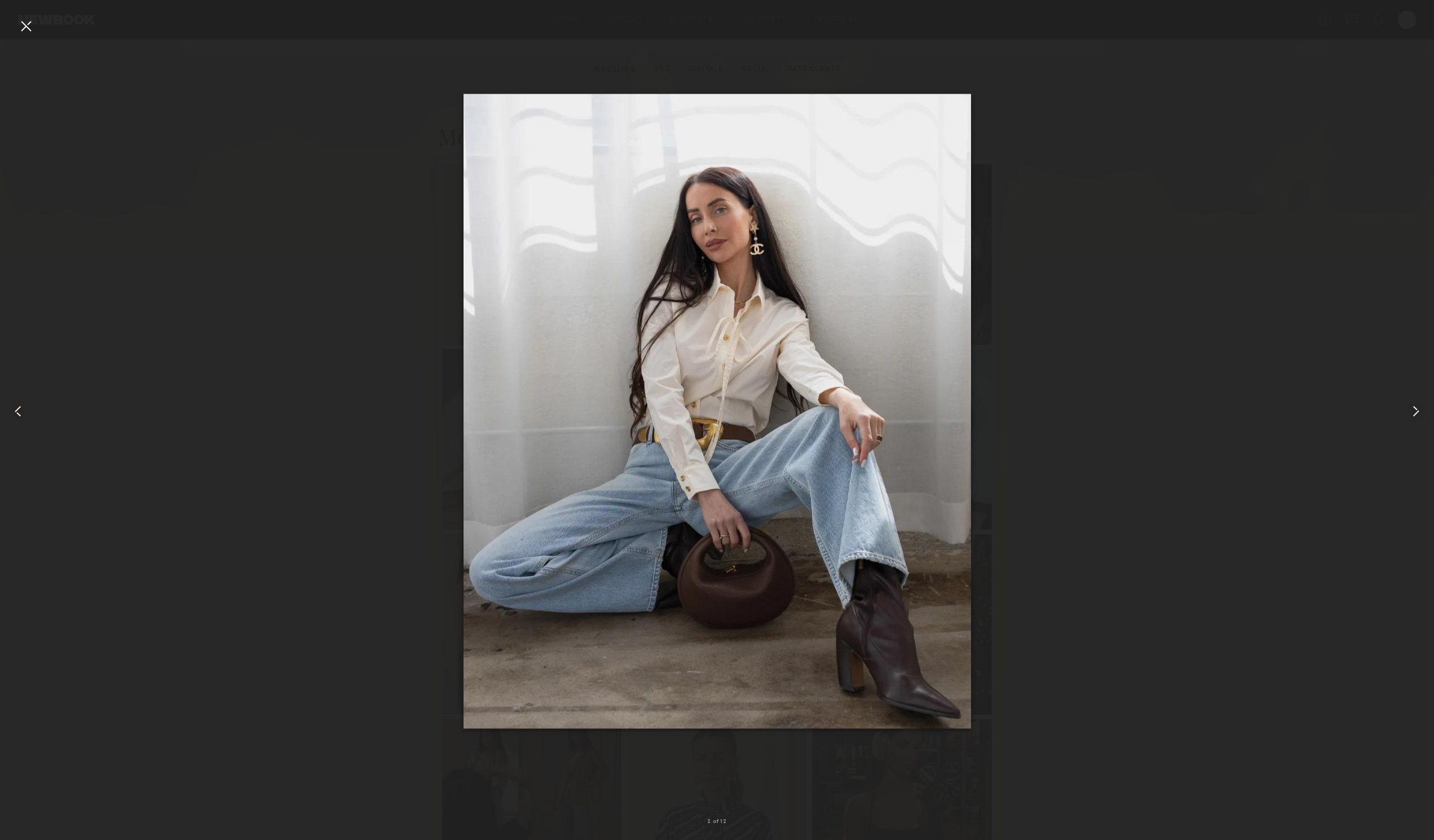
click at [29, 30] on div at bounding box center [26, 26] width 18 height 18
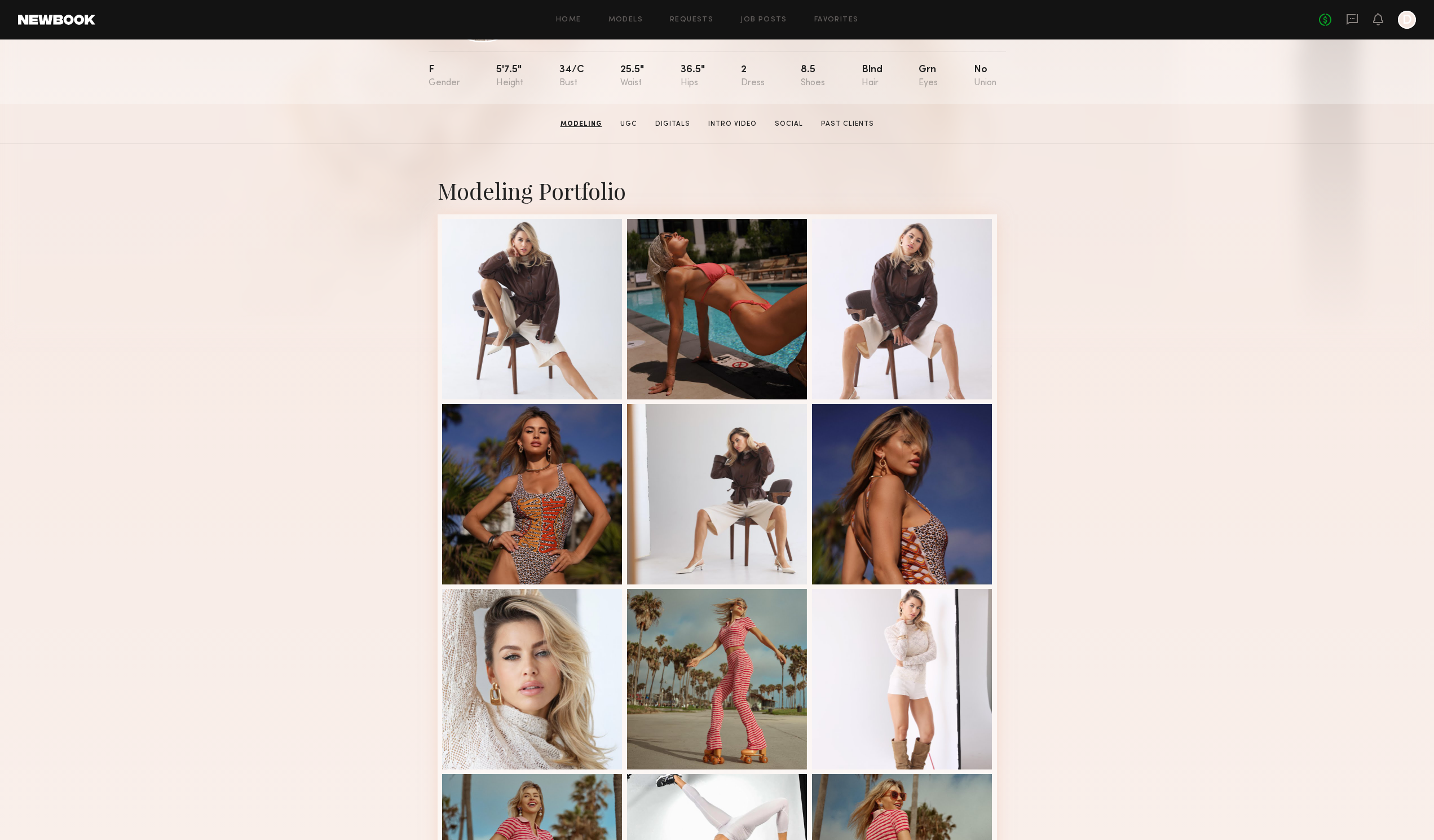
scroll to position [57, 0]
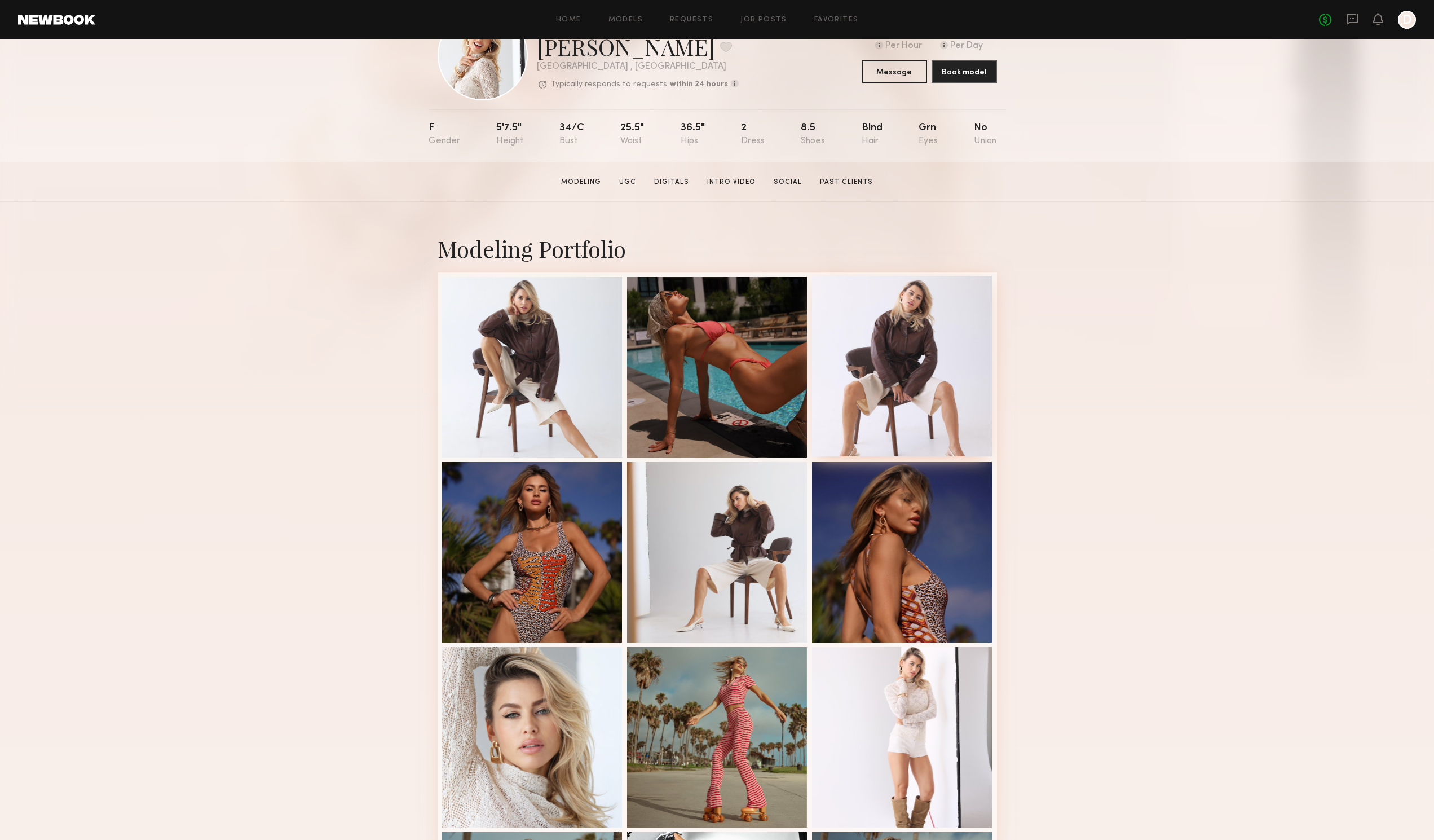
click at [958, 389] on div at bounding box center [902, 365] width 180 height 180
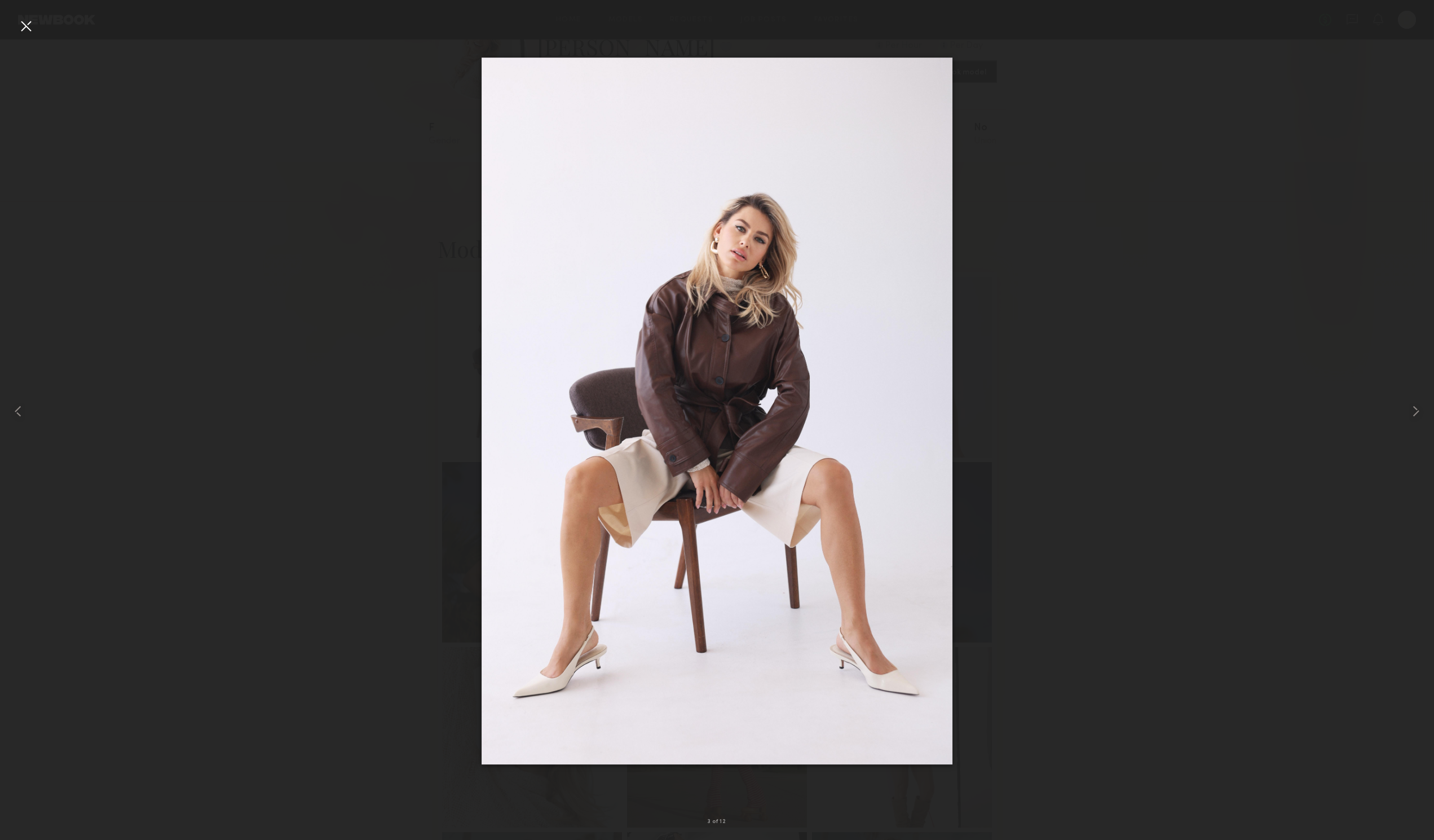
click at [21, 19] on div at bounding box center [26, 26] width 18 height 18
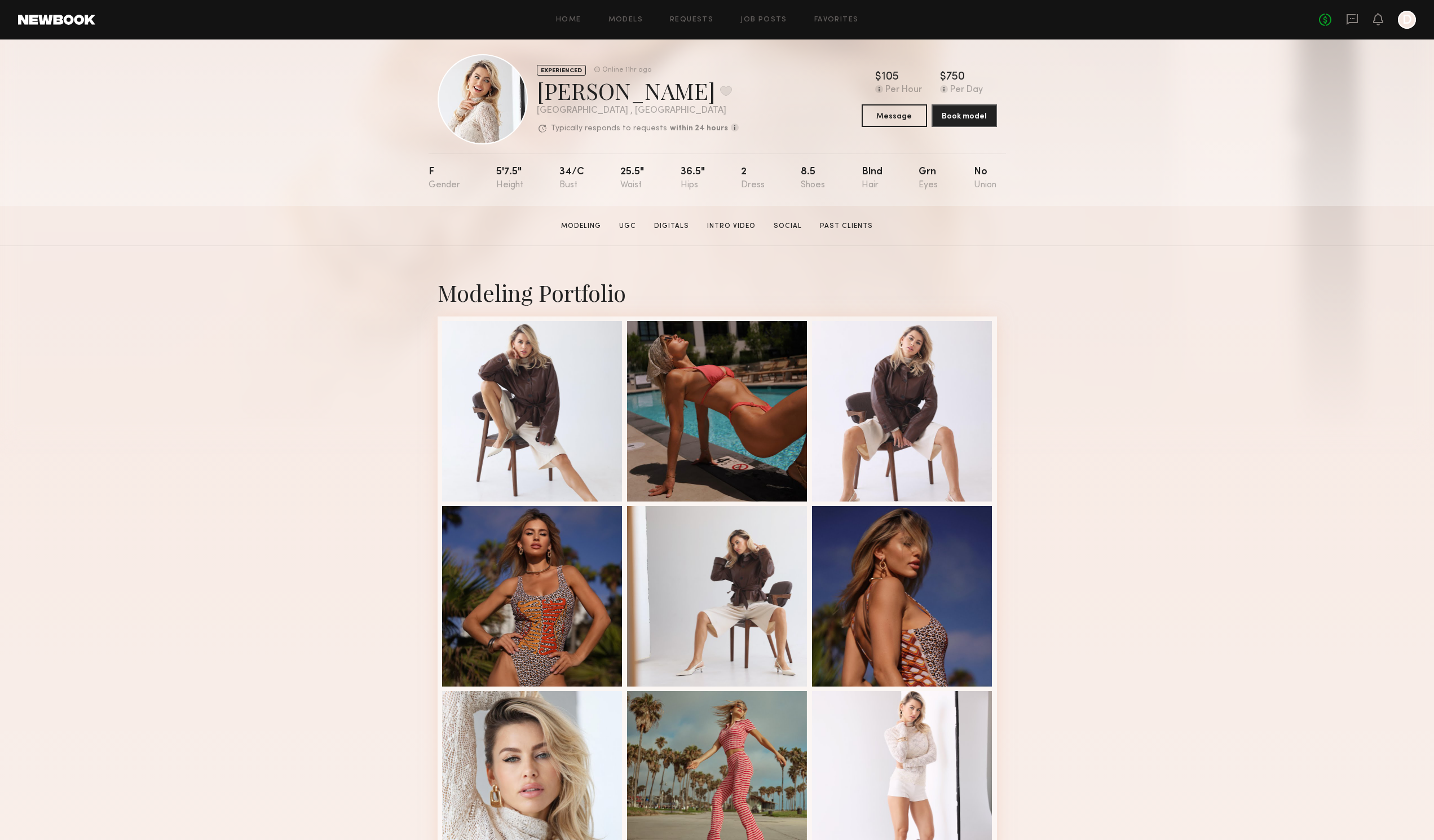
scroll to position [0, 0]
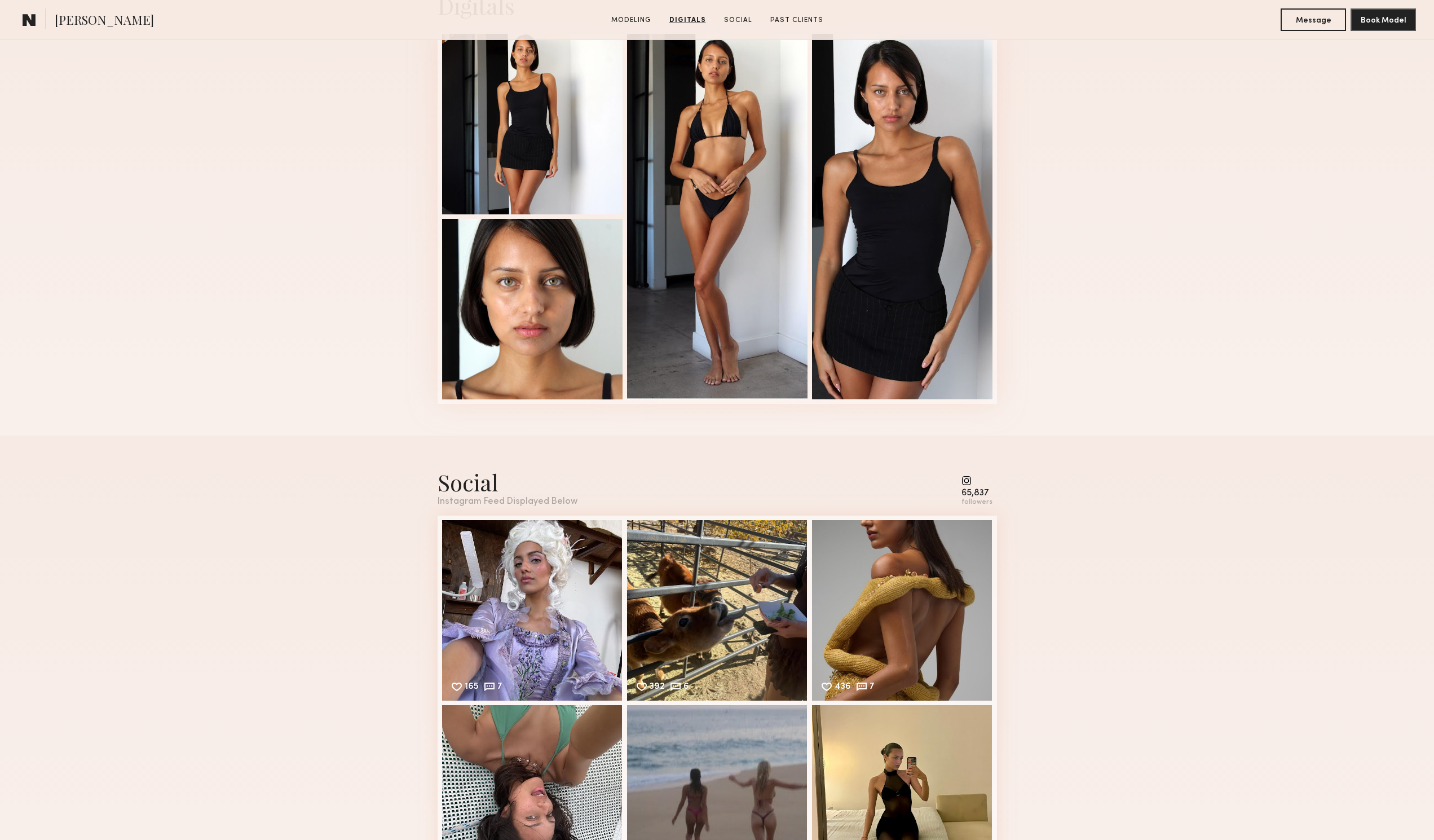
scroll to position [1353, 0]
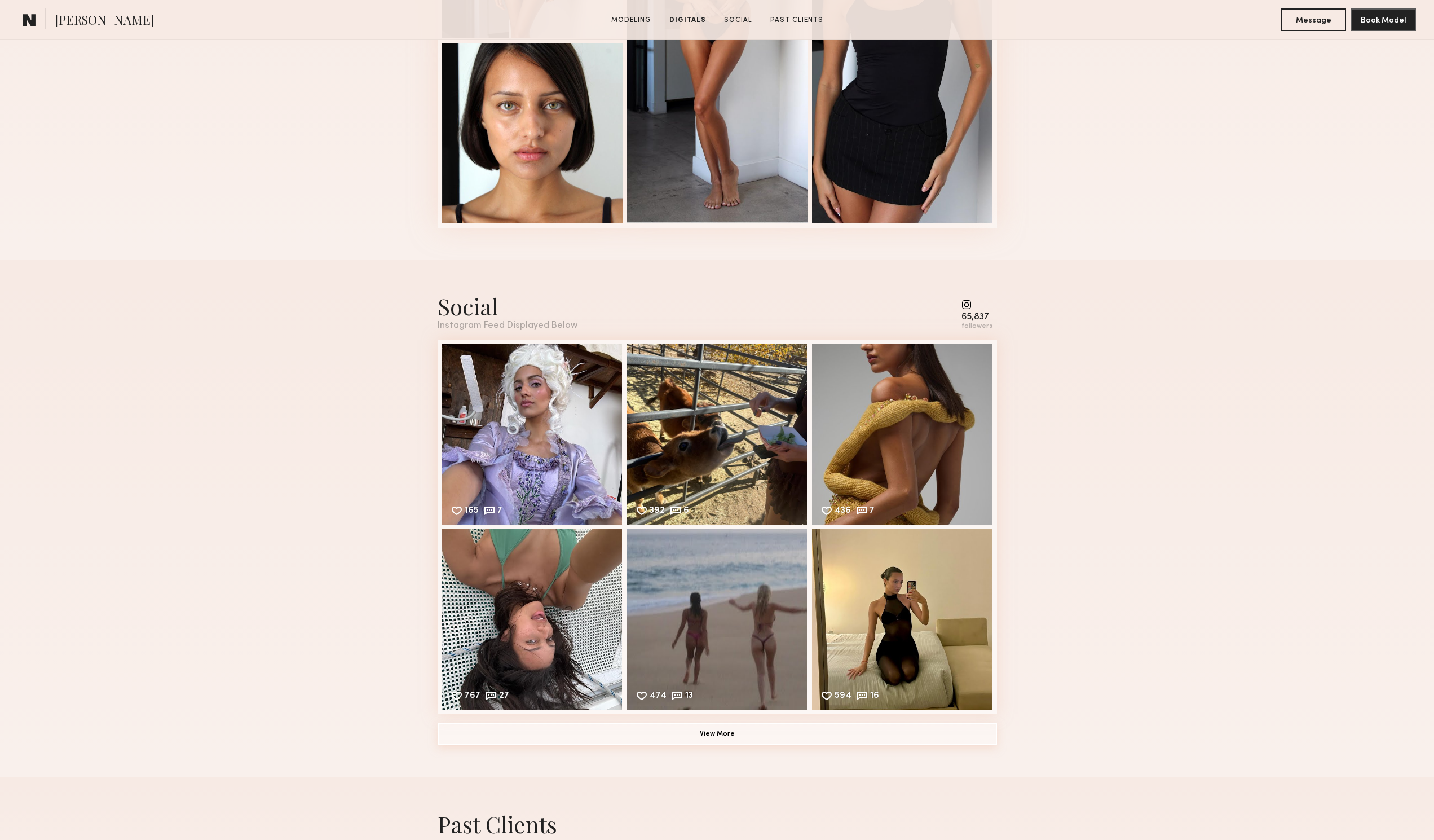
click at [738, 739] on button "View More" at bounding box center [717, 733] width 559 height 22
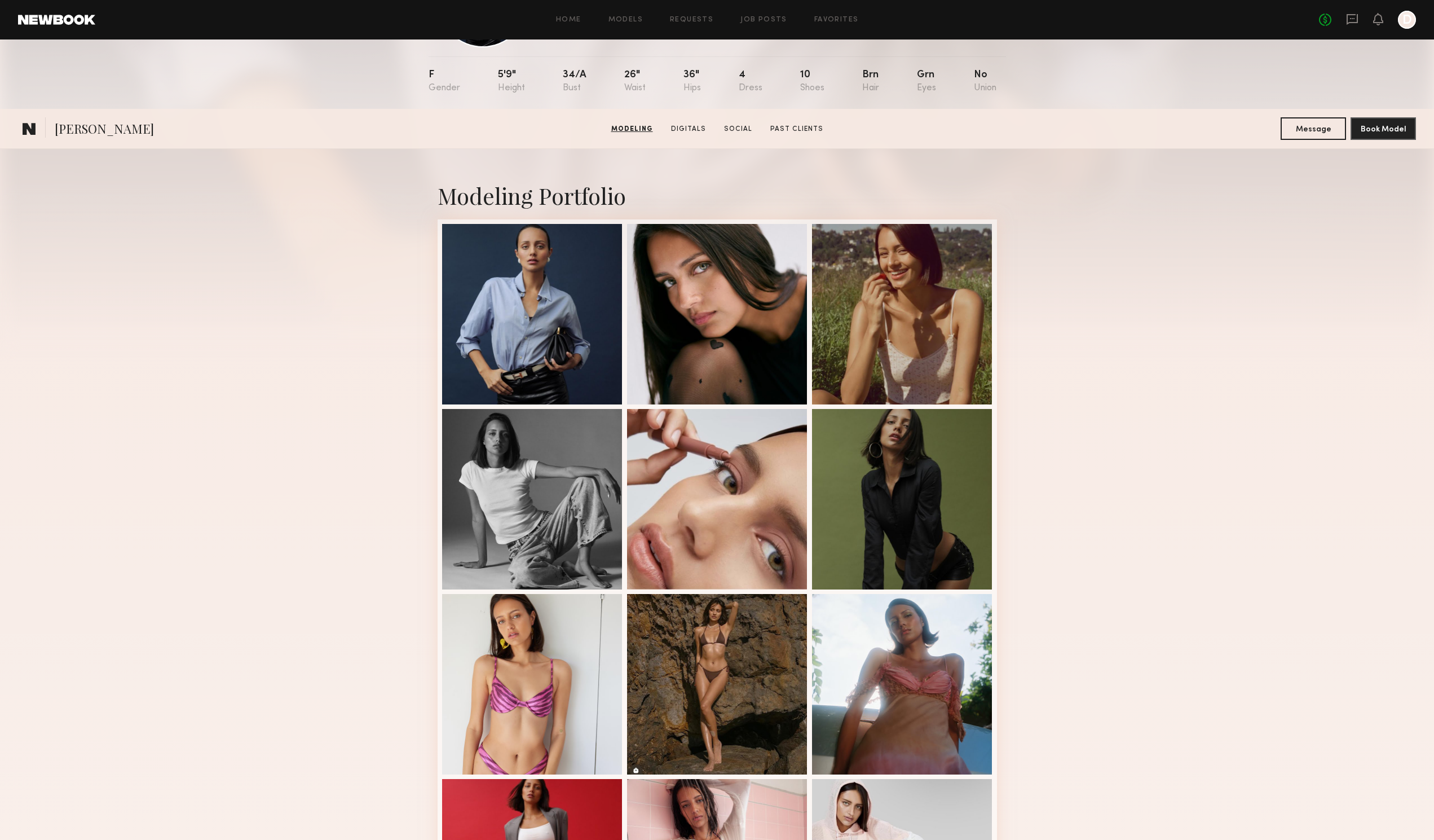
scroll to position [0, 0]
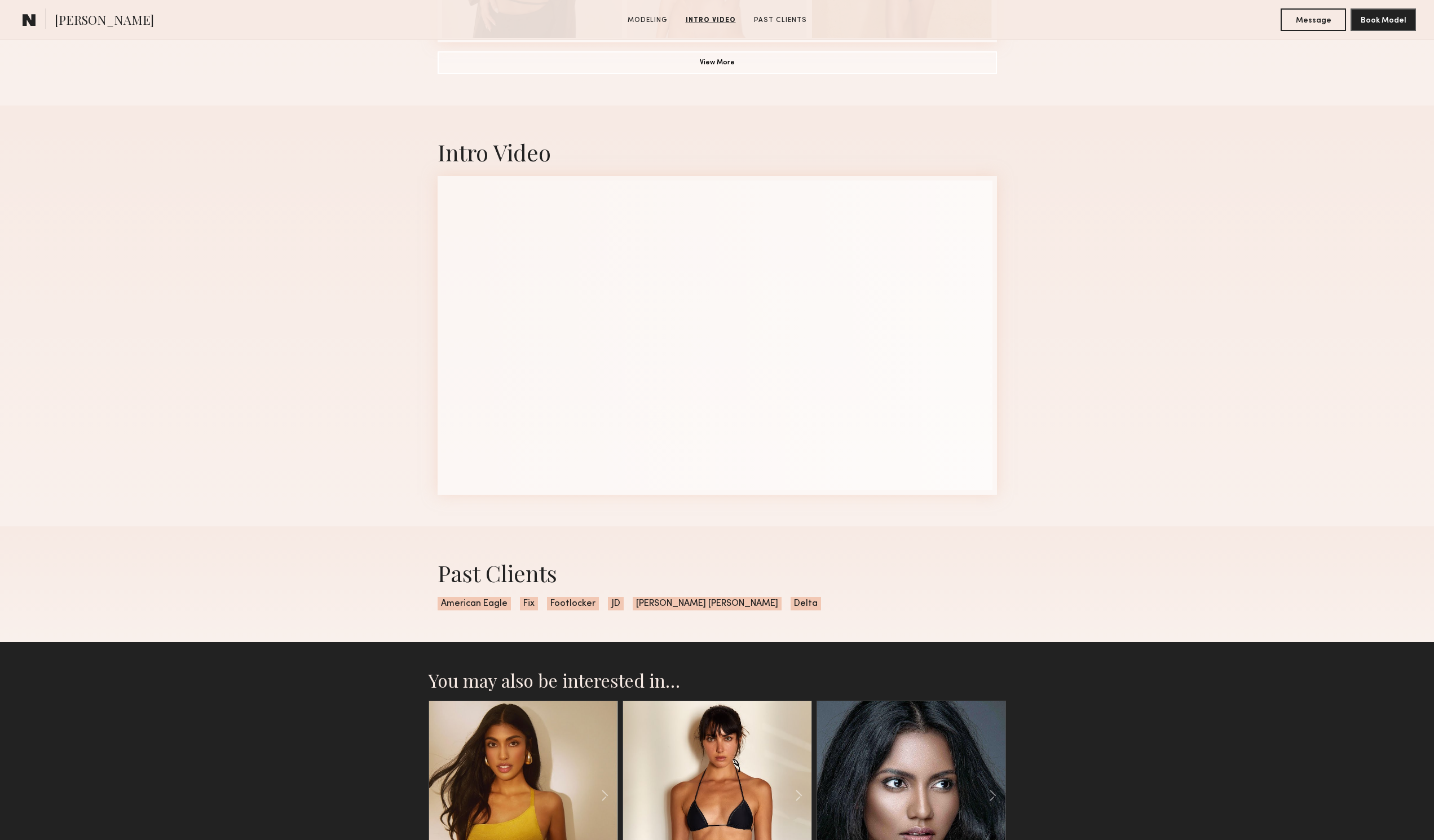
scroll to position [1015, 0]
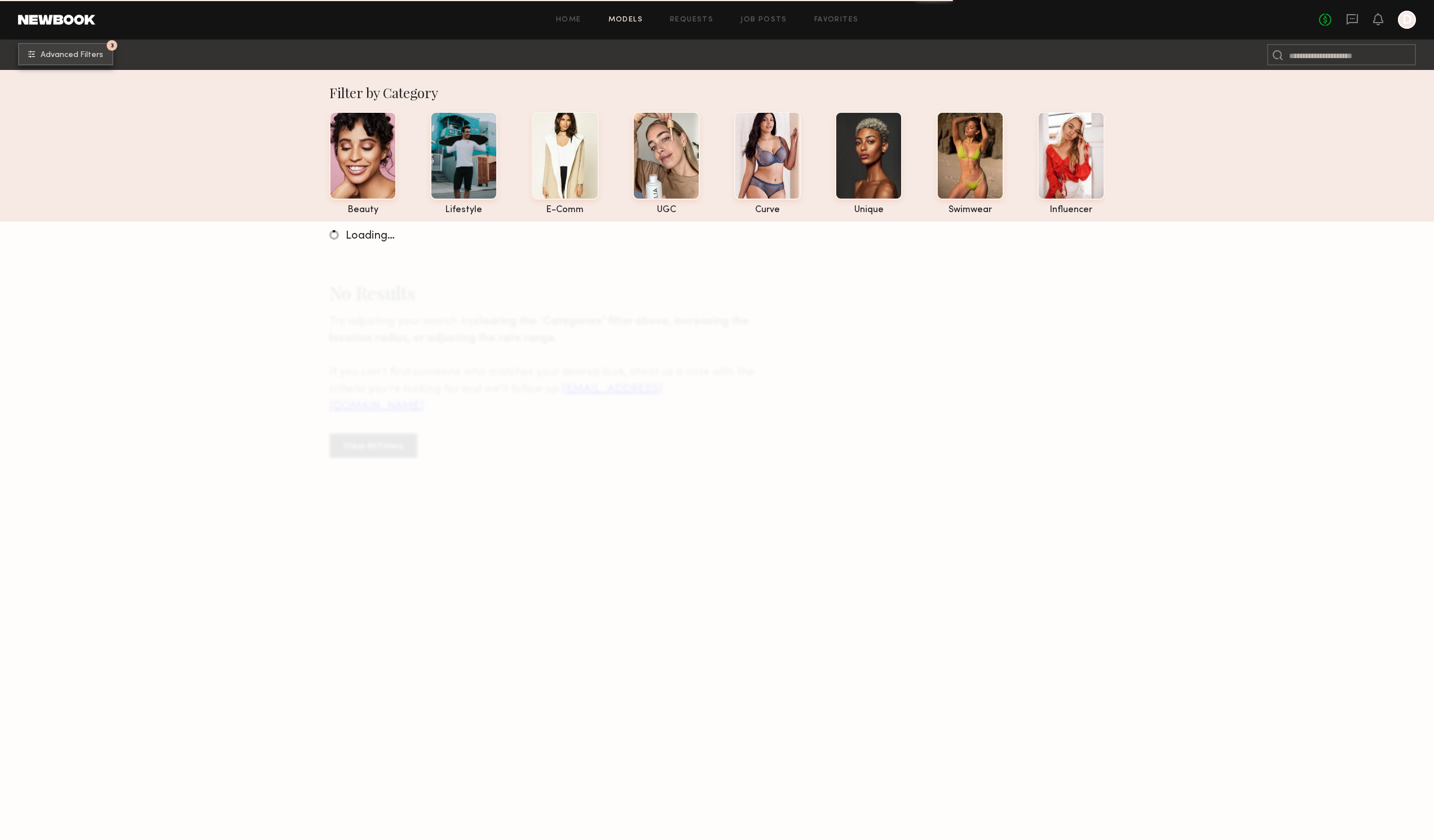
click at [68, 48] on button "3 Advanced Filters" at bounding box center [66, 53] width 95 height 22
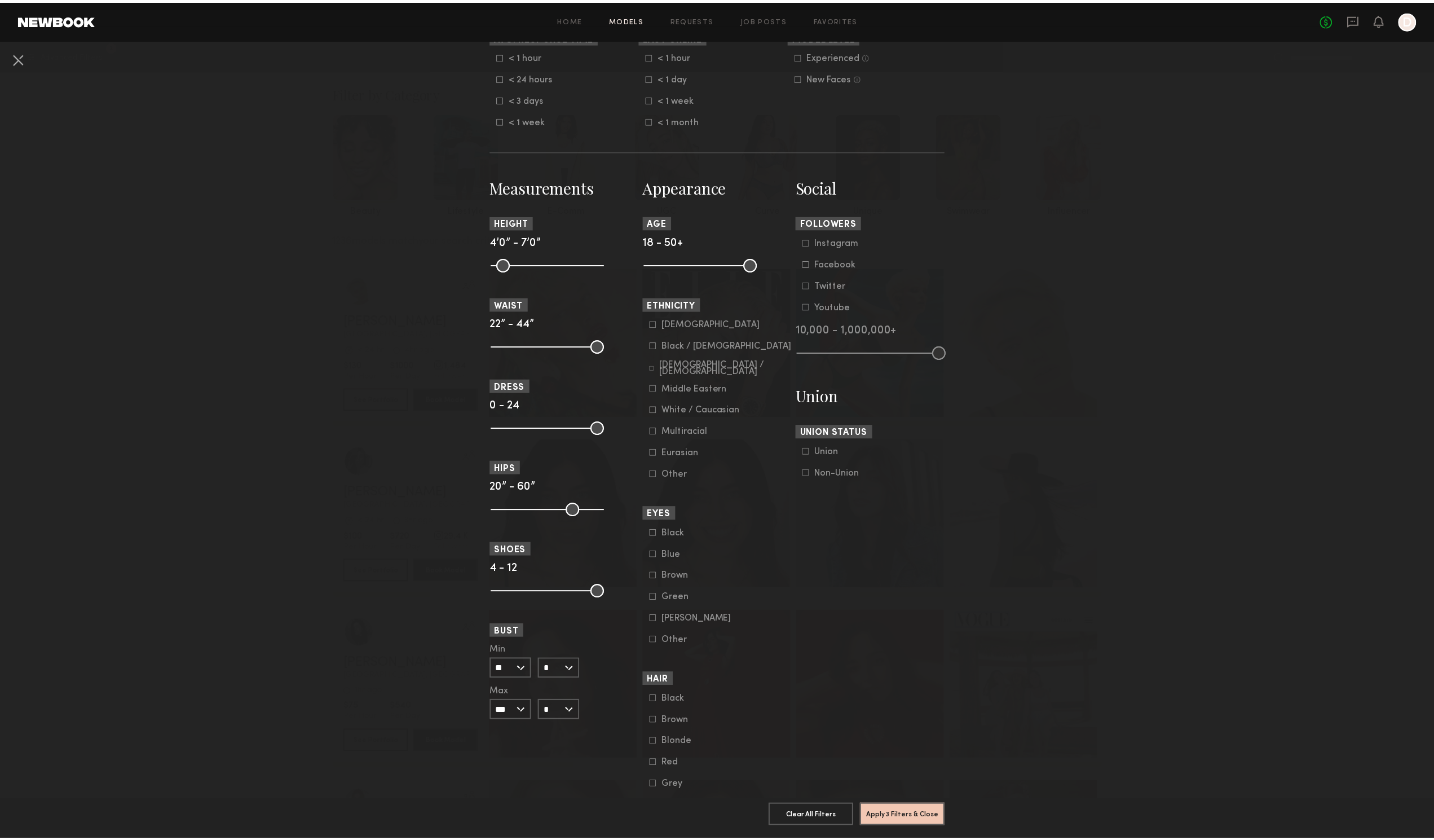
scroll to position [395, 0]
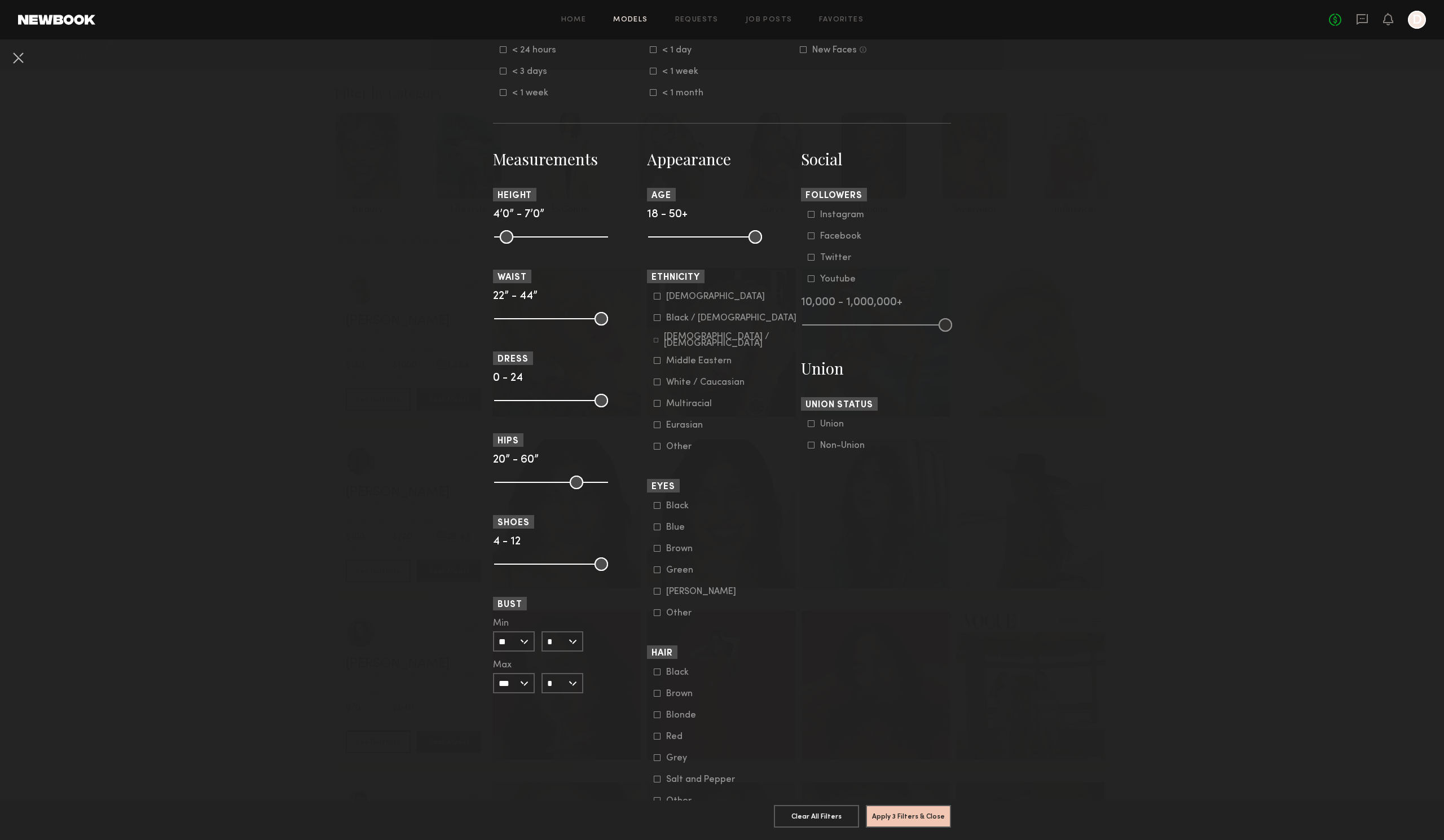
click at [654, 714] on icon at bounding box center [657, 714] width 7 height 7
click at [655, 692] on icon at bounding box center [657, 693] width 7 height 7
click at [666, 695] on div "Brown" at bounding box center [687, 694] width 44 height 7
click at [890, 812] on button "Apply 4 Filters & Close" at bounding box center [908, 814] width 85 height 22
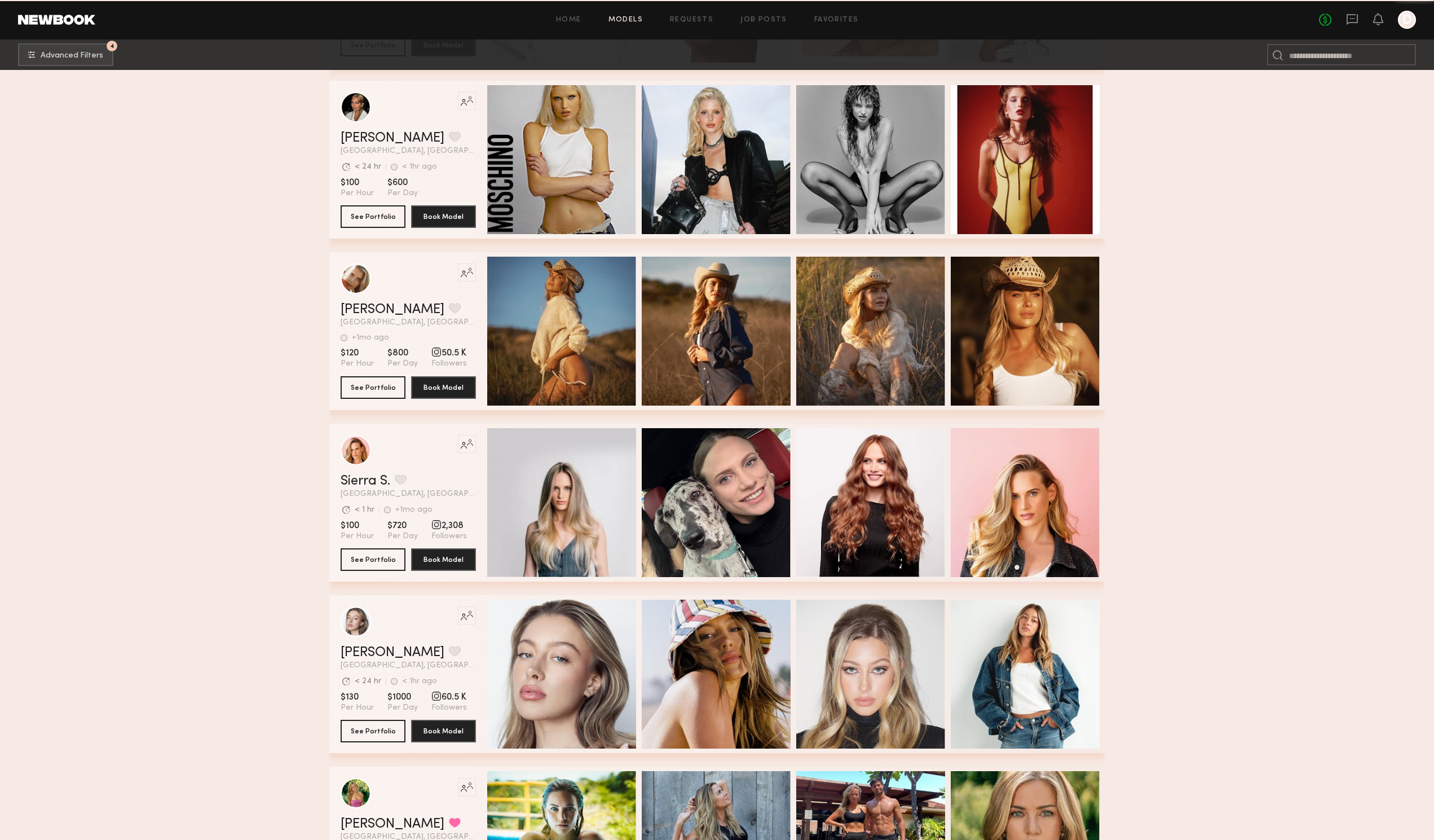
scroll to position [3571, 0]
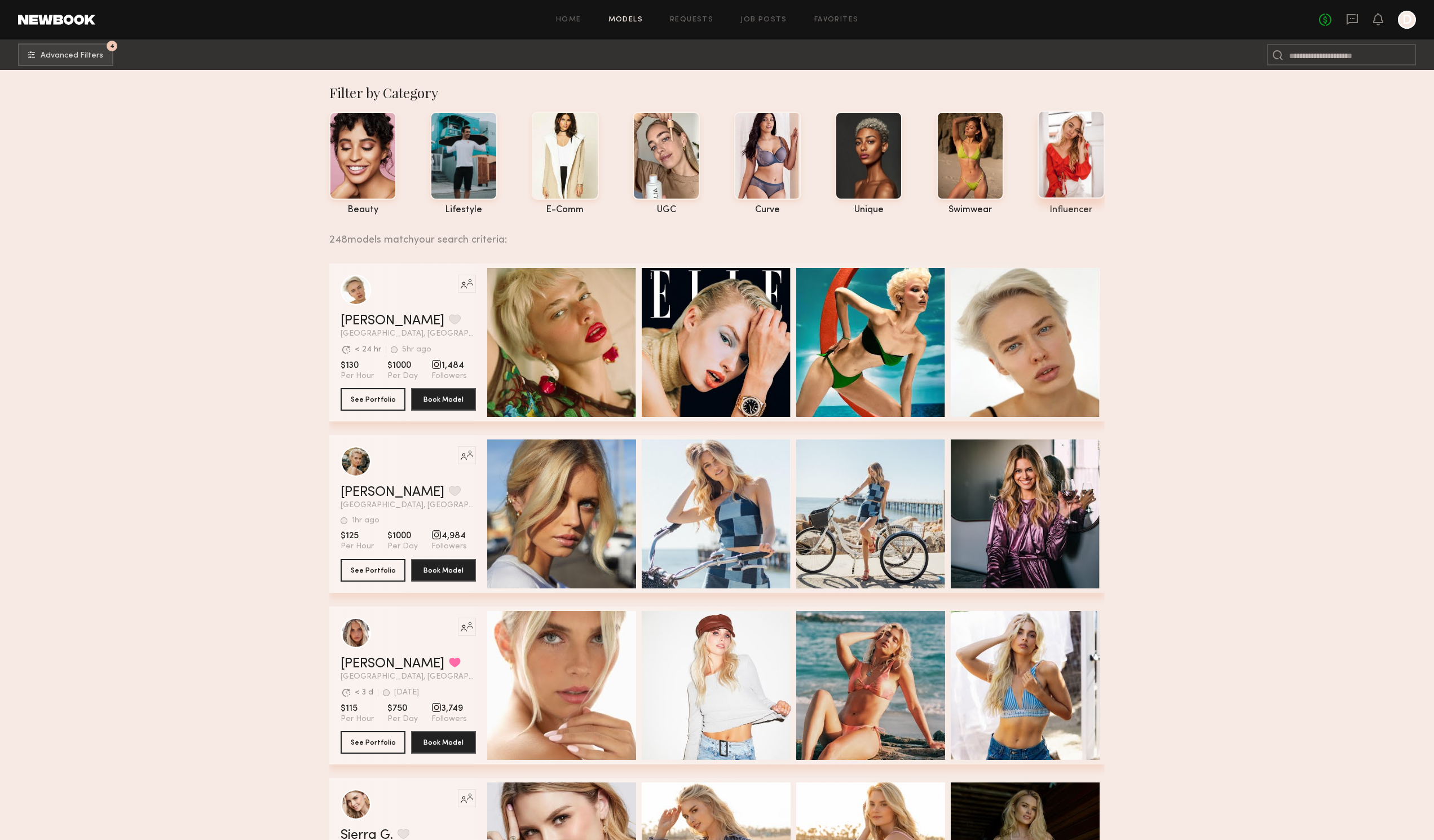
click at [1080, 173] on div at bounding box center [1071, 154] width 67 height 88
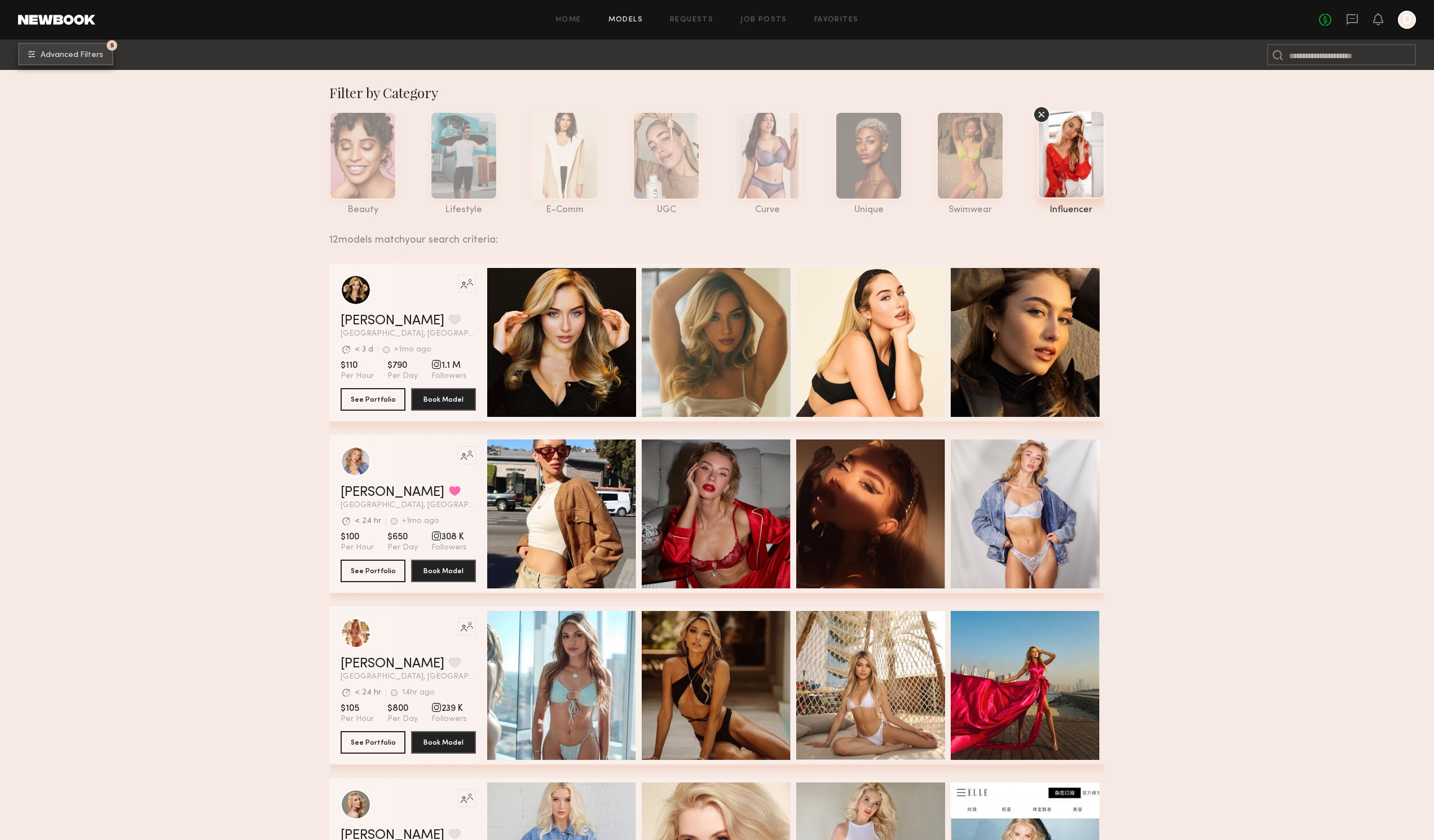
click at [58, 48] on button "5 Advanced Filters" at bounding box center [66, 53] width 95 height 22
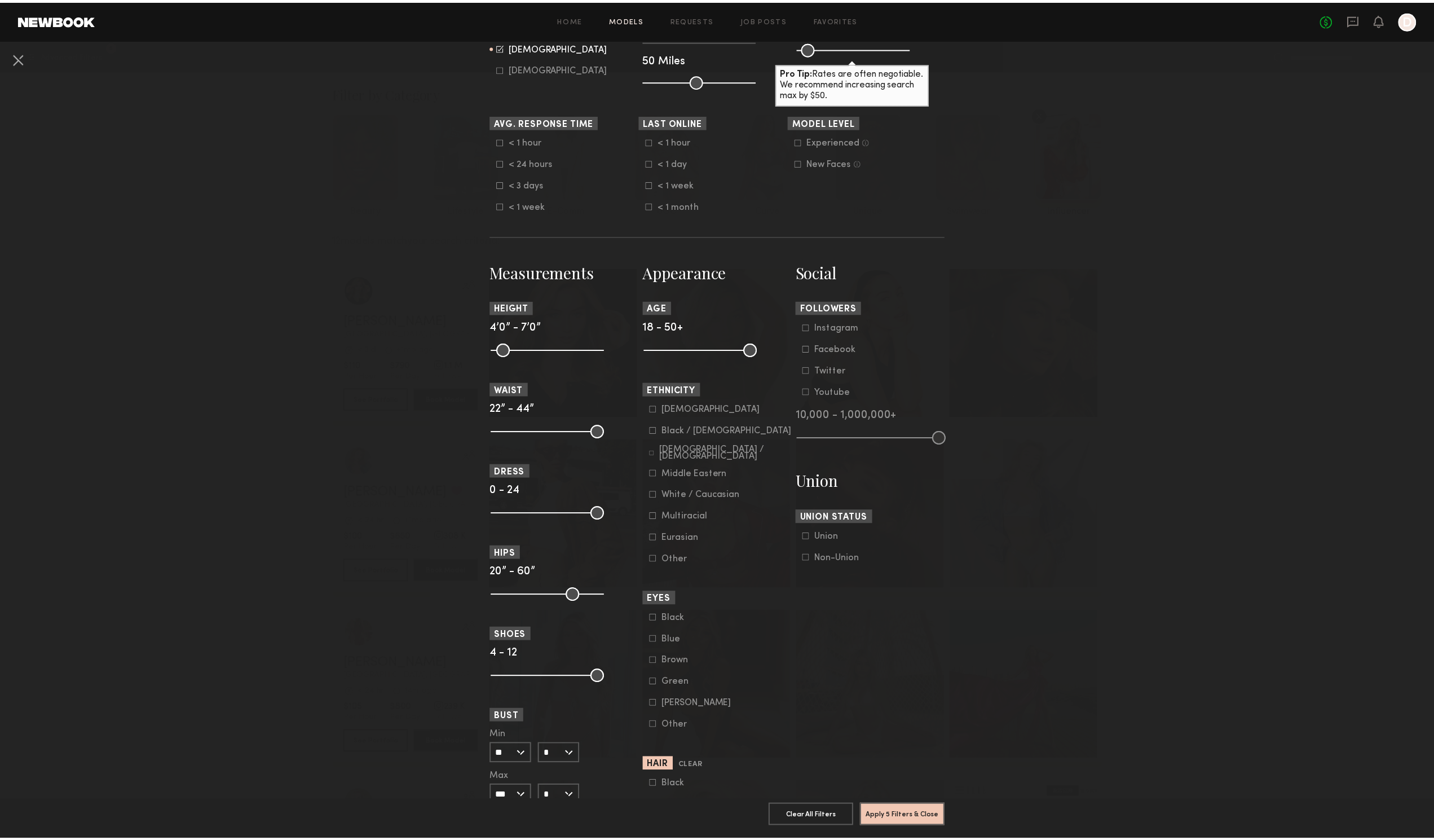
scroll to position [446, 0]
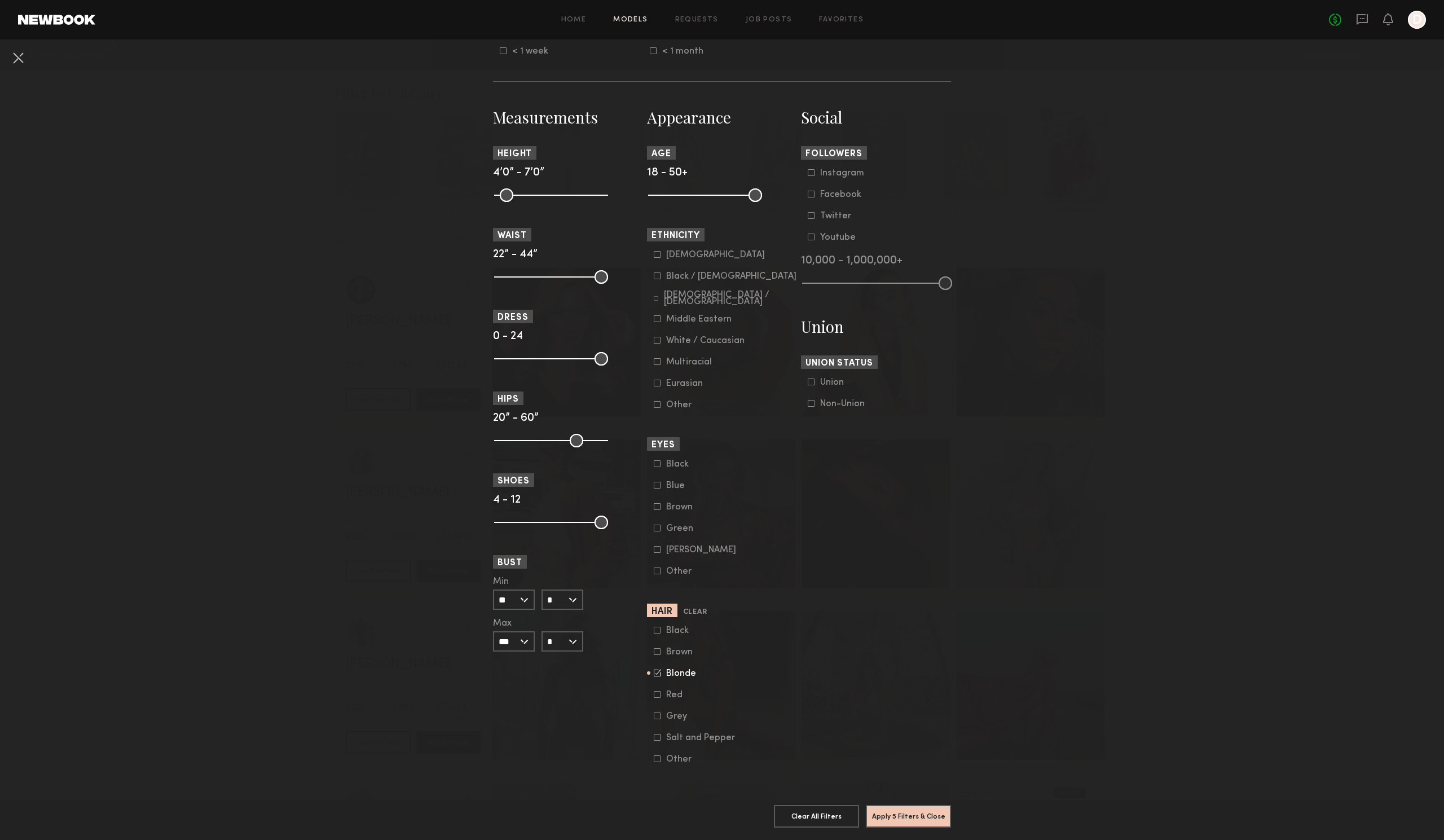
click at [653, 669] on icon at bounding box center [657, 672] width 7 height 7
click at [653, 379] on icon at bounding box center [657, 383] width 7 height 7
drag, startPoint x: 652, startPoint y: 352, endPoint x: 655, endPoint y: 343, distance: 9.5
click at [653, 358] on icon at bounding box center [657, 361] width 7 height 7
click at [657, 336] on label "White / Caucasian" at bounding box center [699, 340] width 91 height 7
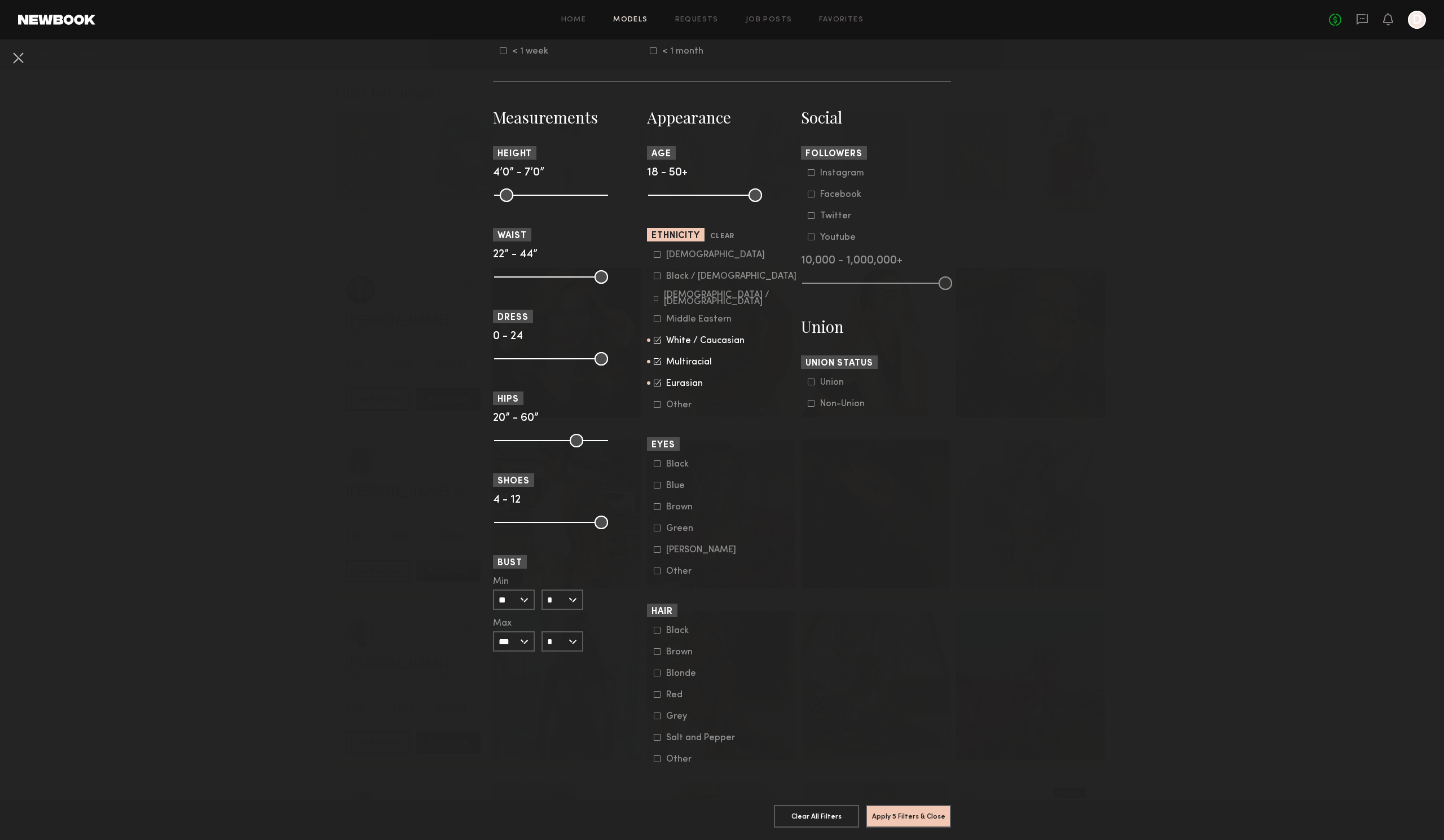
click at [661, 315] on label "Middle Eastern" at bounding box center [692, 318] width 78 height 7
click at [679, 291] on div "Hispanic / Latino" at bounding box center [731, 298] width 133 height 13
click at [709, 273] on div "Black / African American" at bounding box center [731, 276] width 130 height 7
click at [912, 804] on button "Apply 5 Filters & Close" at bounding box center [908, 814] width 85 height 22
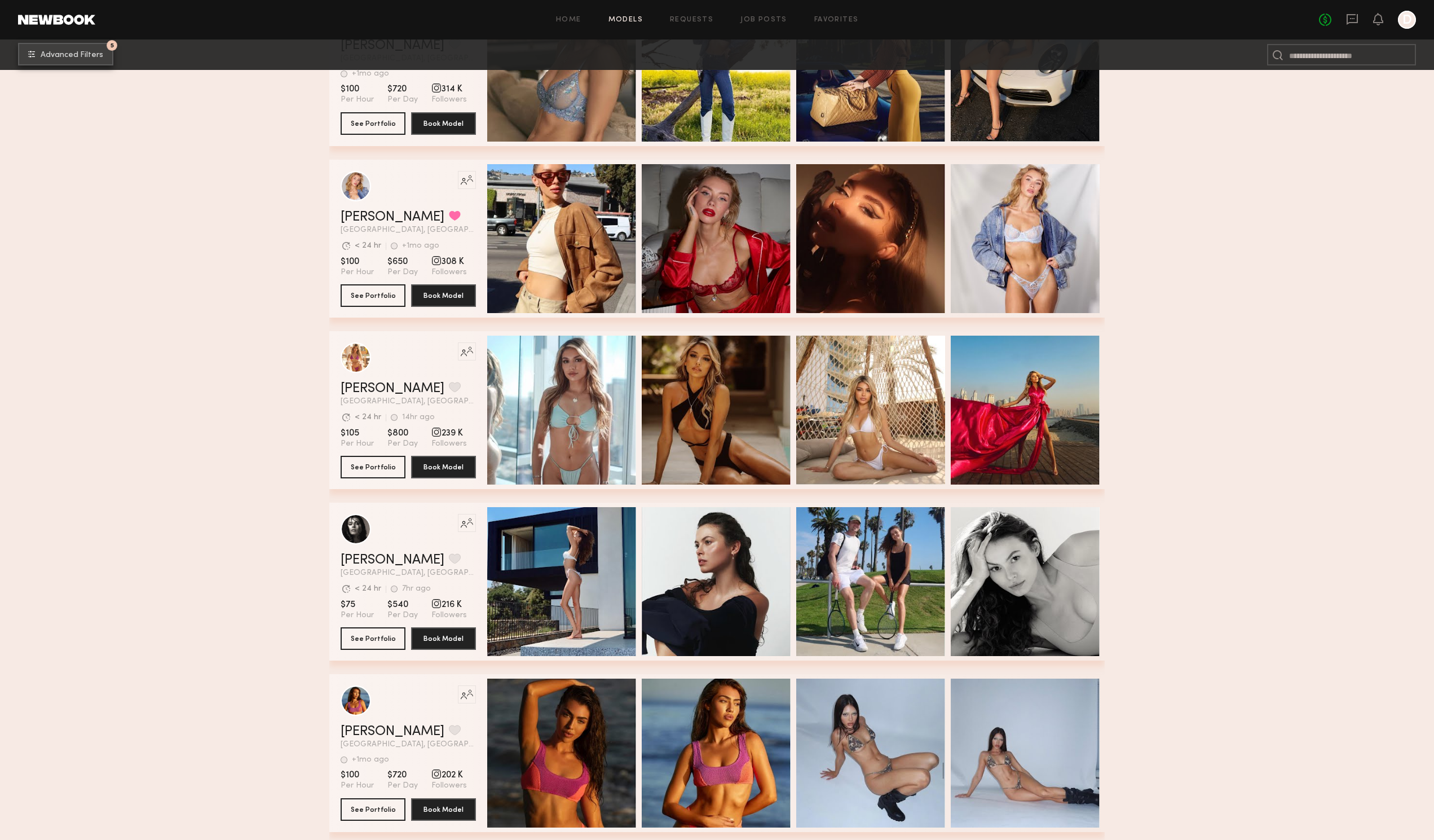
scroll to position [1071, 0]
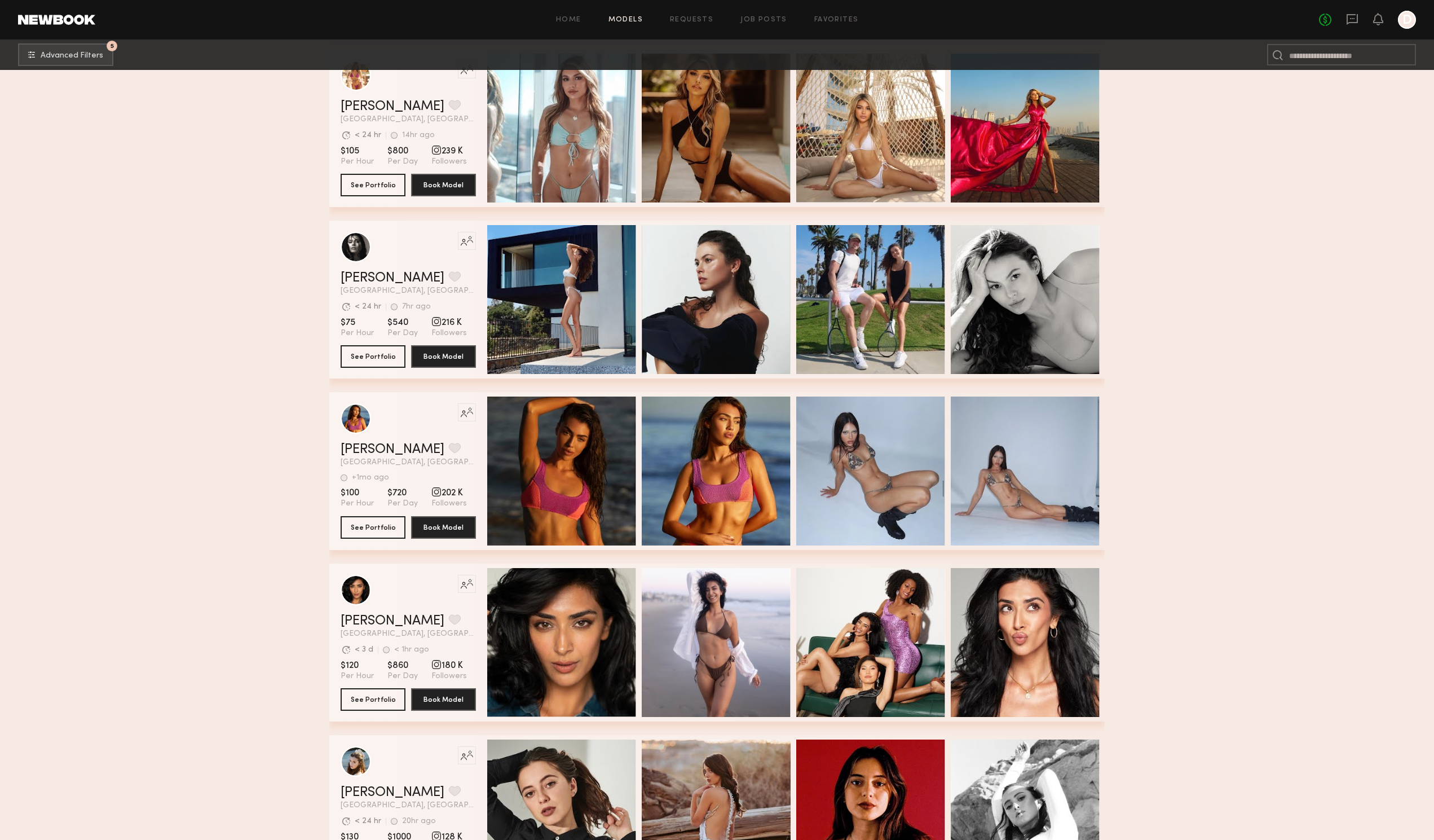
drag, startPoint x: 362, startPoint y: 361, endPoint x: 123, endPoint y: 402, distance: 242.5
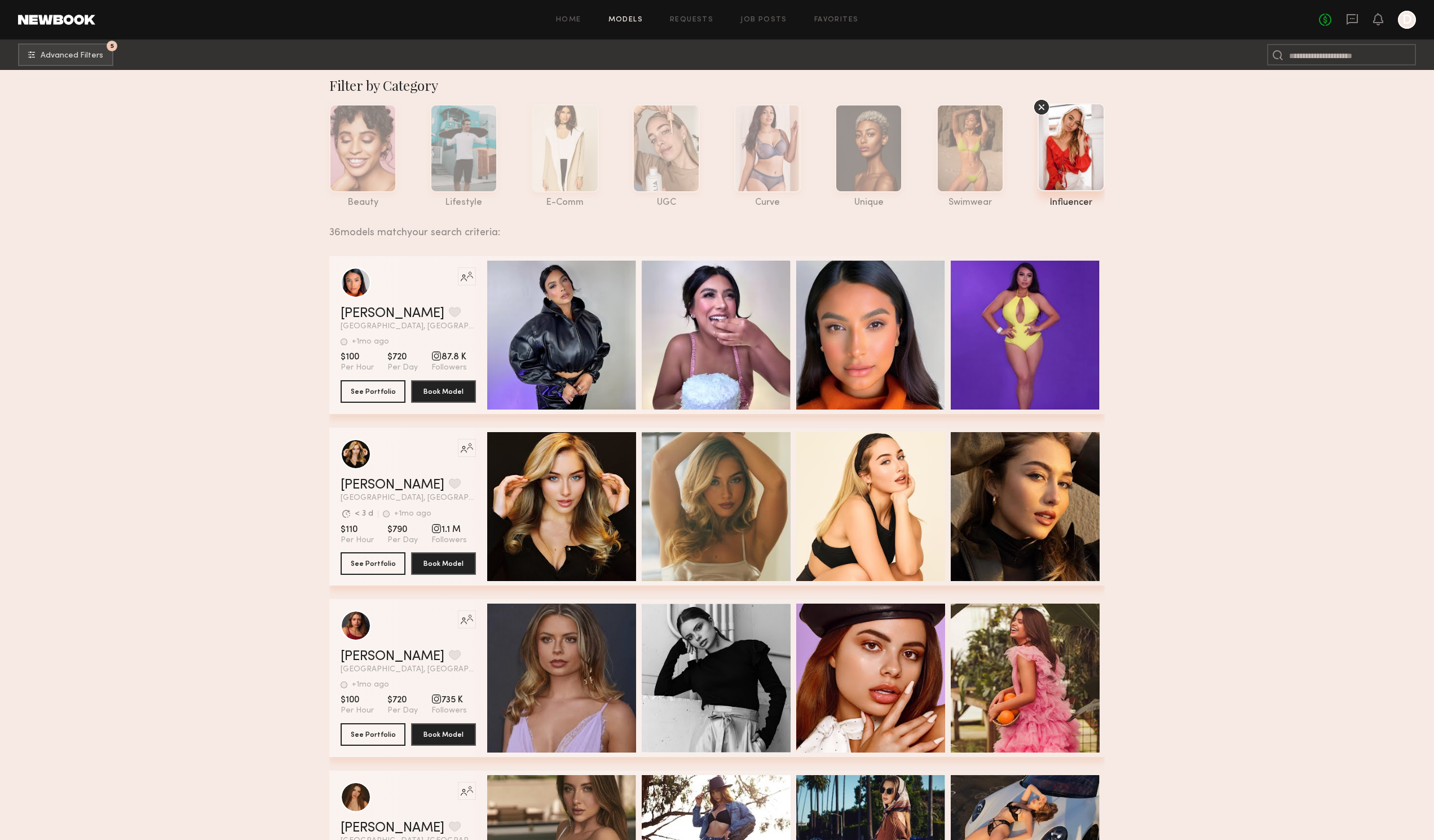
scroll to position [0, 0]
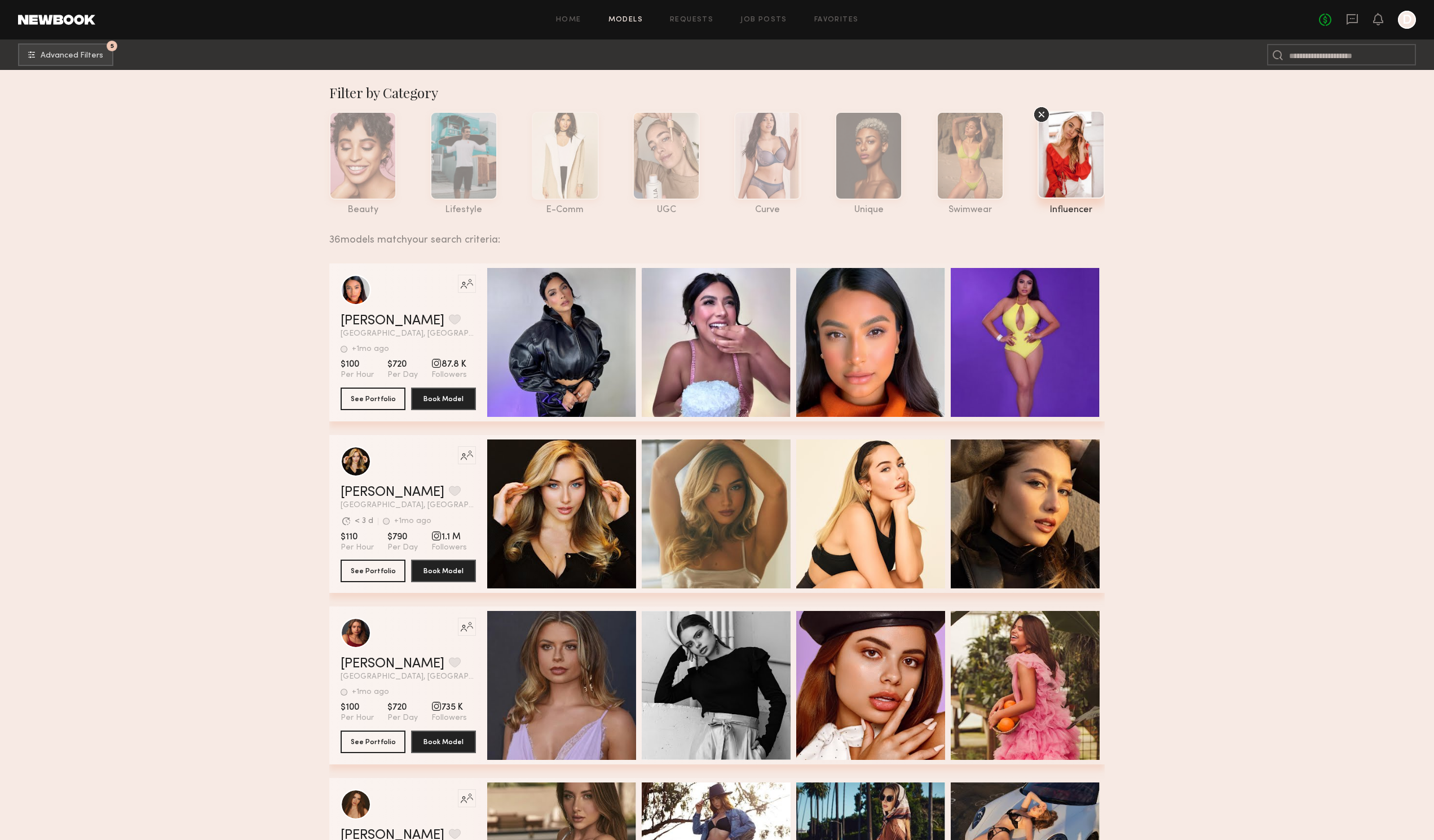
click at [1046, 113] on icon at bounding box center [1042, 114] width 17 height 17
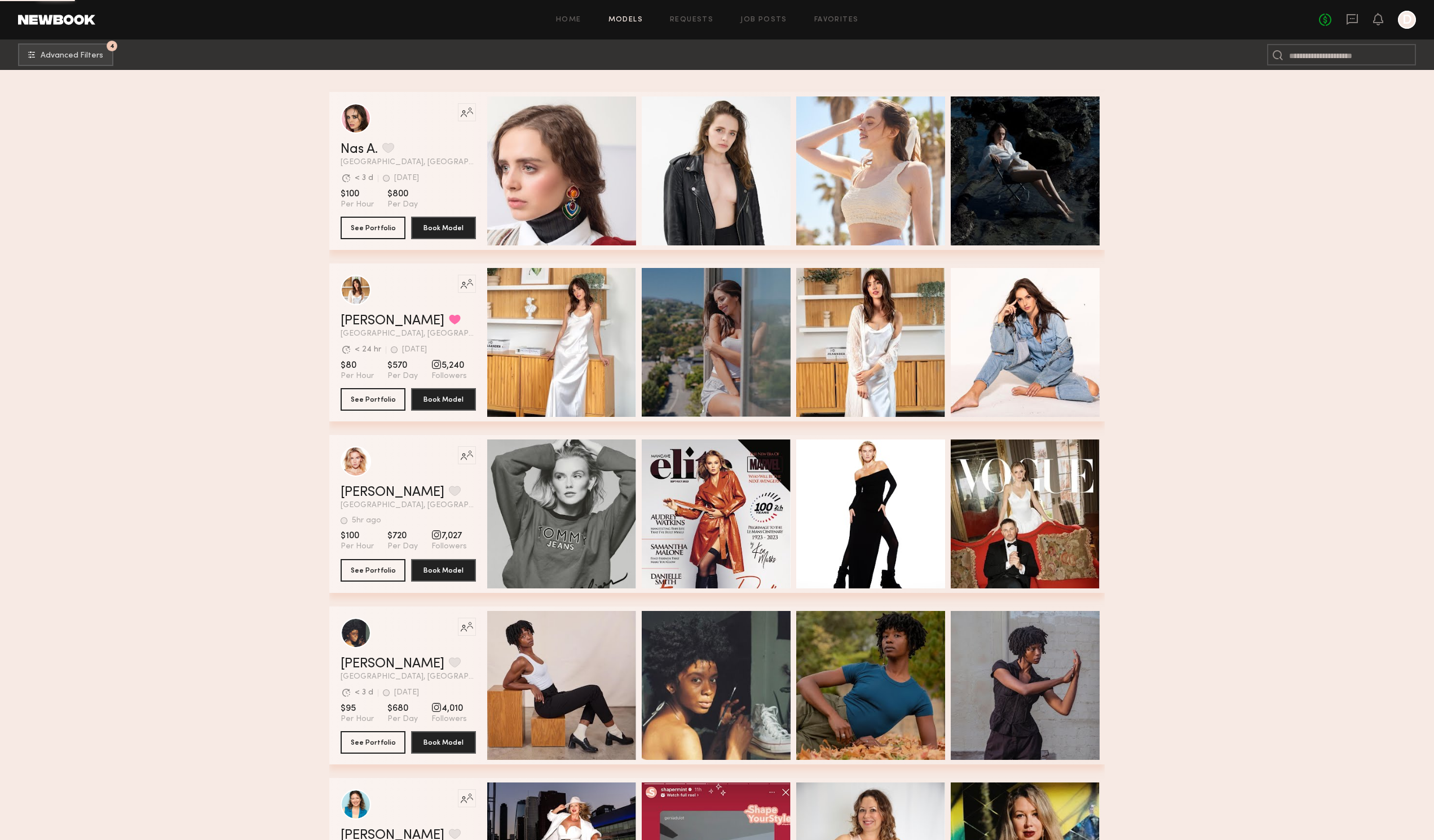
scroll to position [11799, 0]
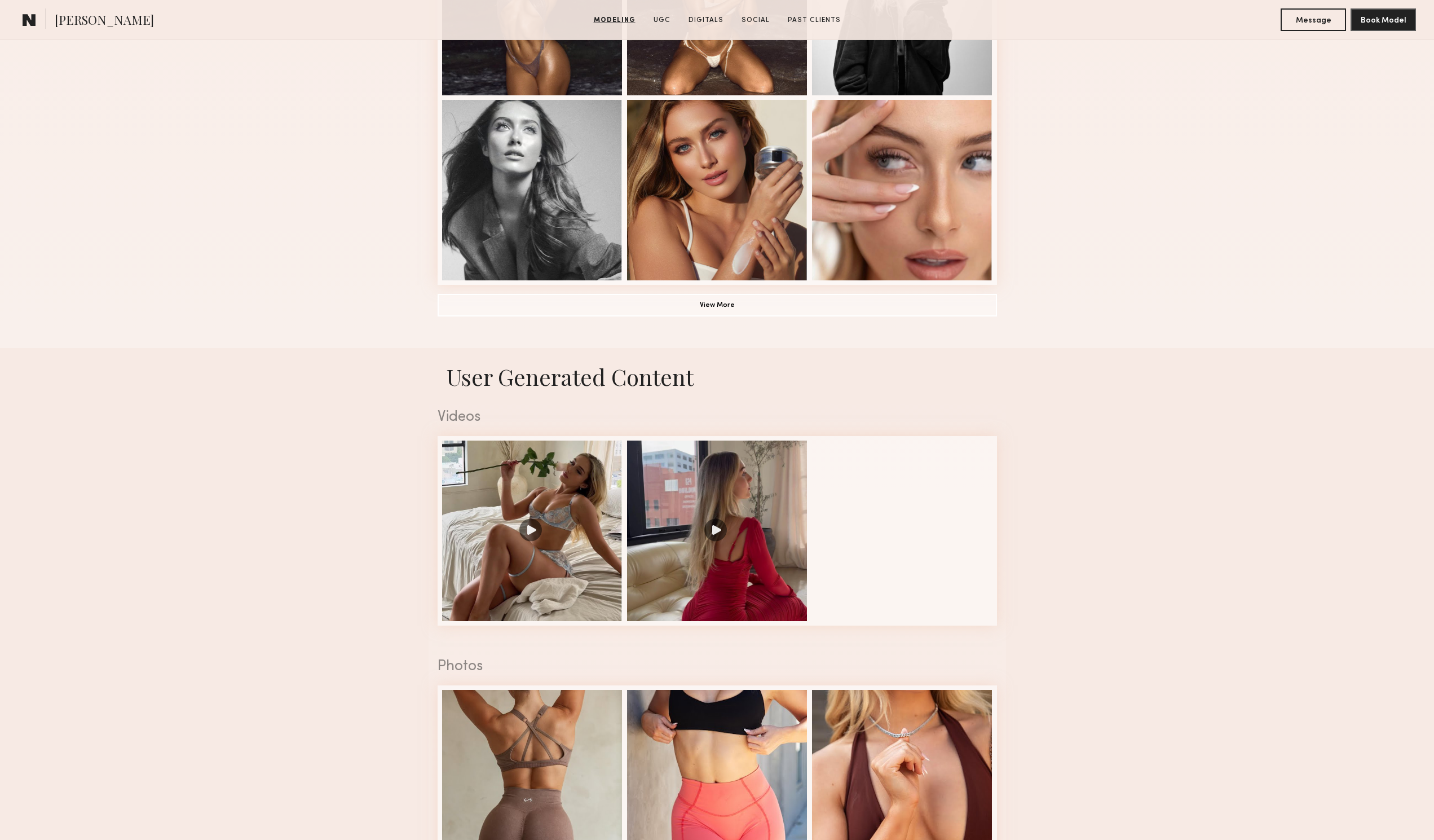
scroll to position [790, 0]
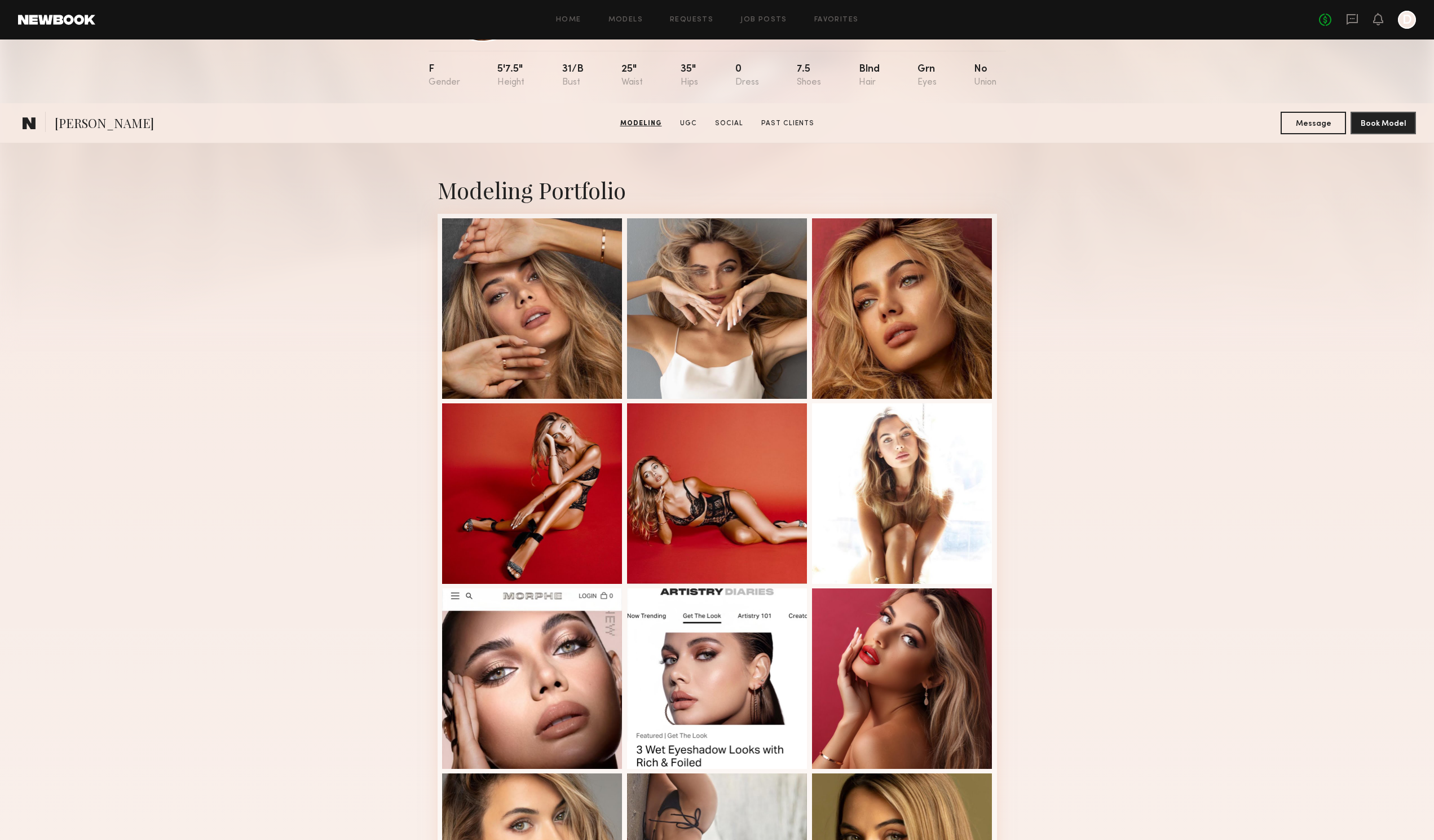
scroll to position [113, 0]
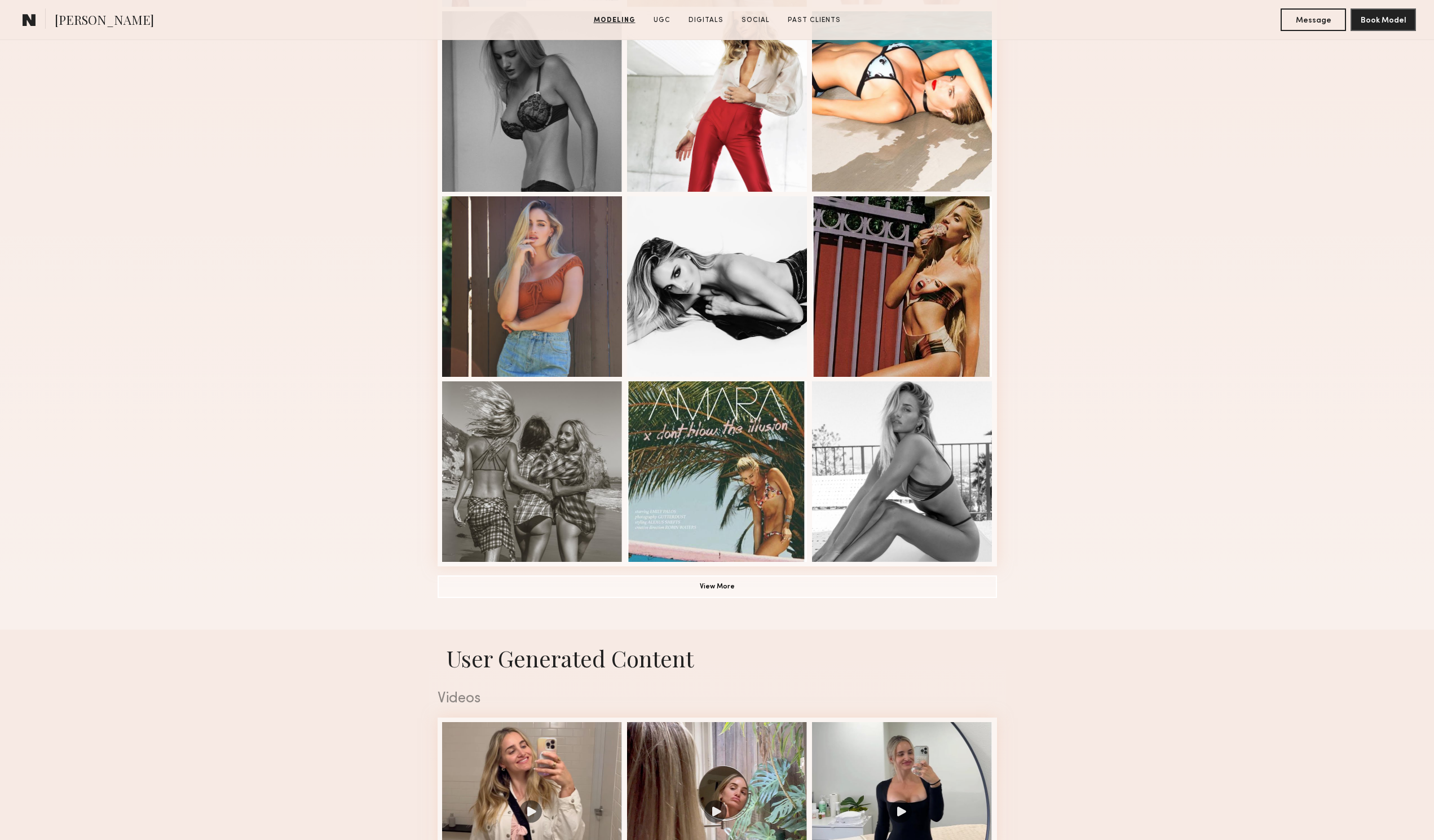
scroll to position [790, 0]
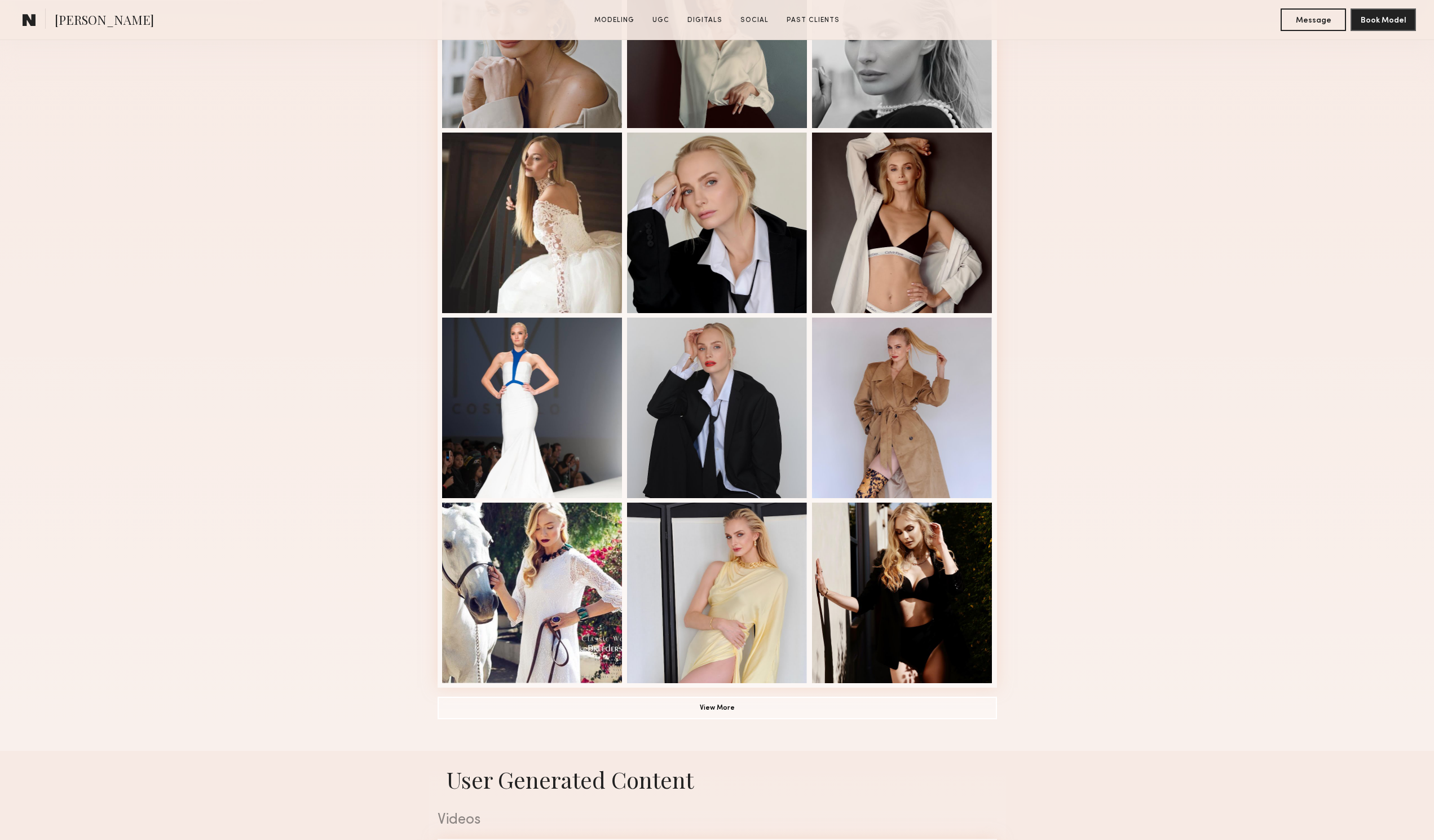
scroll to position [395, 0]
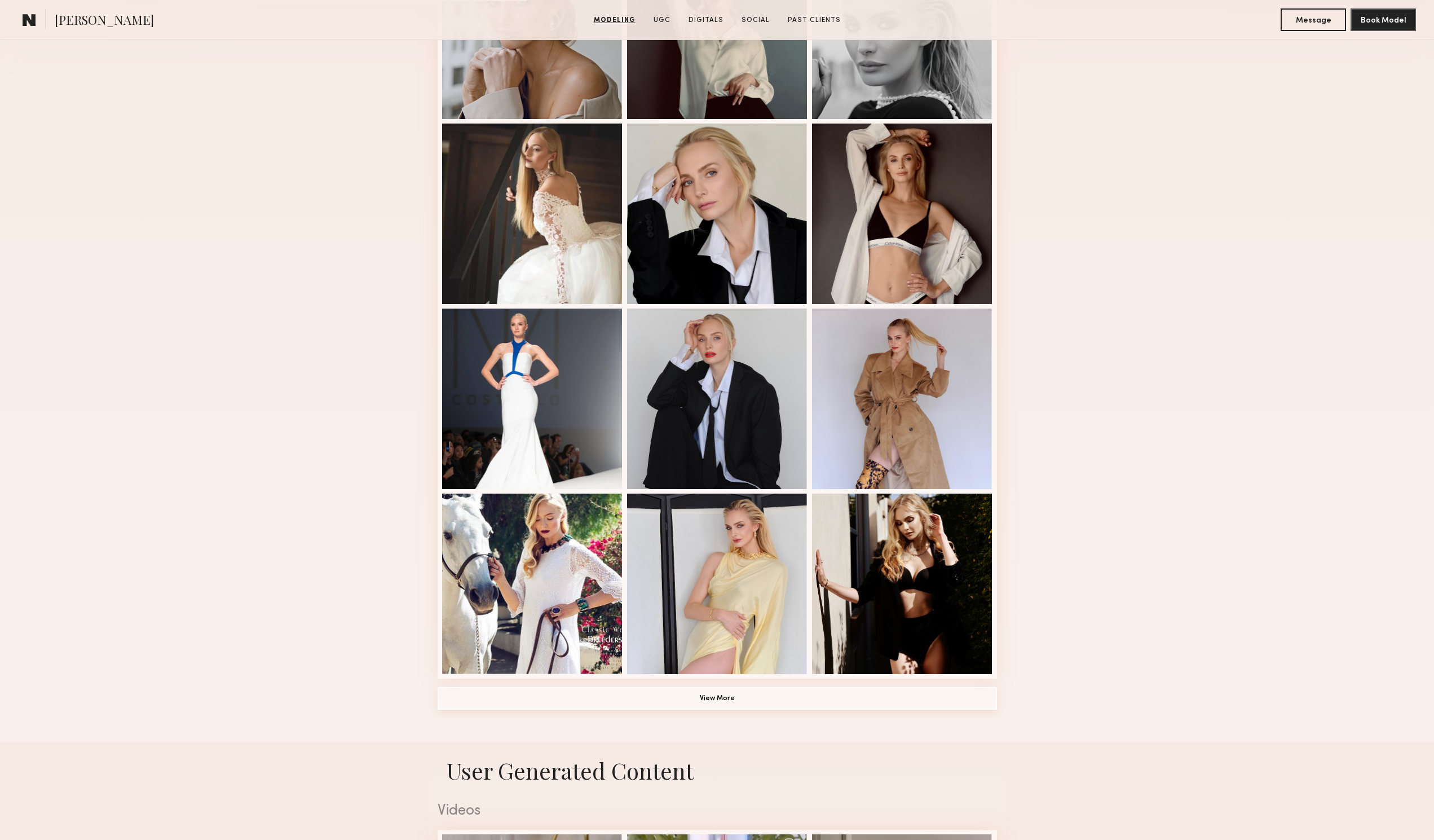
click at [722, 708] on button "View More" at bounding box center [717, 698] width 559 height 22
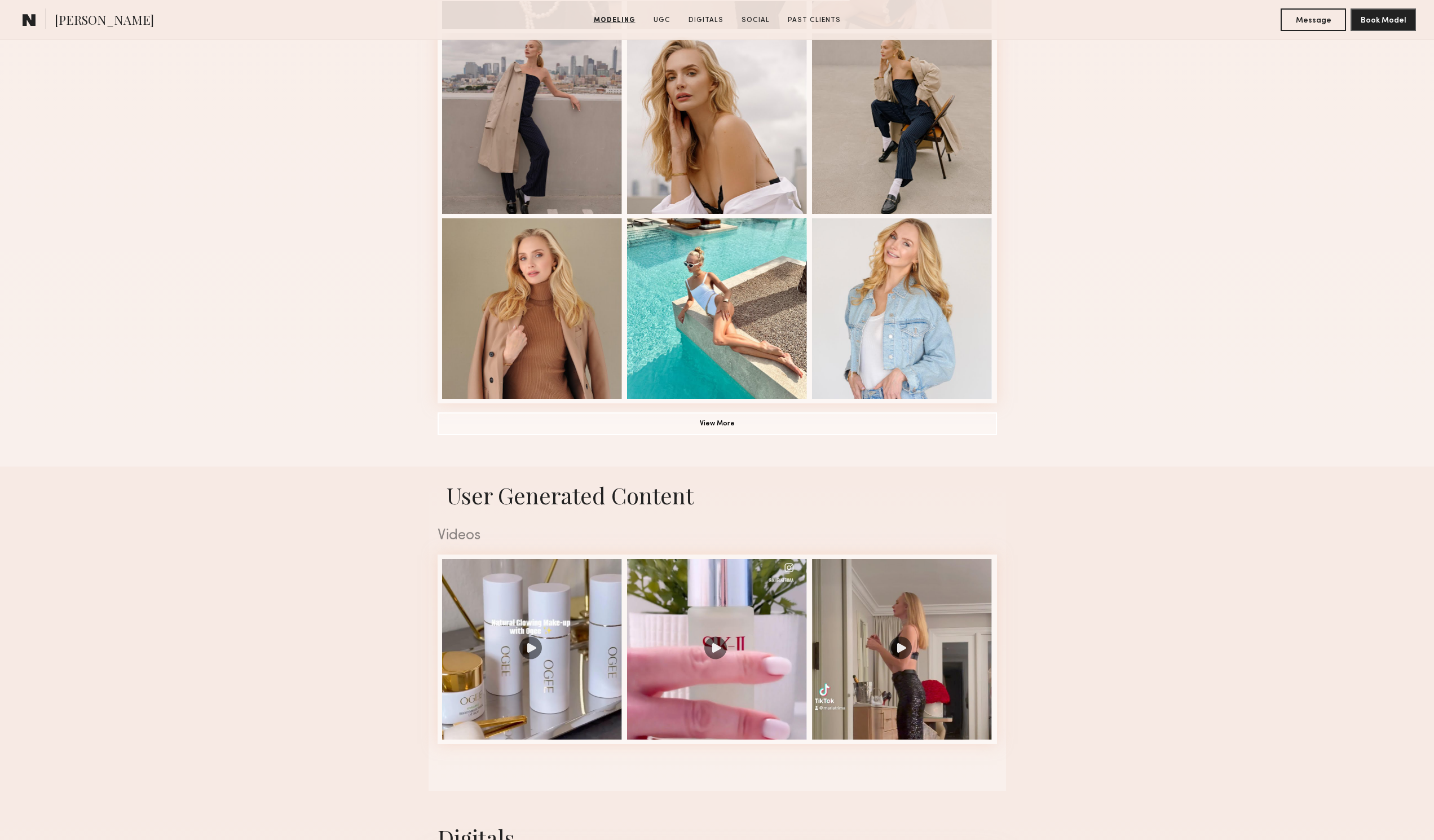
scroll to position [1636, 0]
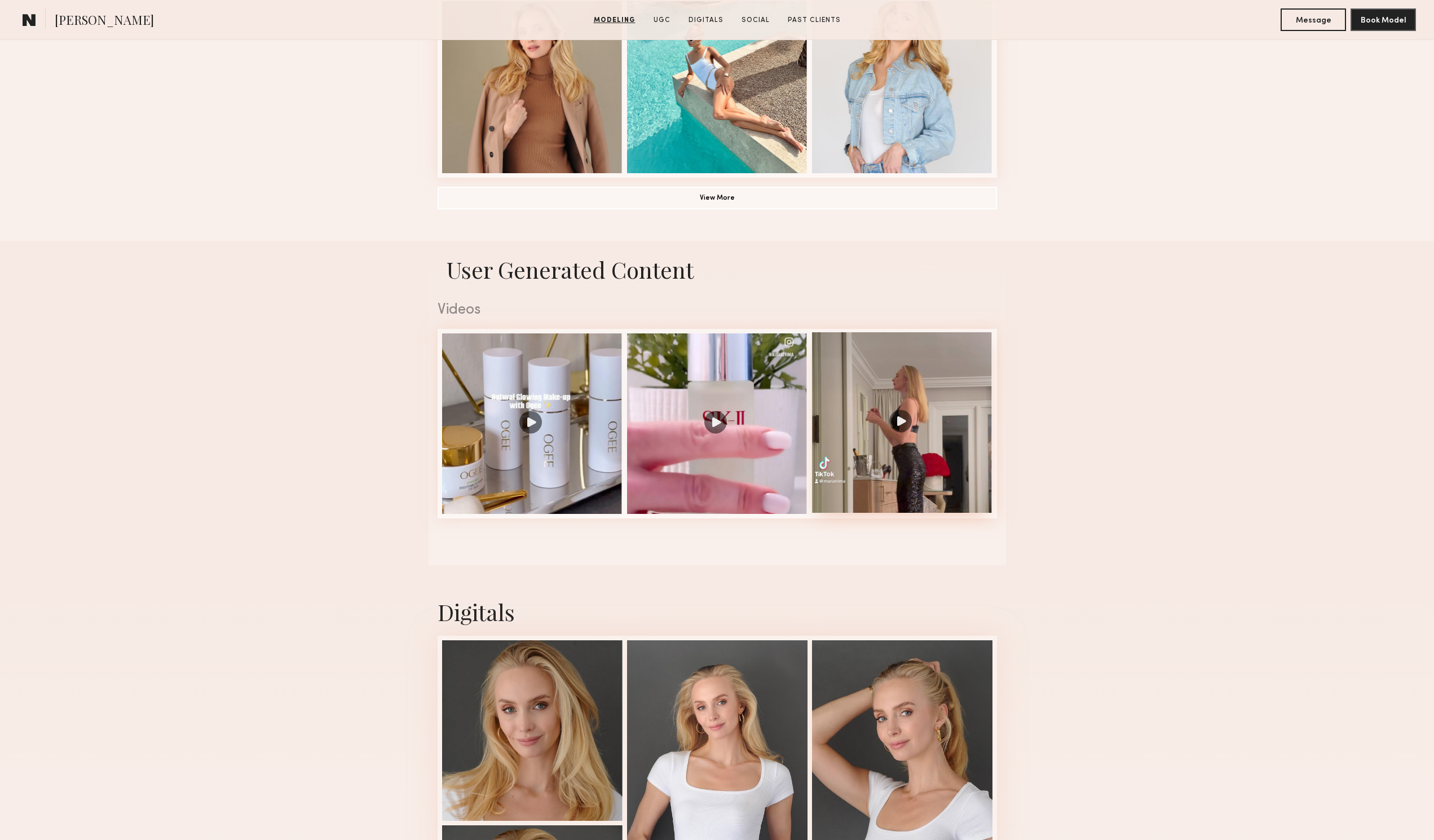
click at [900, 428] on div at bounding box center [902, 422] width 180 height 180
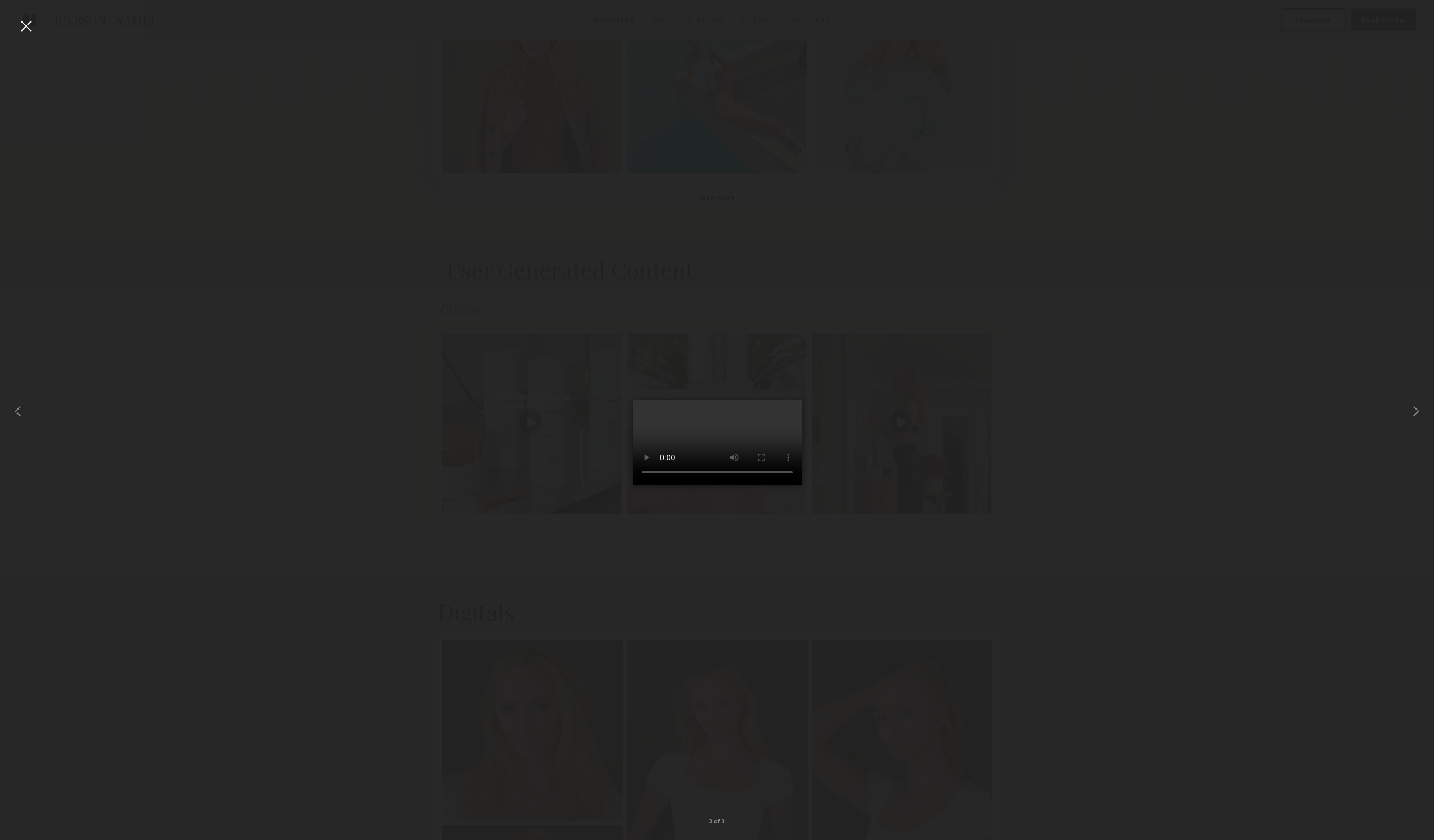
click at [33, 26] on div at bounding box center [26, 26] width 18 height 18
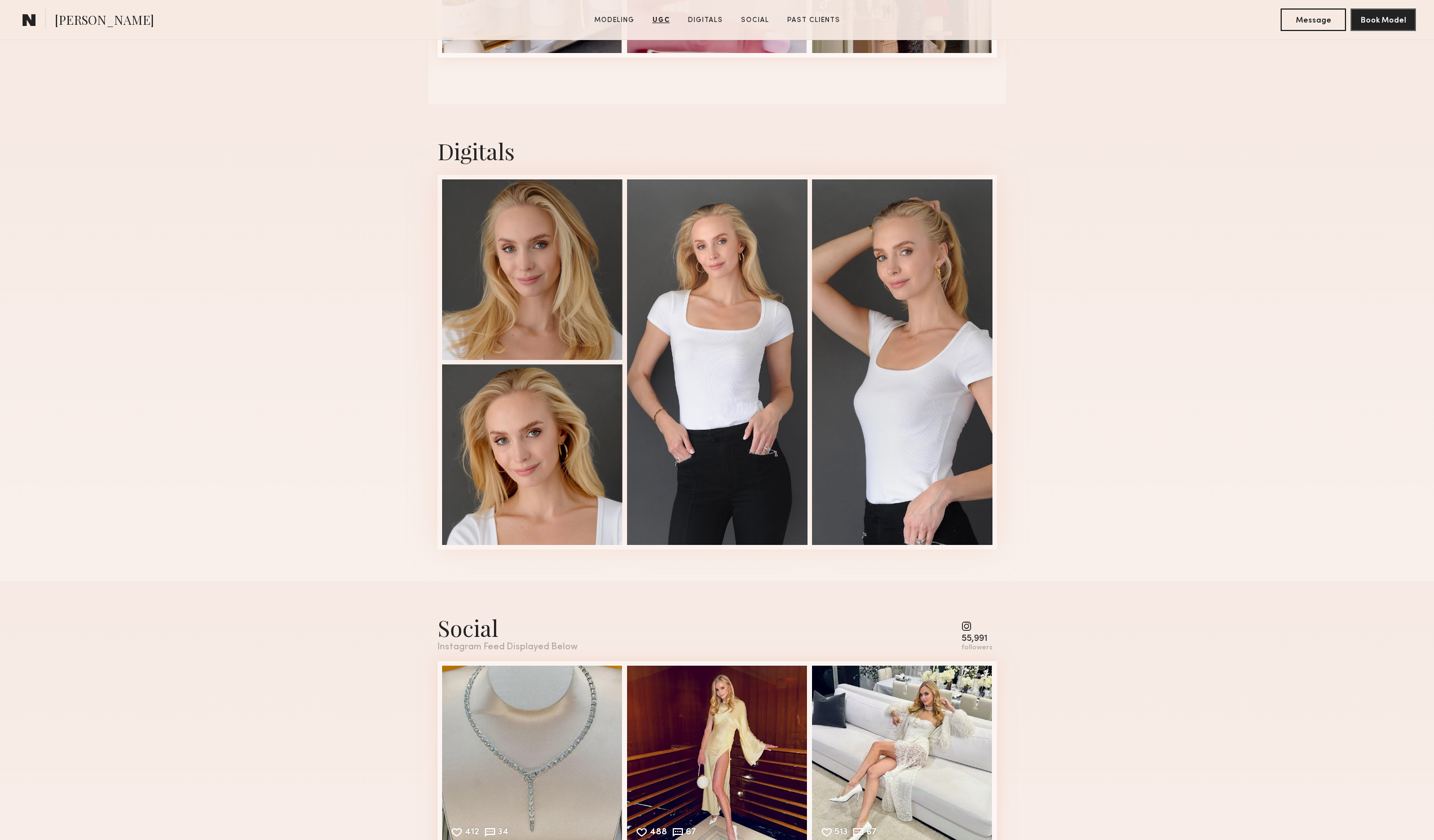
scroll to position [2256, 0]
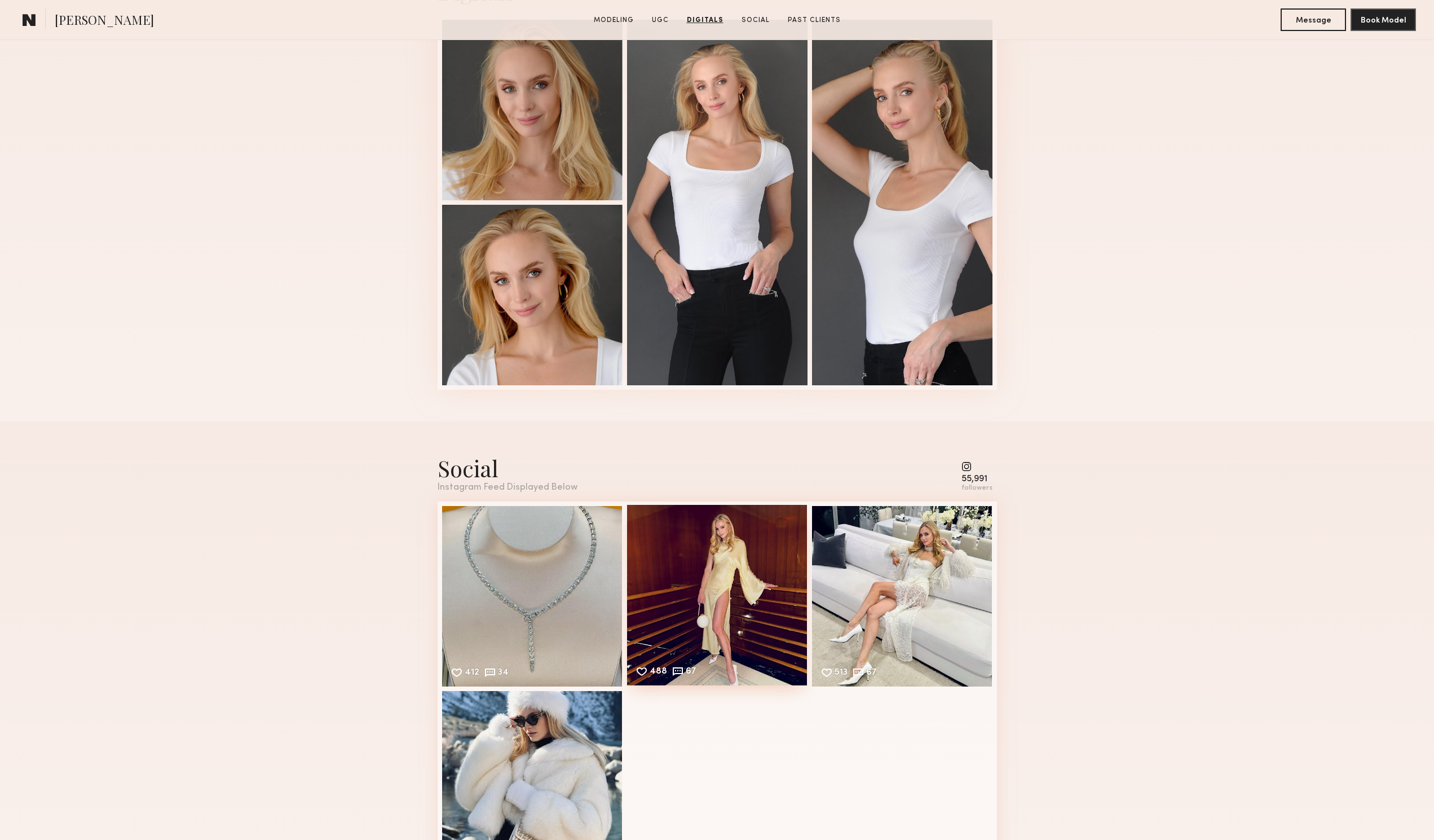
click at [718, 580] on div "488 67 Likes & comments displayed to show model’s engagement" at bounding box center [717, 594] width 180 height 180
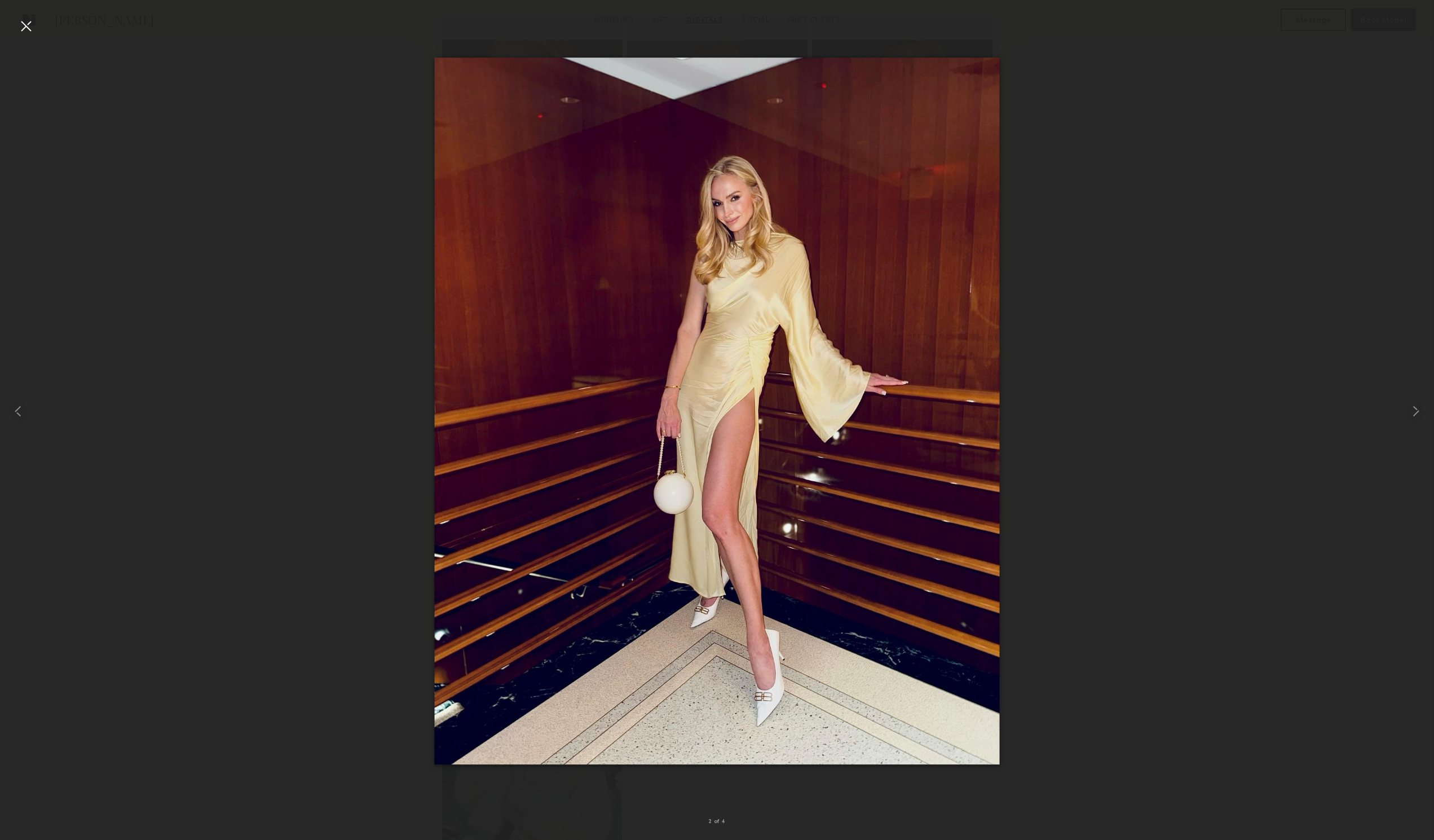
click at [24, 21] on div at bounding box center [26, 26] width 18 height 18
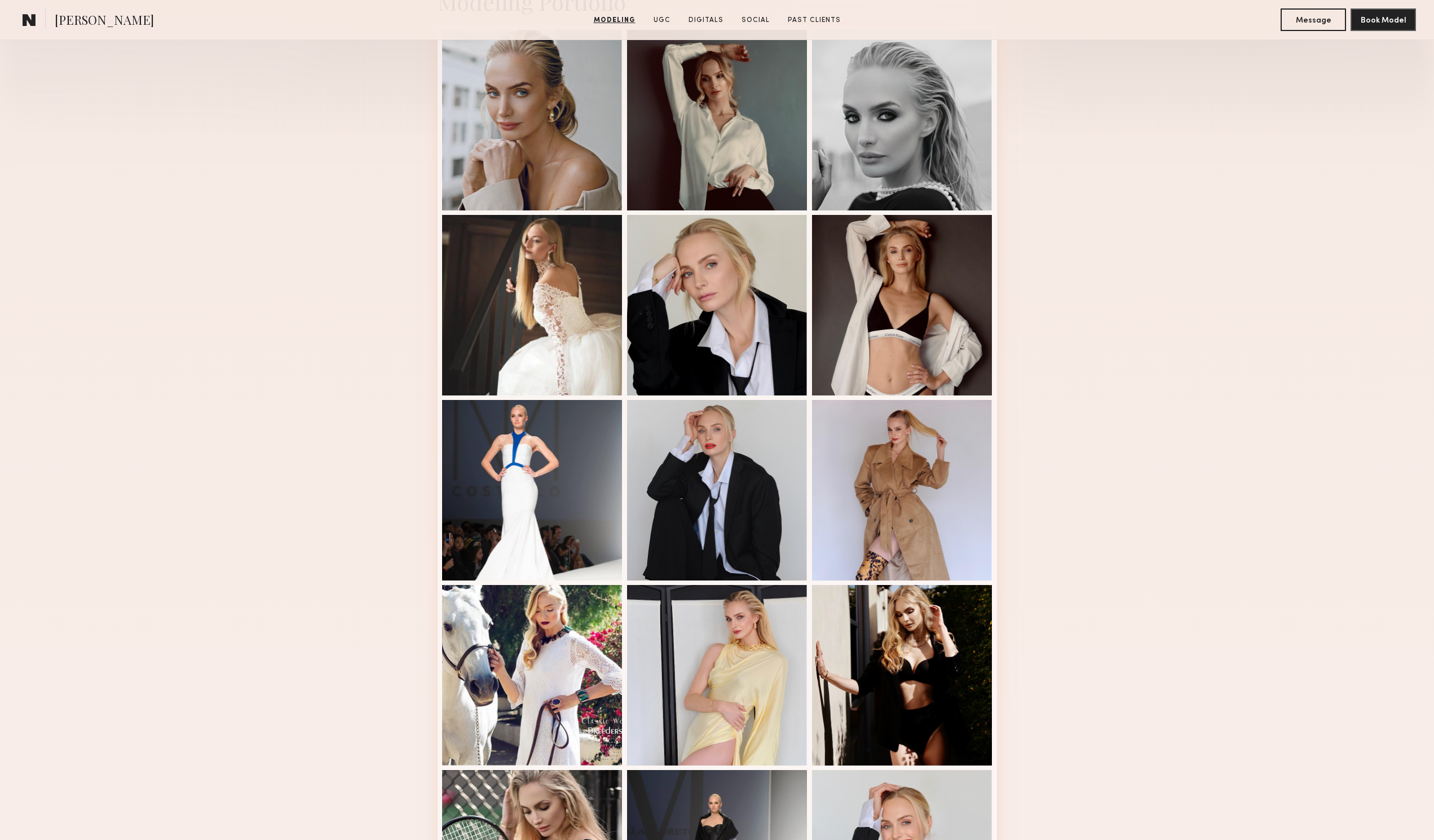
scroll to position [0, 0]
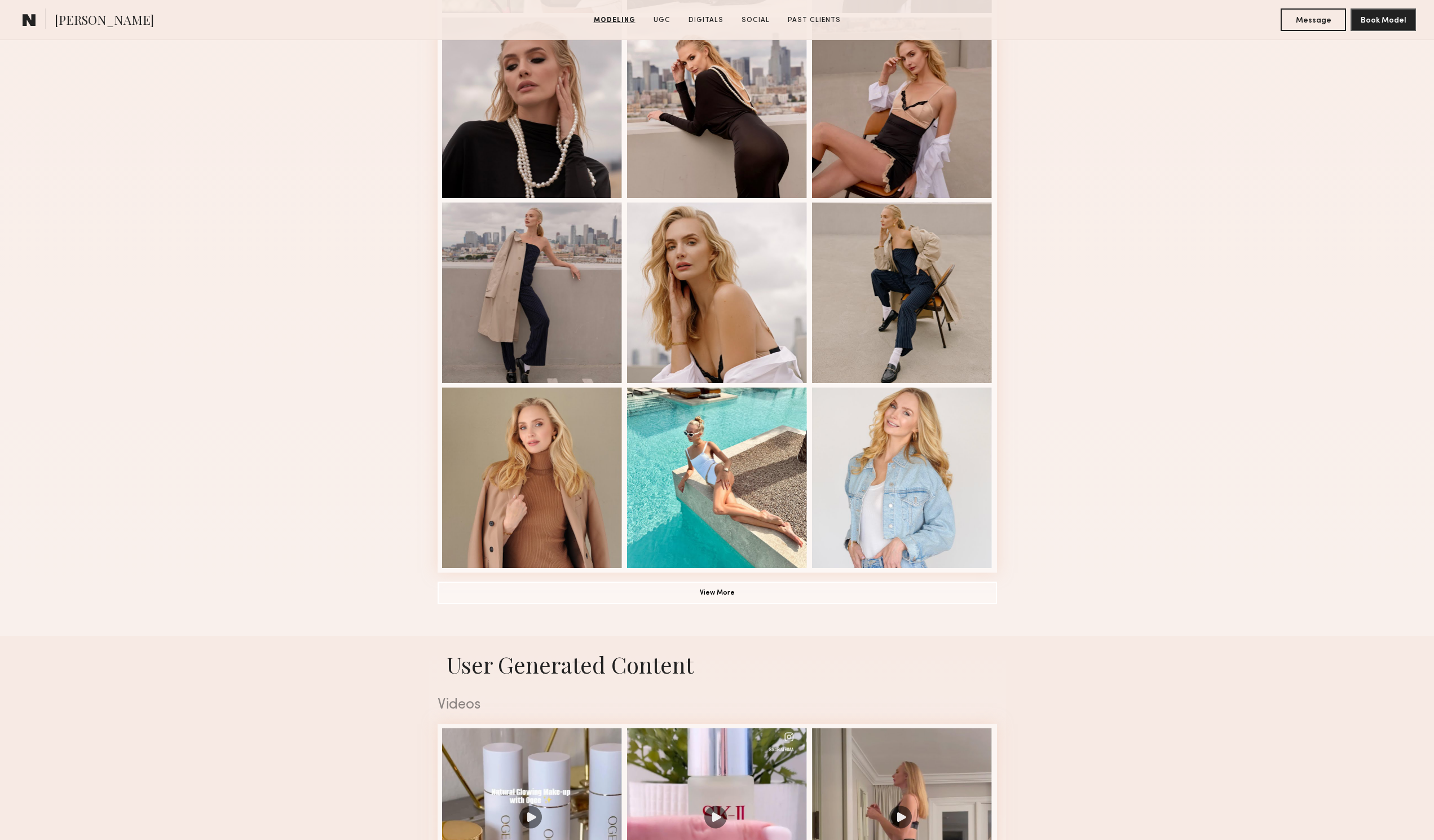
scroll to position [1410, 0]
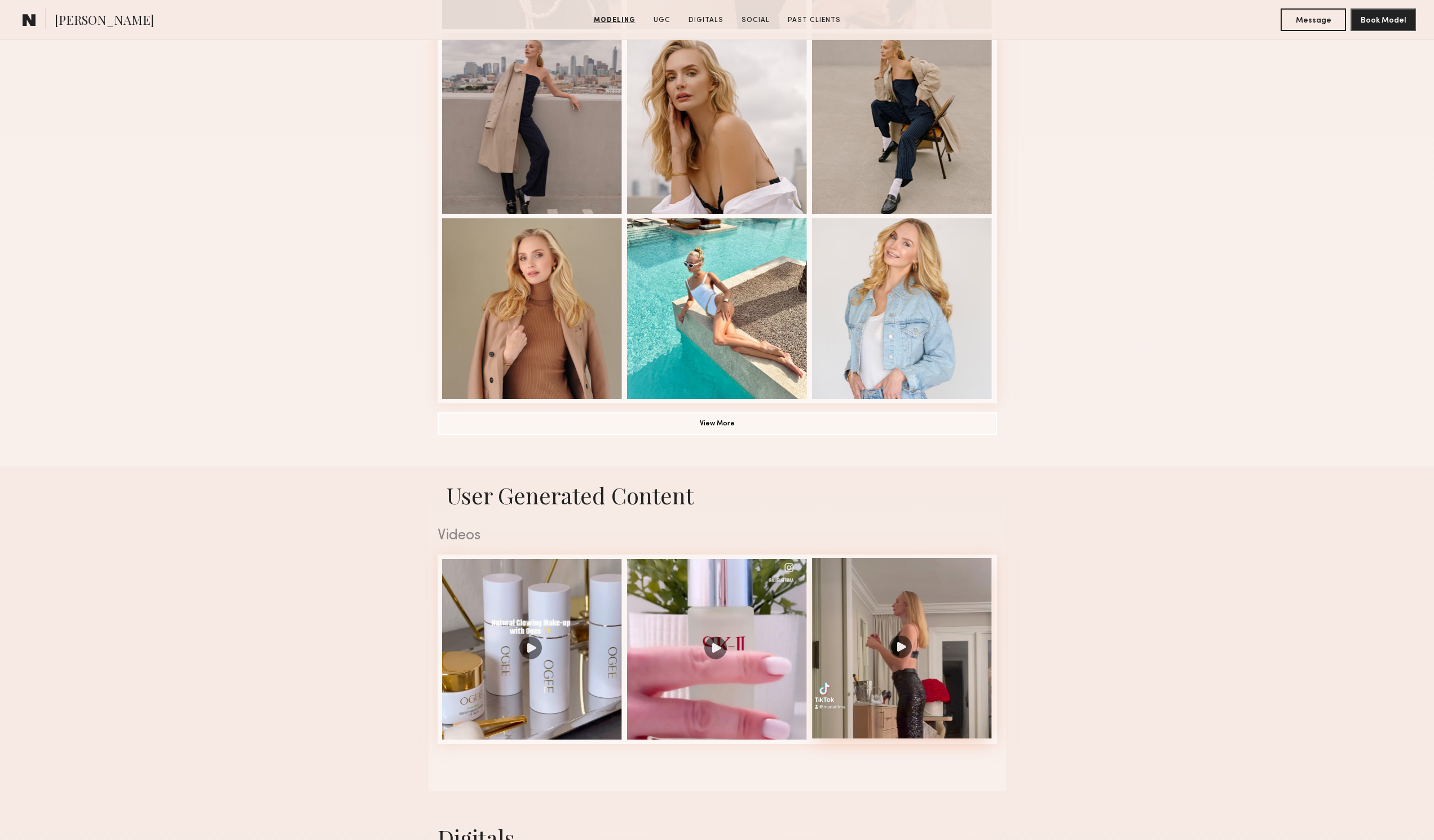
click at [919, 644] on div at bounding box center [902, 647] width 180 height 180
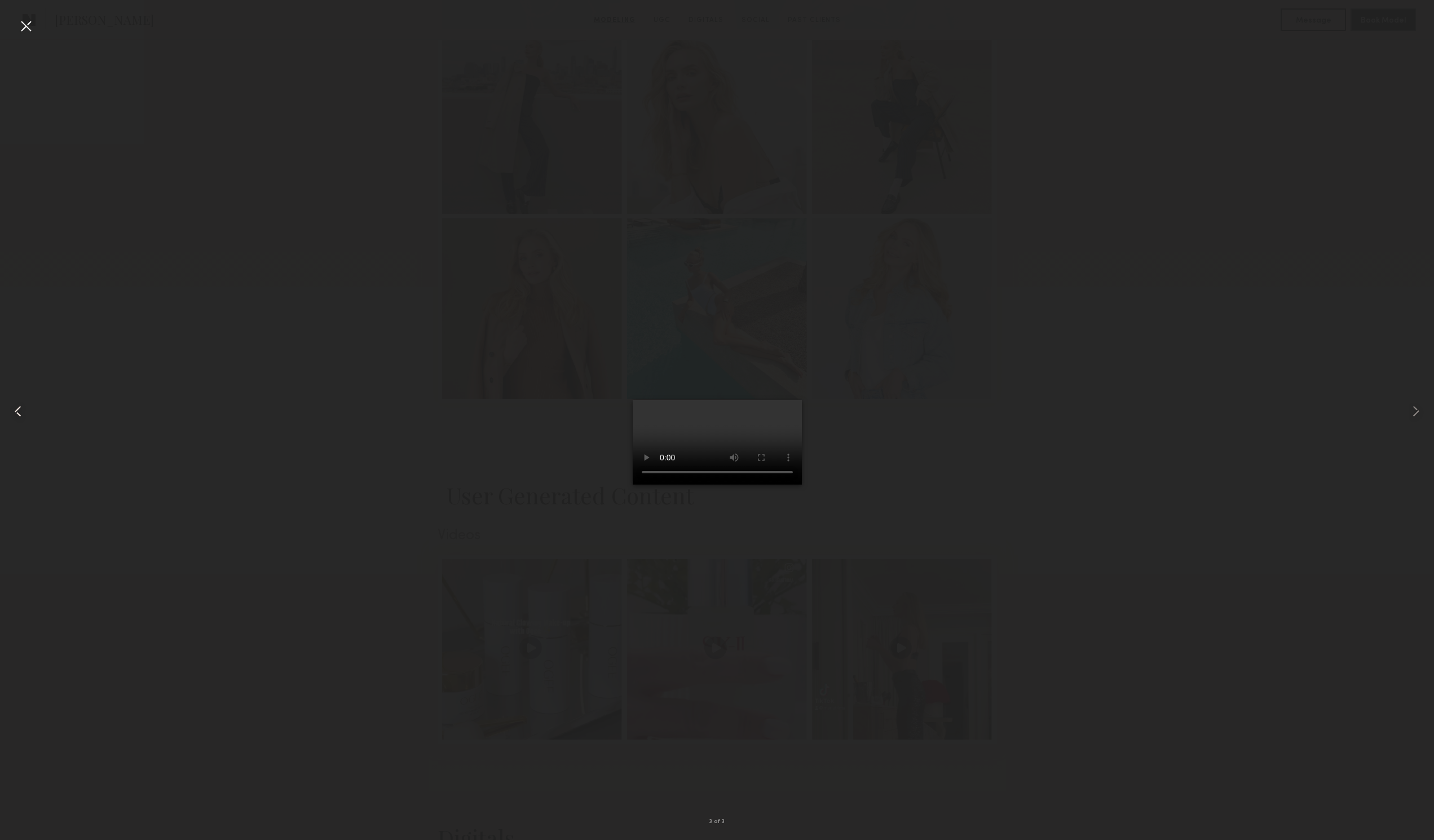
click at [14, 21] on div at bounding box center [29, 411] width 58 height 786
click at [40, 21] on div at bounding box center [29, 411] width 58 height 786
click at [22, 24] on div at bounding box center [26, 26] width 18 height 18
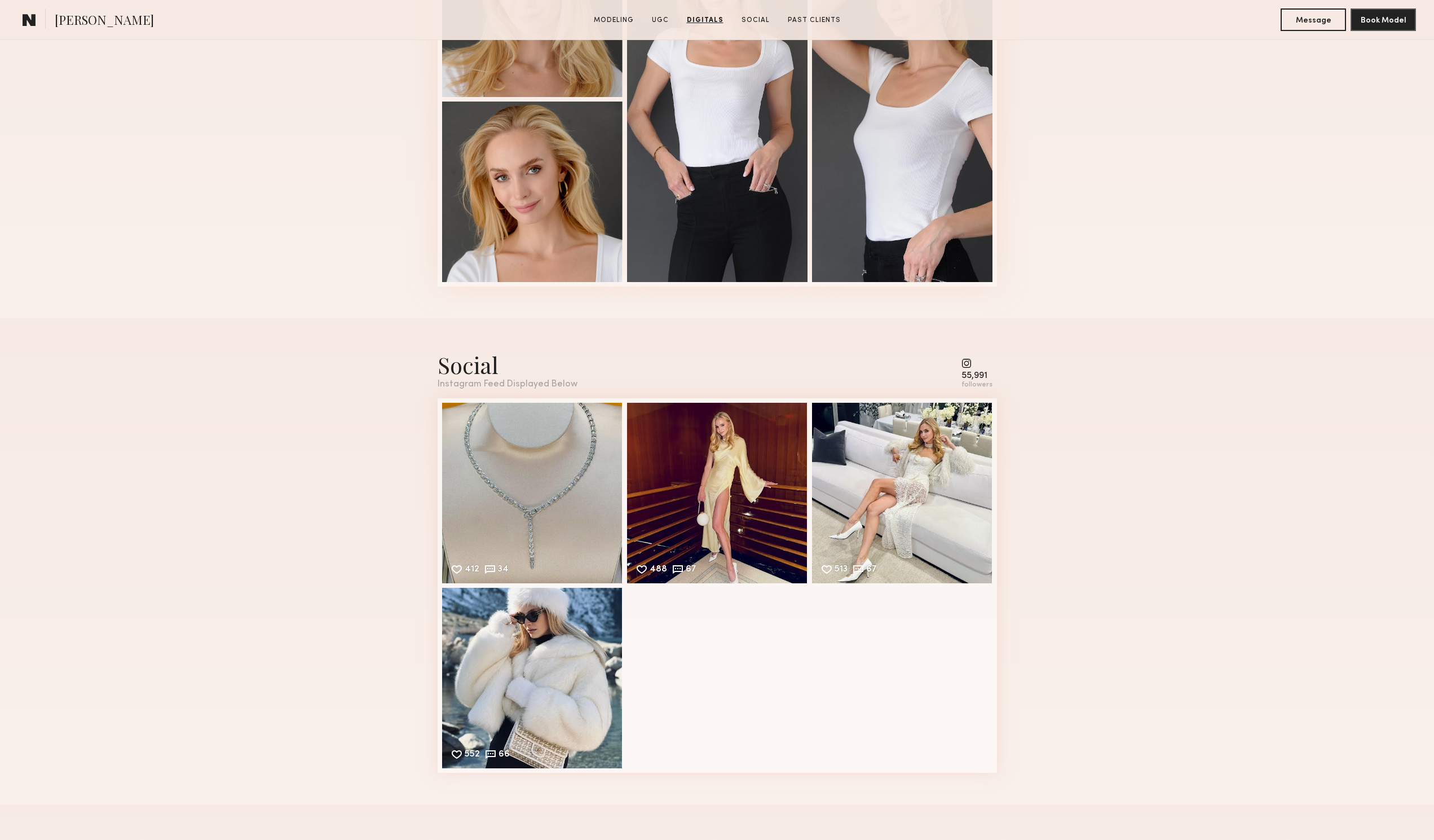
scroll to position [2425, 0]
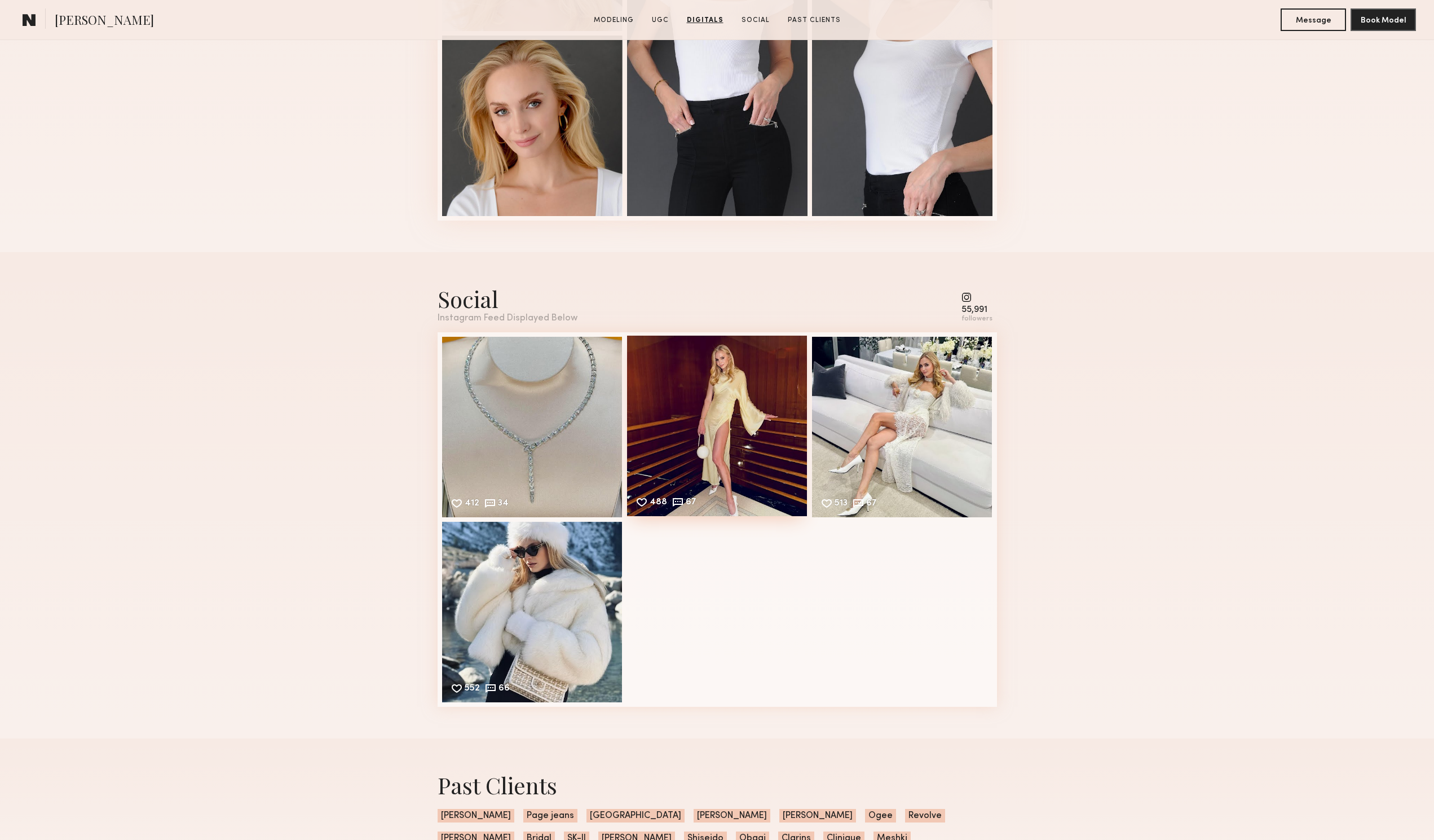
click at [722, 465] on div "488 67 Likes & comments displayed to show model’s engagement" at bounding box center [717, 425] width 180 height 180
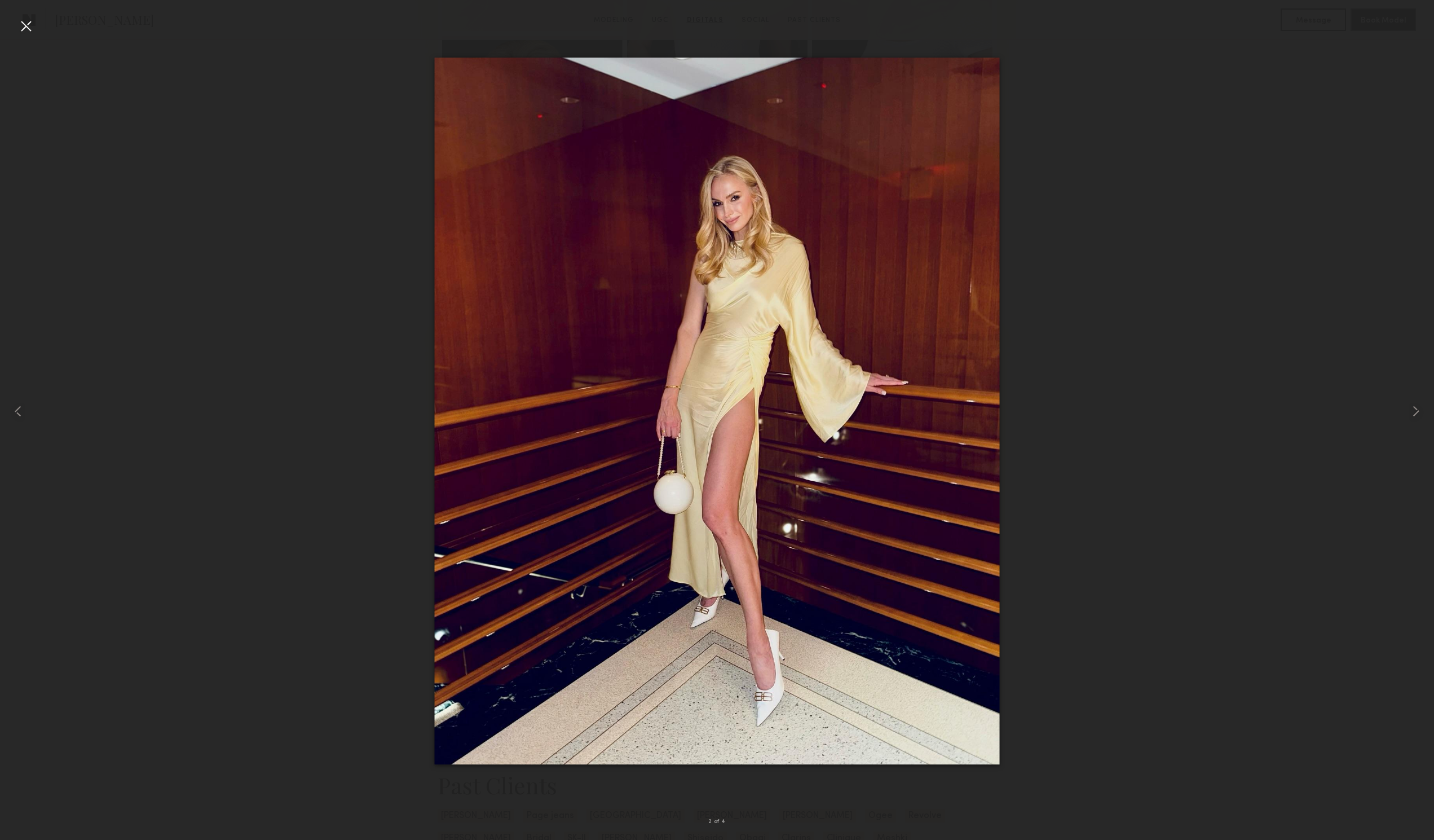
click at [32, 26] on div at bounding box center [26, 26] width 18 height 18
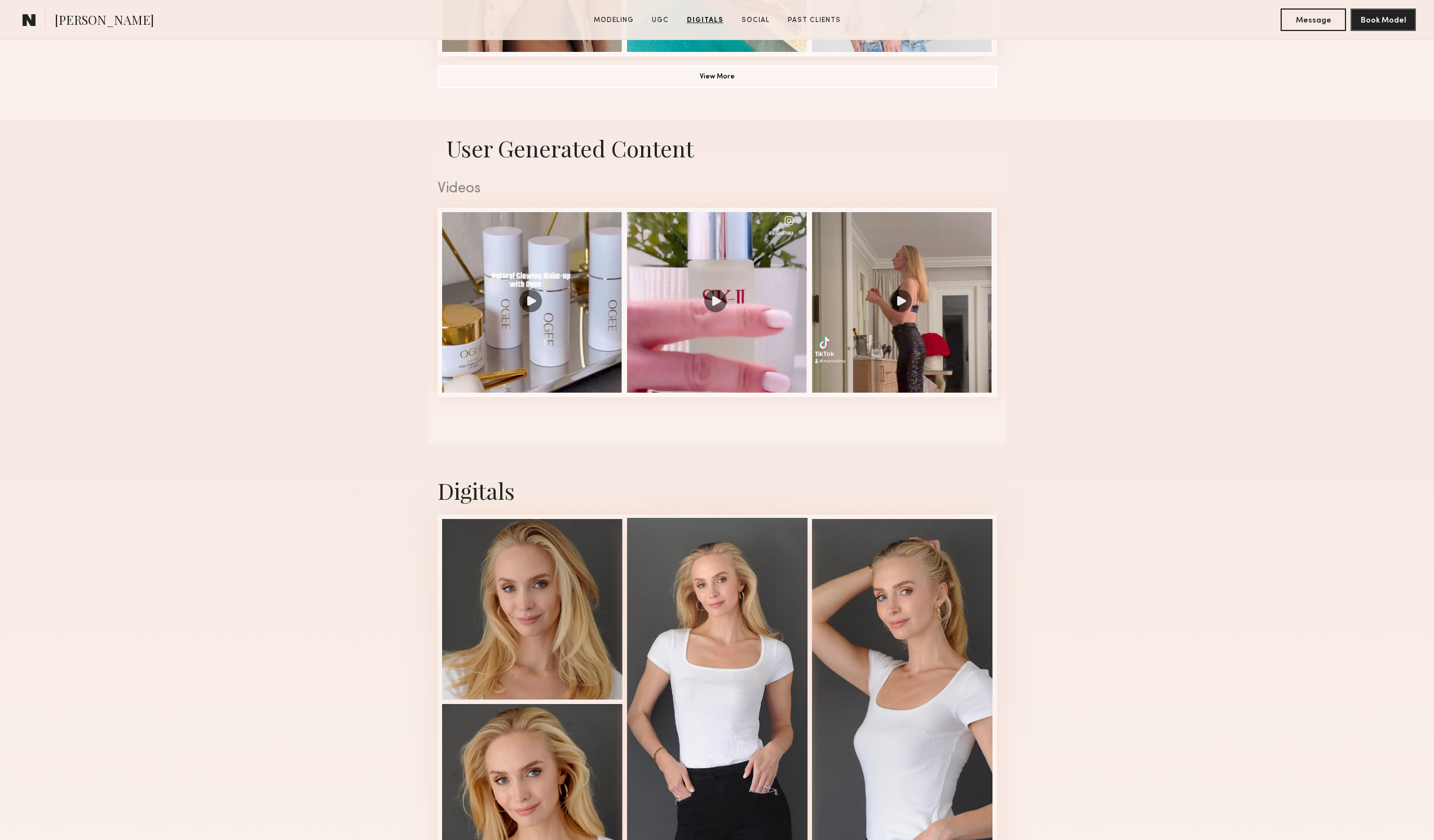
scroll to position [1748, 0]
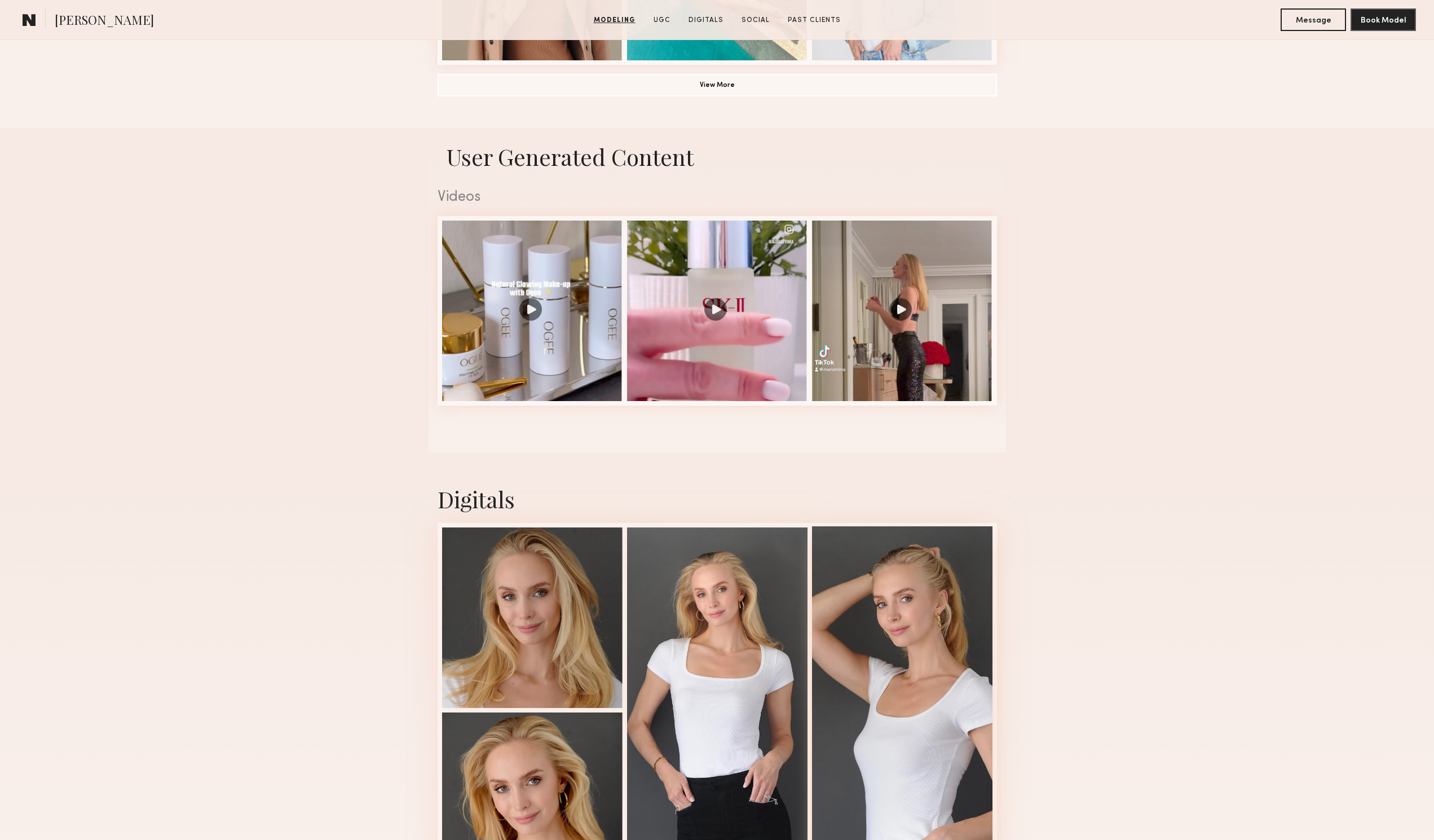
click at [933, 682] on div at bounding box center [902, 708] width 180 height 365
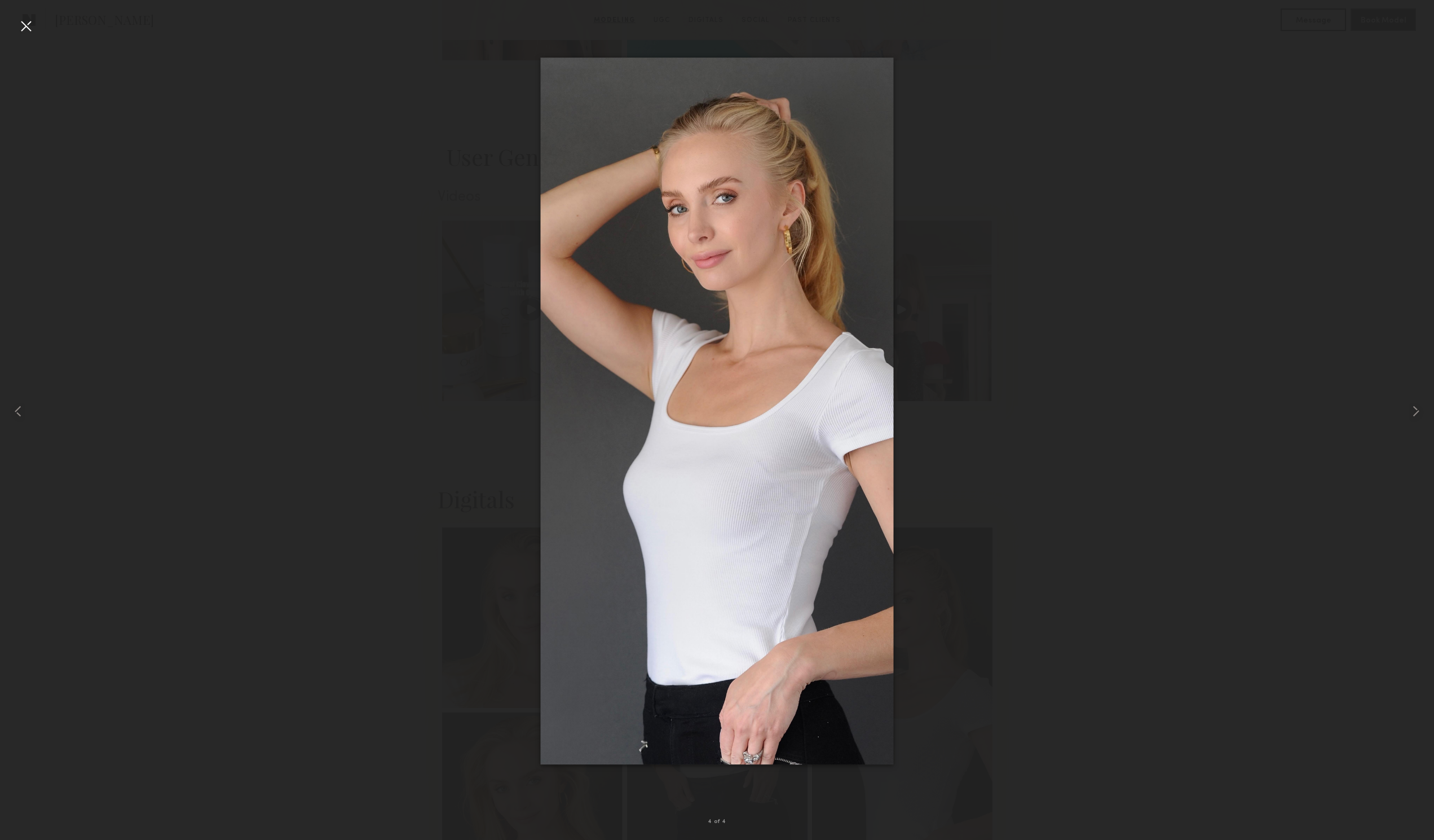
click at [31, 27] on div at bounding box center [26, 26] width 18 height 18
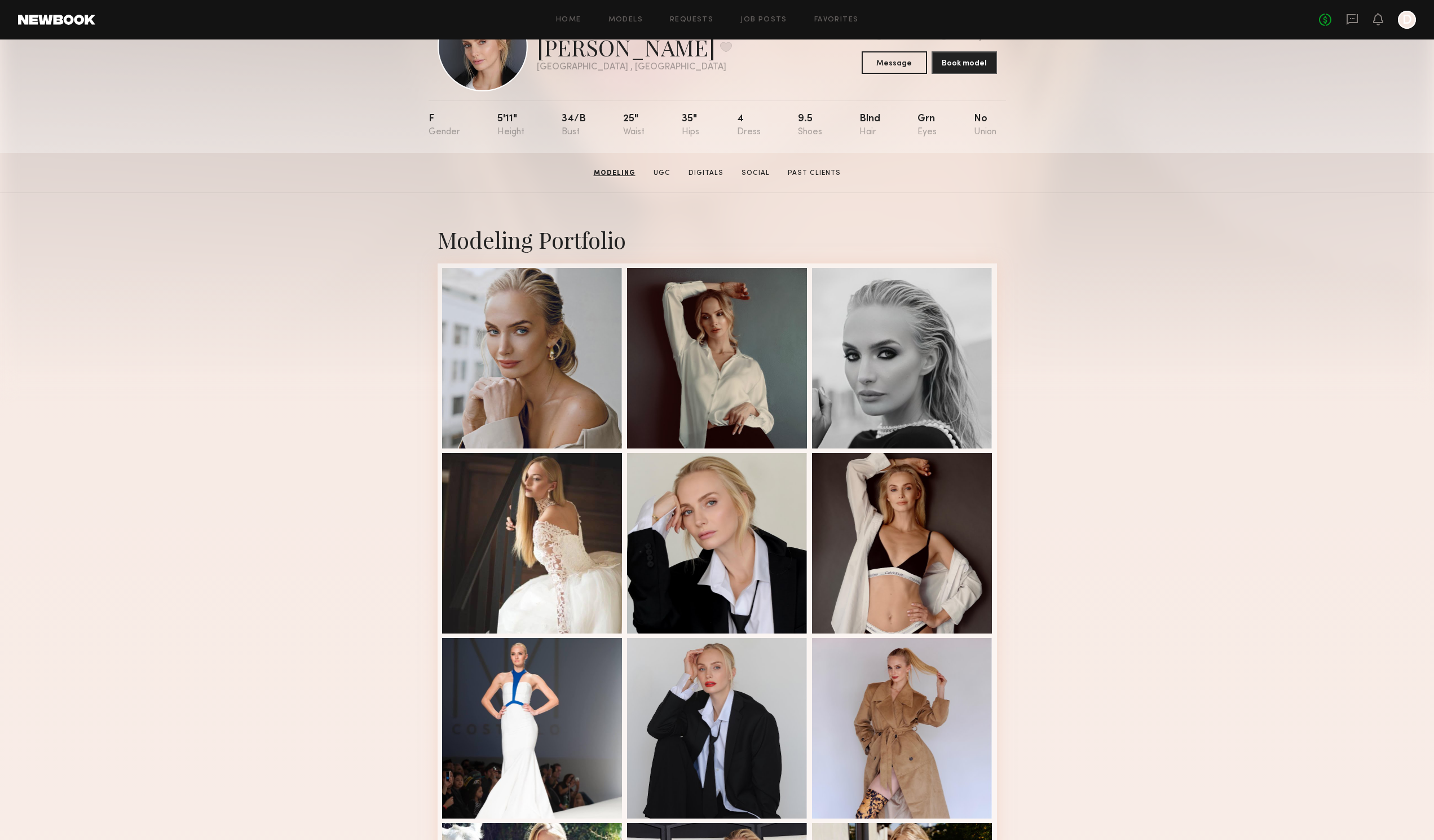
scroll to position [0, 0]
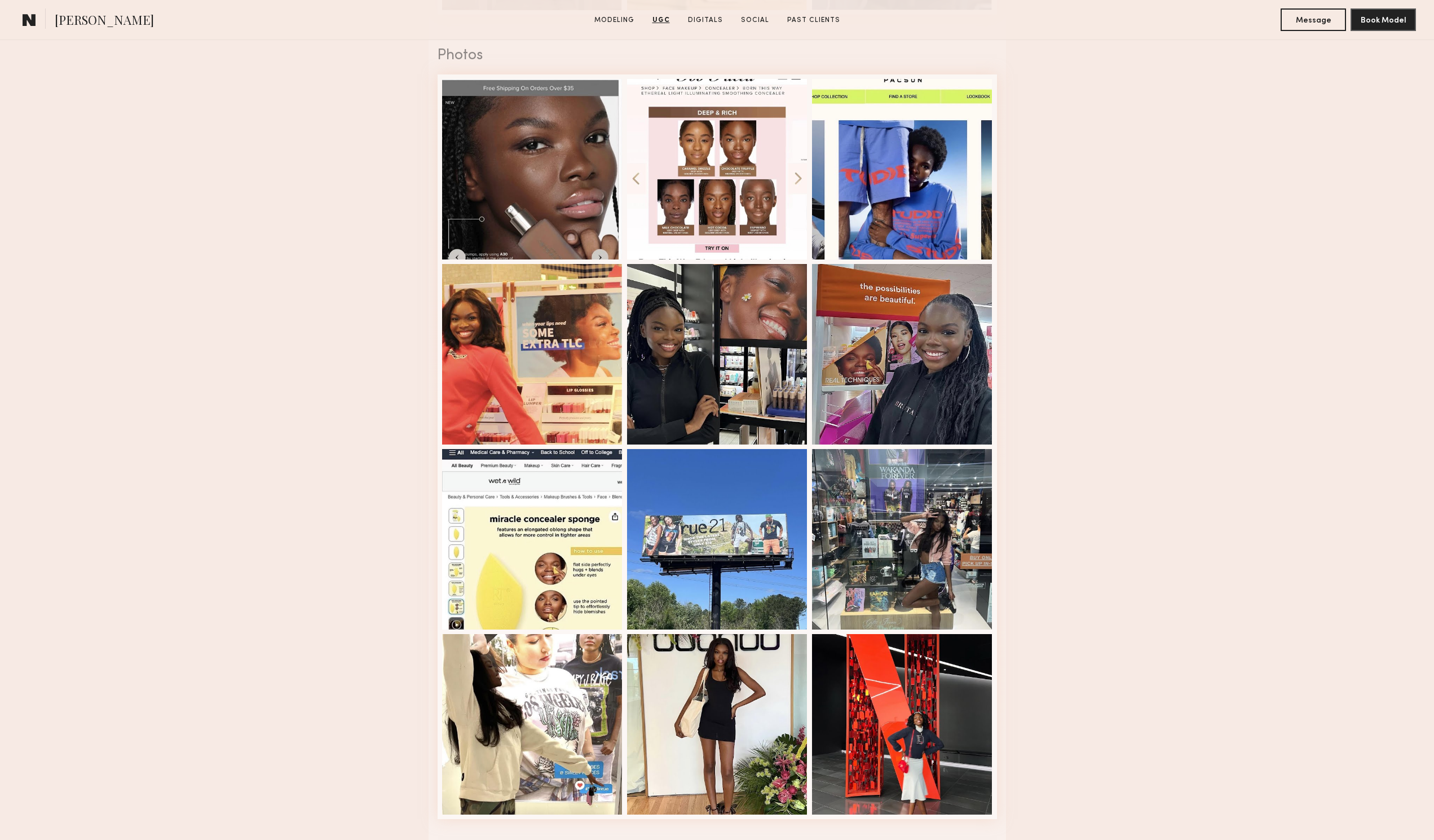
scroll to position [1974, 0]
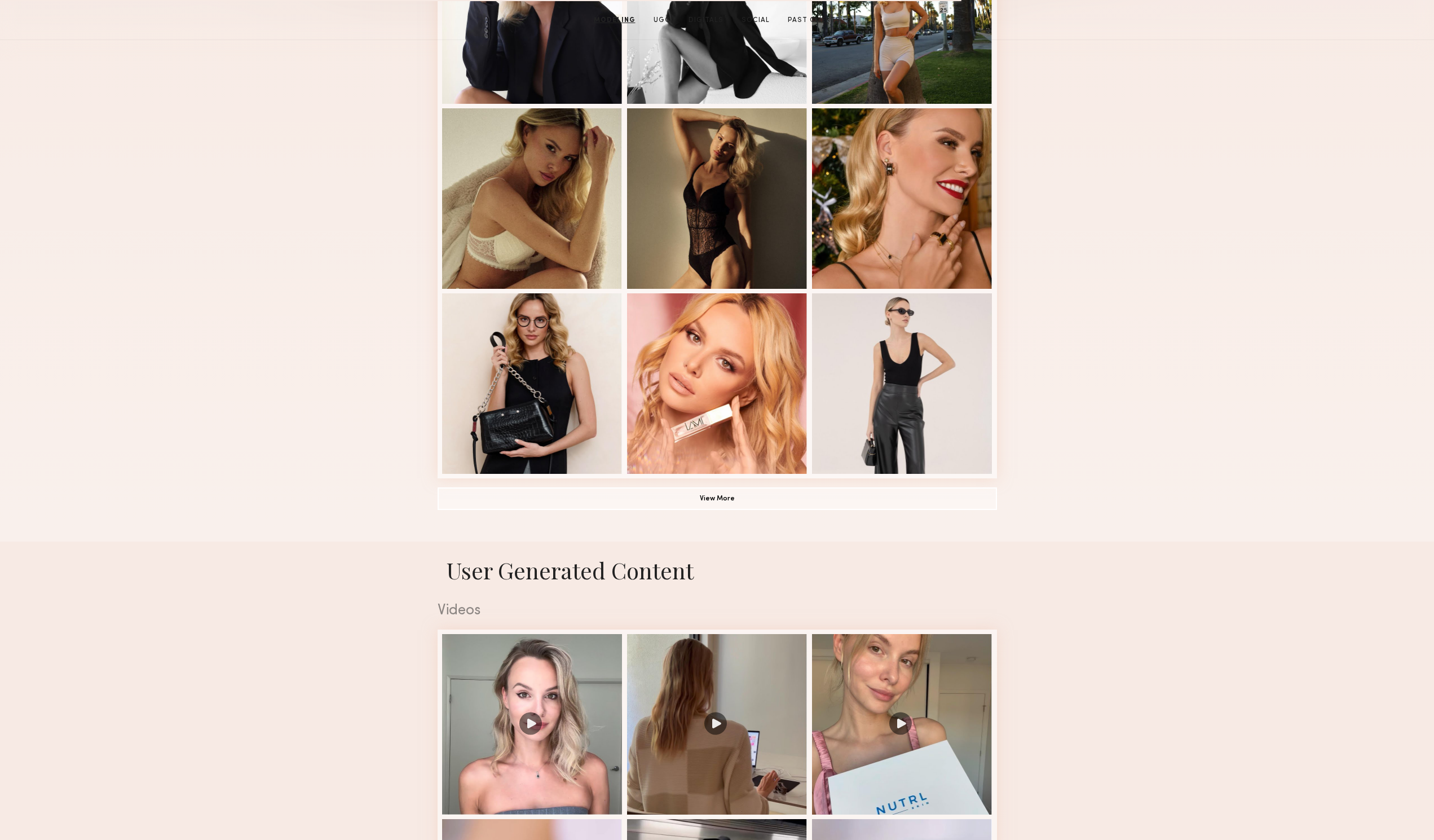
scroll to position [169, 0]
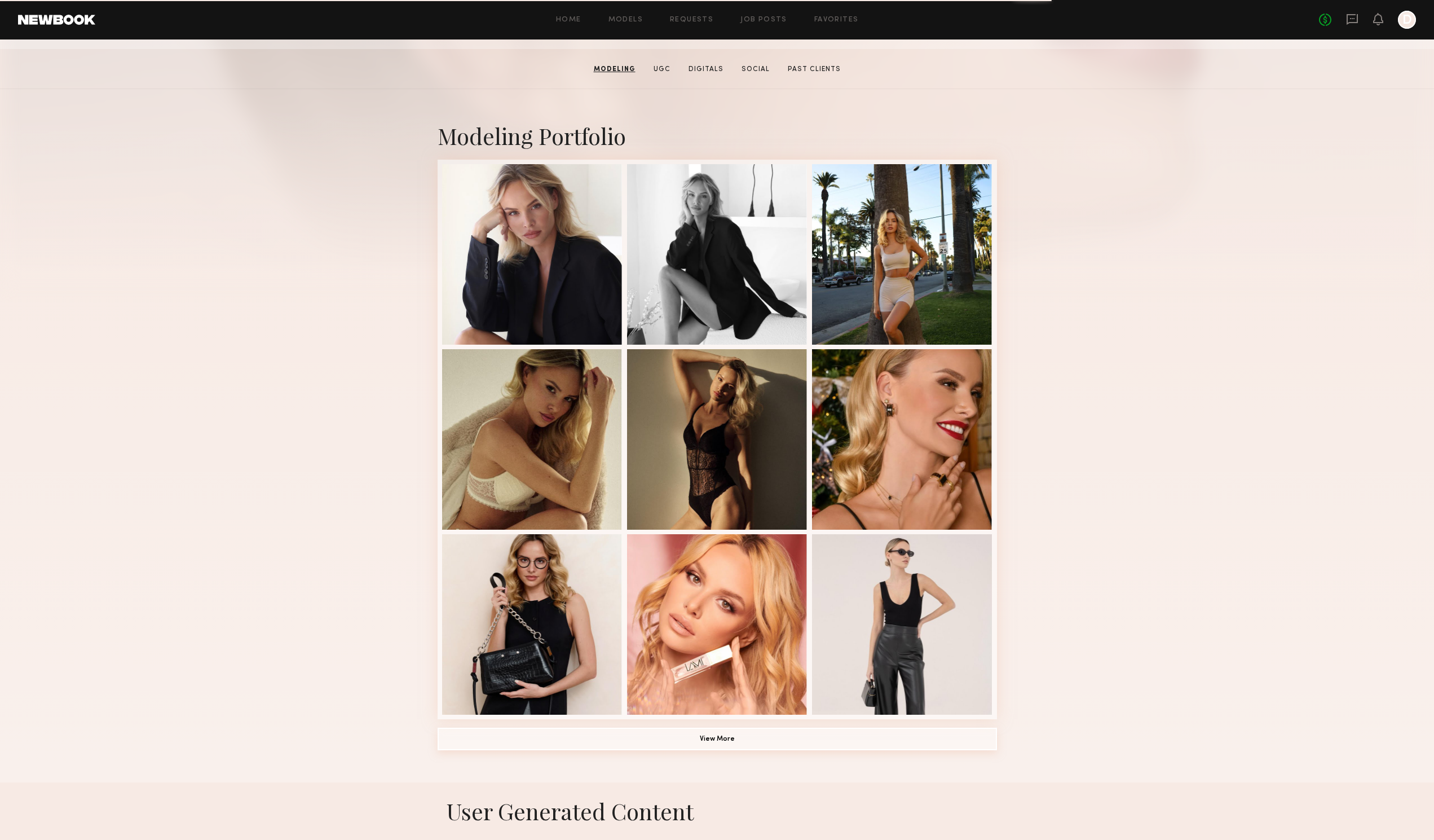
click at [755, 743] on button "View More" at bounding box center [717, 738] width 559 height 22
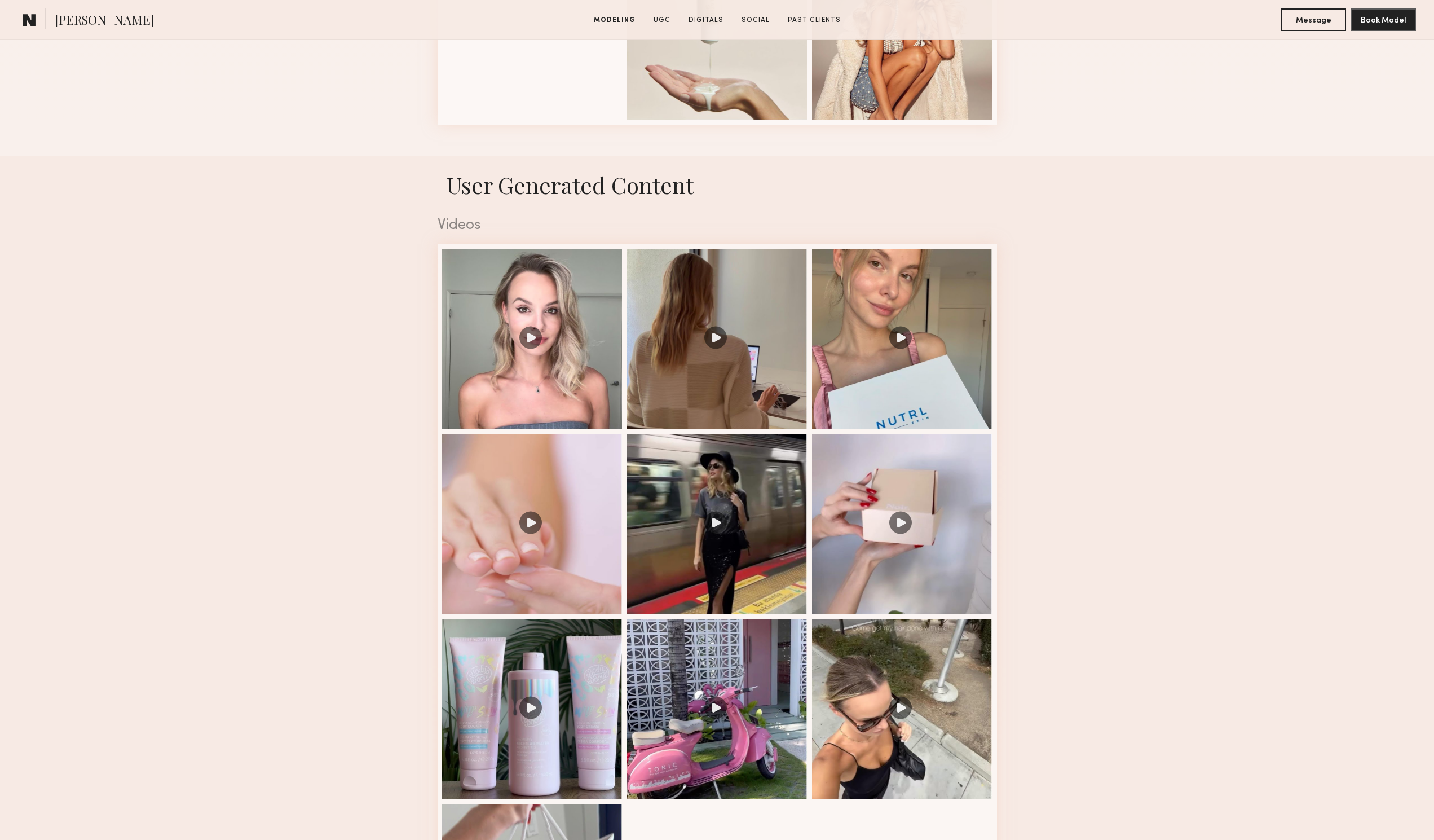
scroll to position [1692, 0]
